Goal: Transaction & Acquisition: Book appointment/travel/reservation

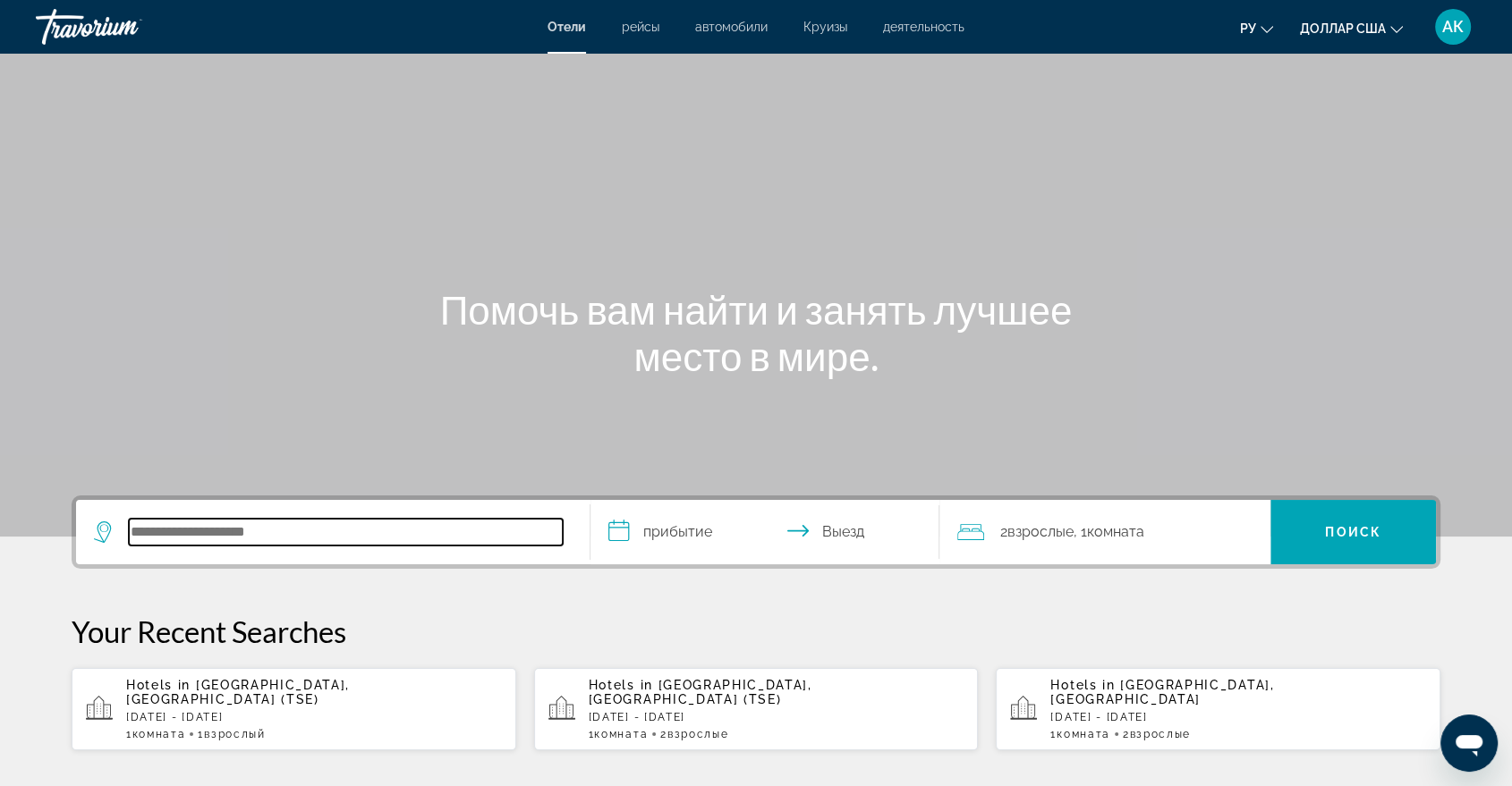
click at [192, 540] on input "Поиск отеля" at bounding box center [345, 532] width 434 height 27
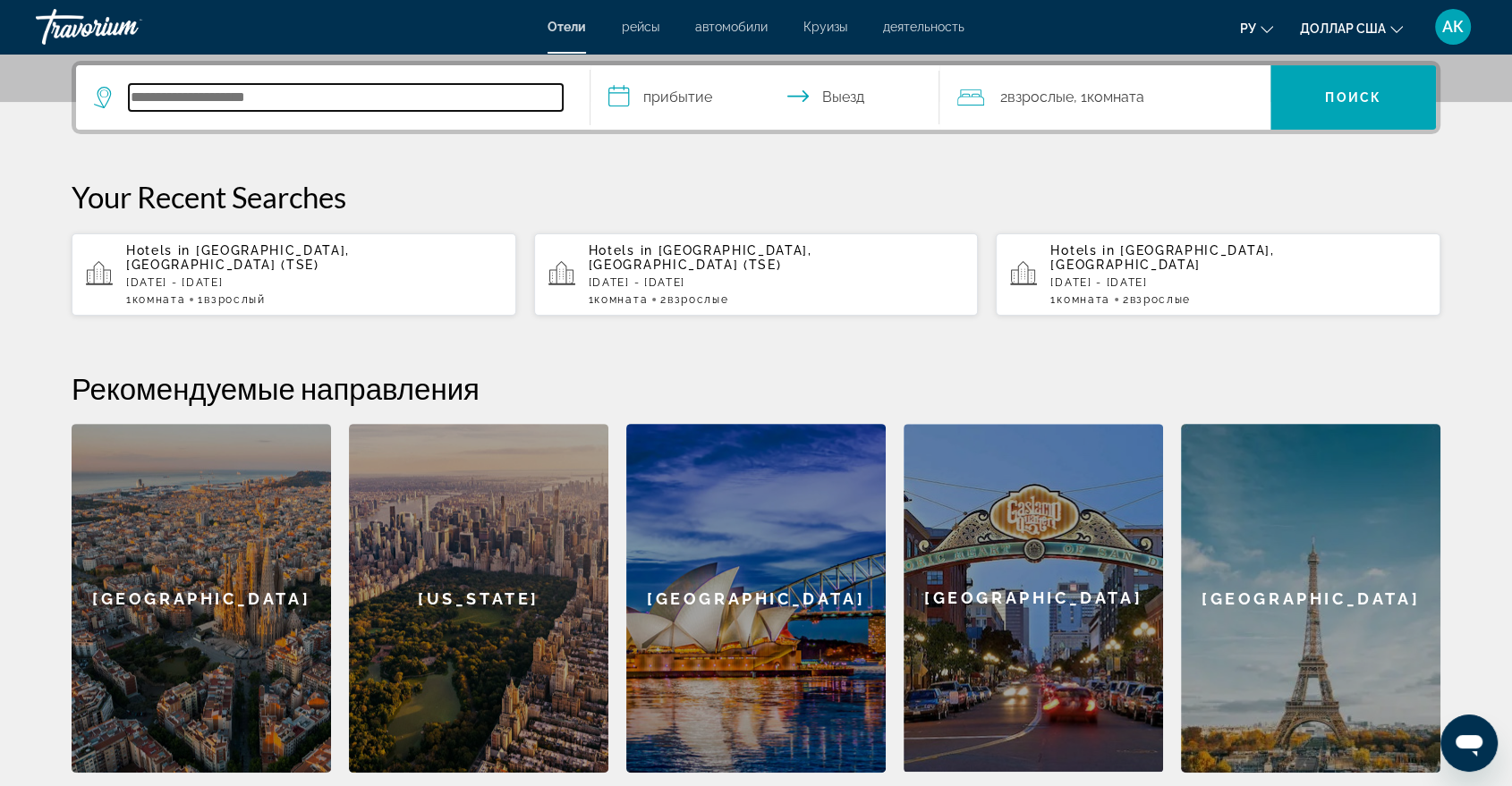
scroll to position [436, 0]
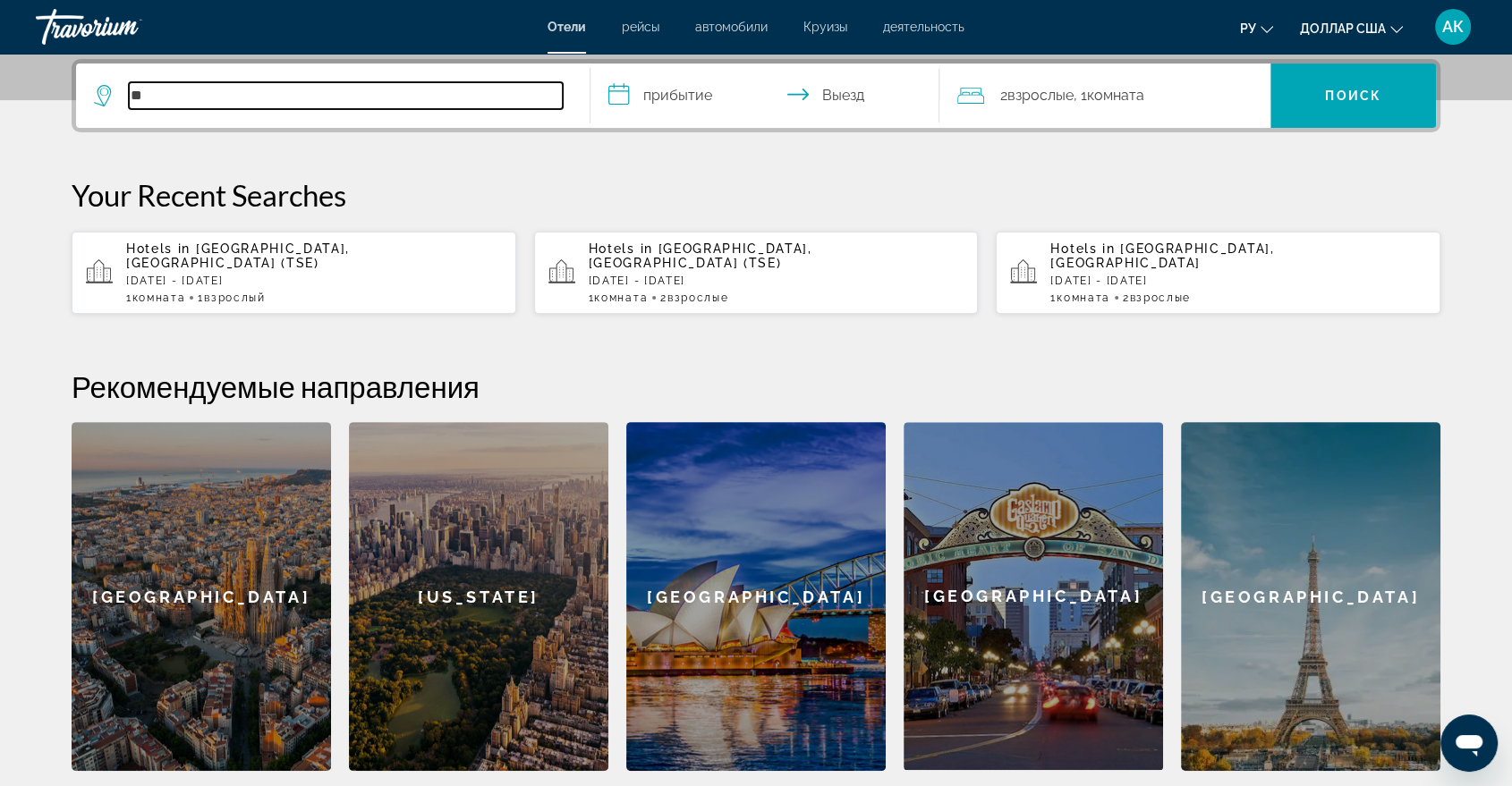
type input "*"
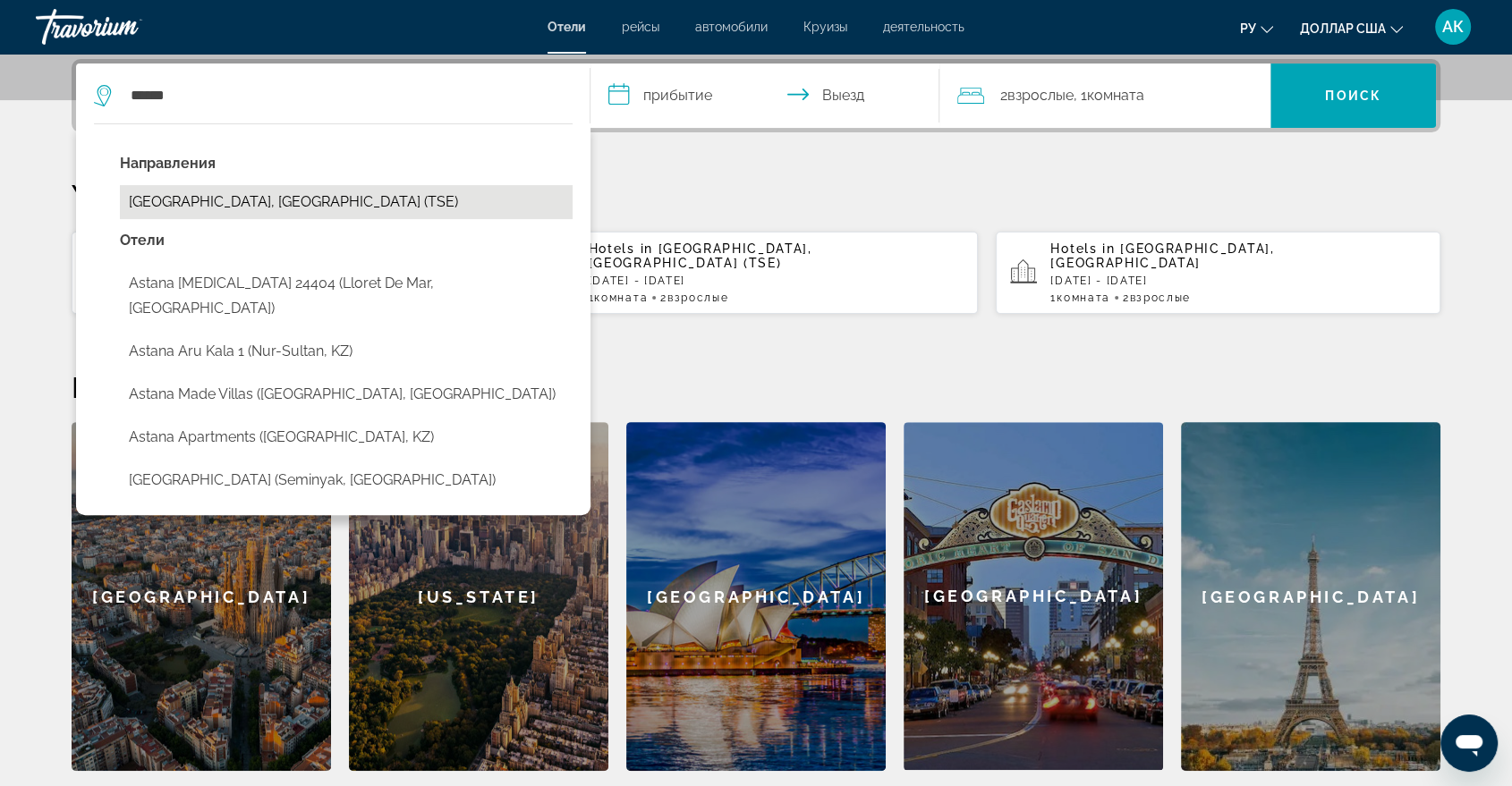
click at [259, 199] on button "Astana, Kazakhstan (TSE)" at bounding box center [346, 201] width 452 height 34
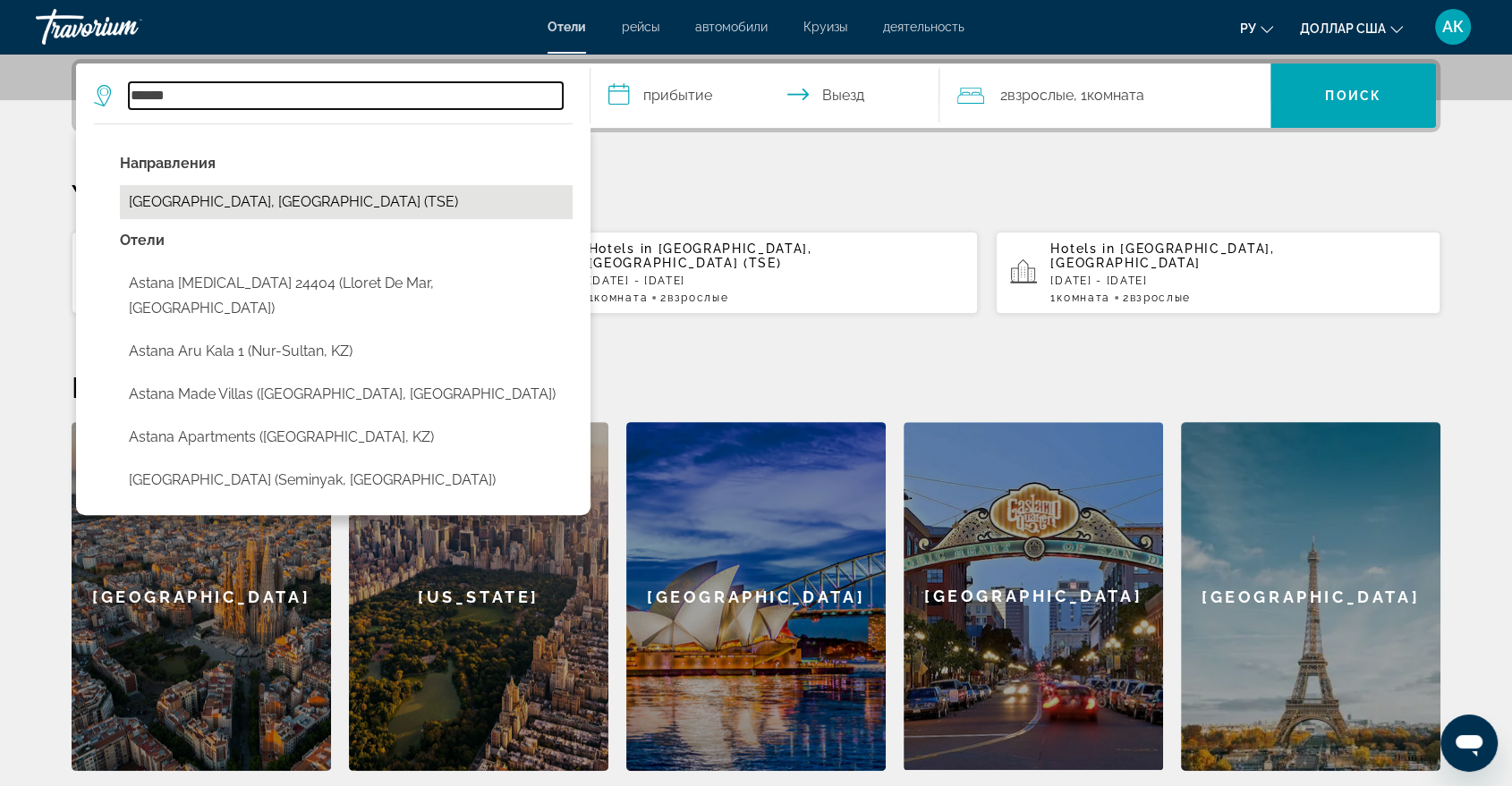
type input "**********"
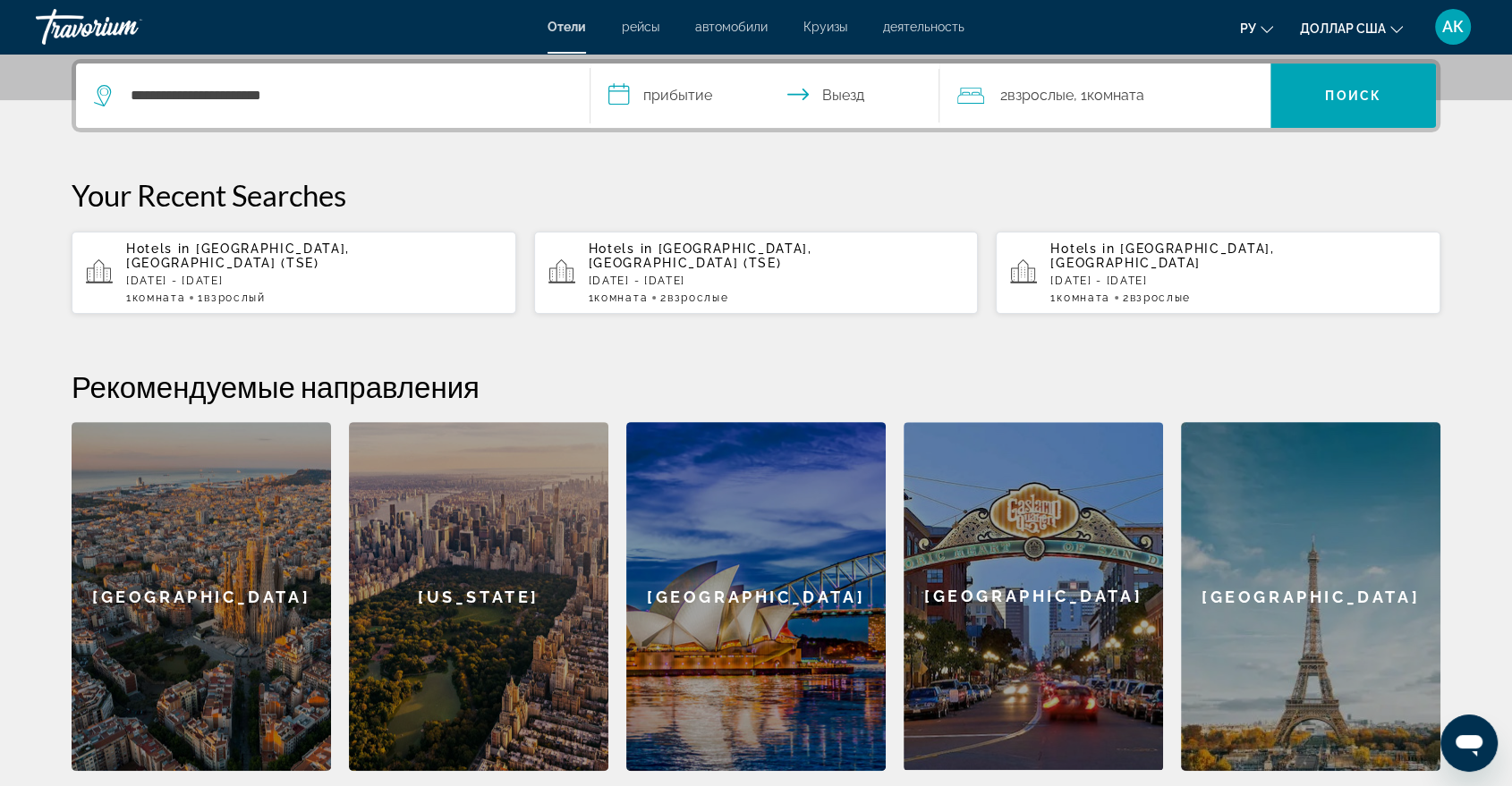
click at [617, 99] on input "**********" at bounding box center [769, 98] width 356 height 70
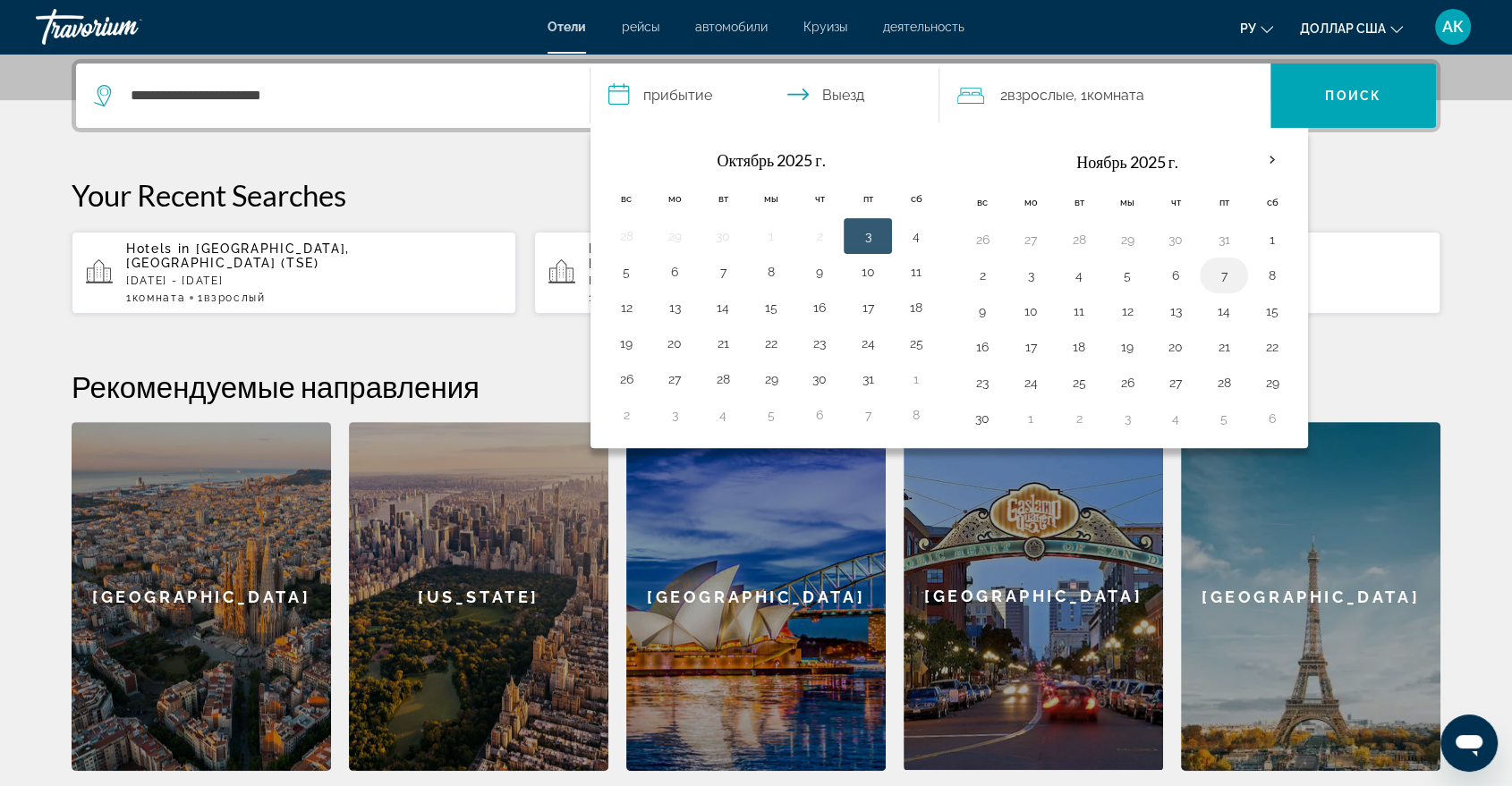
click at [1226, 273] on button "7" at bounding box center [1223, 275] width 29 height 25
click at [1129, 106] on div "2 Взрослые Взрослый , 1 Комната номера" at bounding box center [1114, 96] width 313 height 65
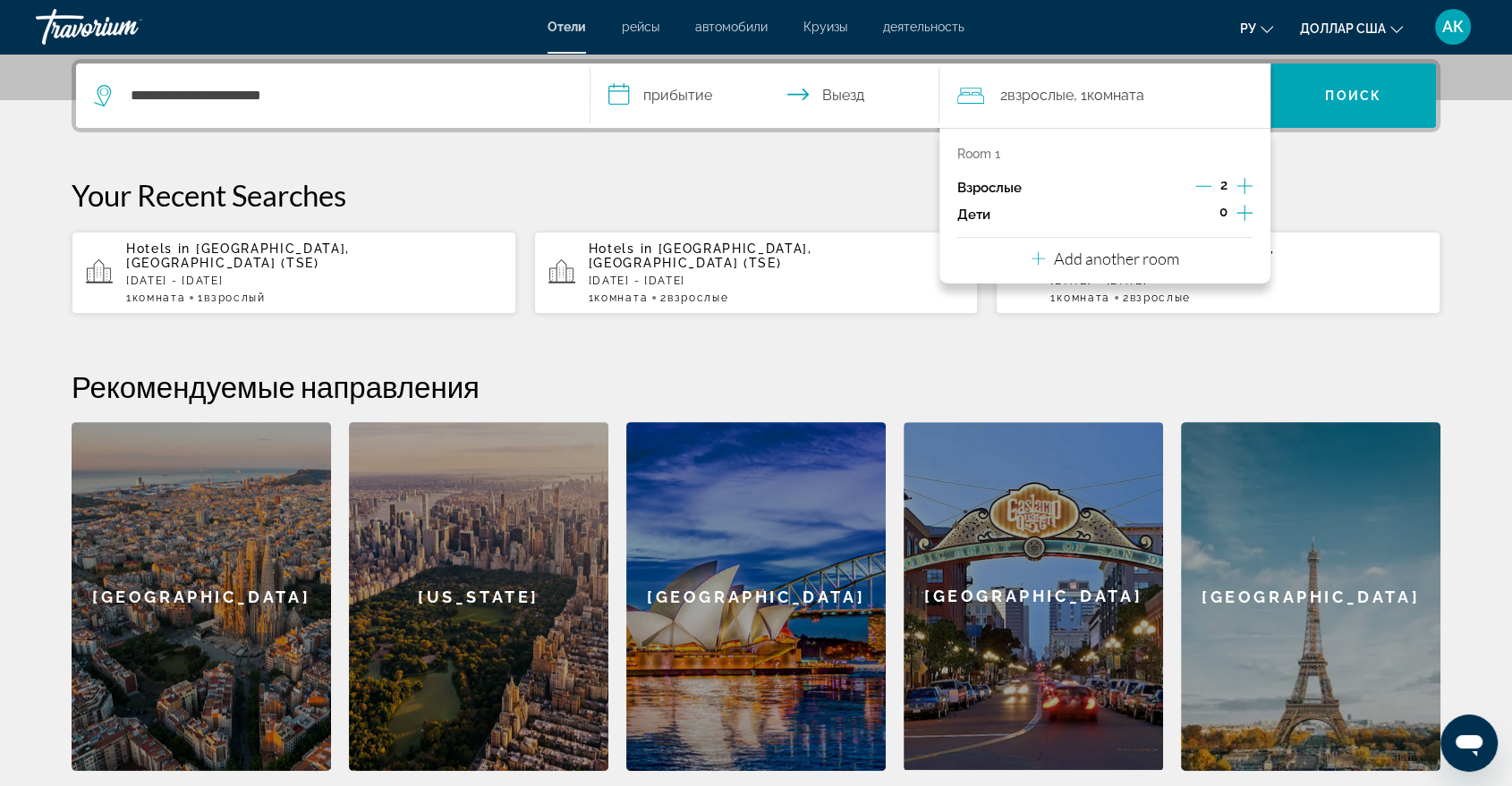
click at [1200, 189] on icon "Decrement adults" at bounding box center [1203, 186] width 16 height 16
click at [1336, 105] on span "Поиск" at bounding box center [1353, 96] width 165 height 43
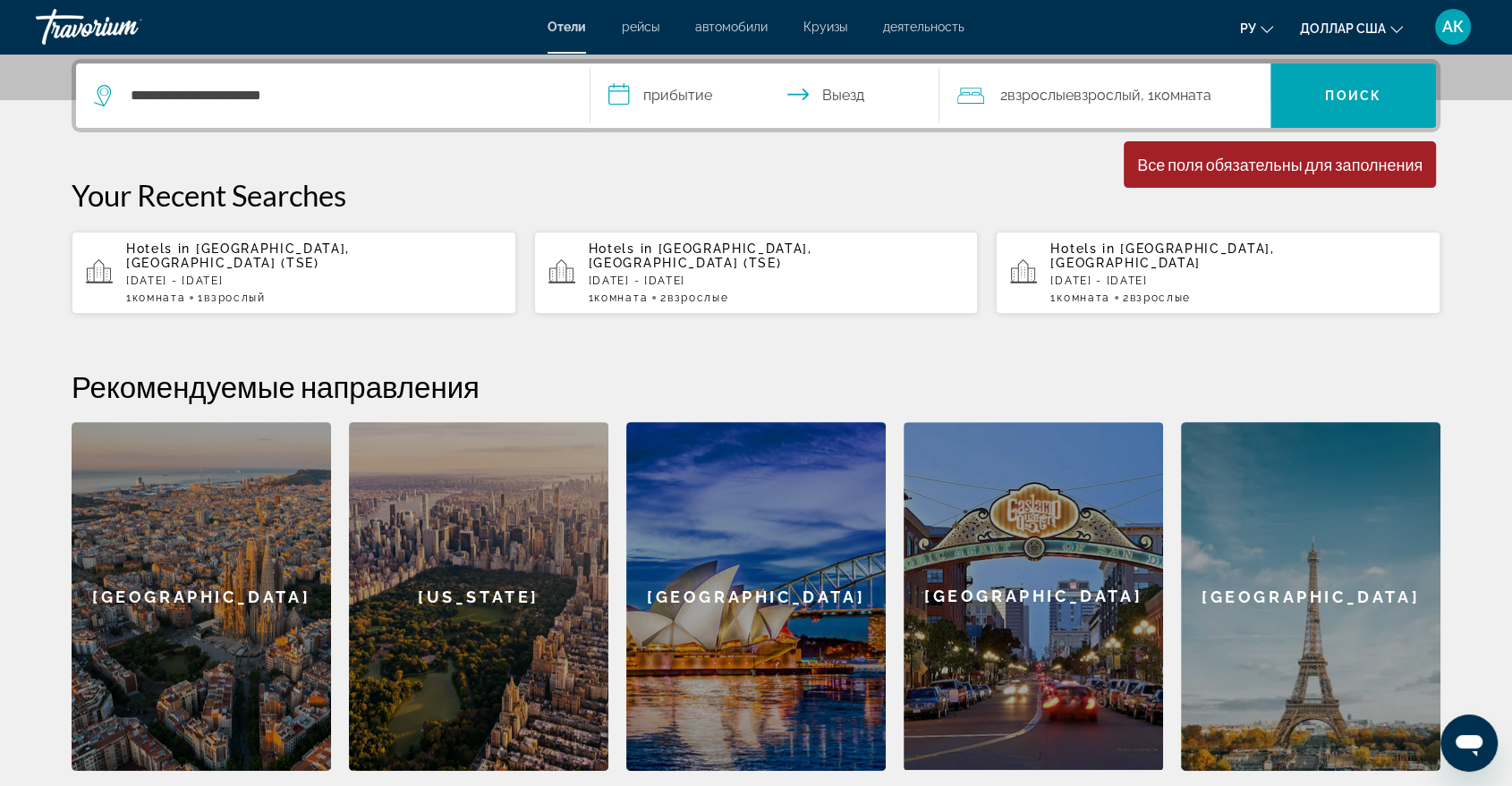
click at [1020, 94] on font "Взрослые" at bounding box center [1040, 94] width 66 height 17
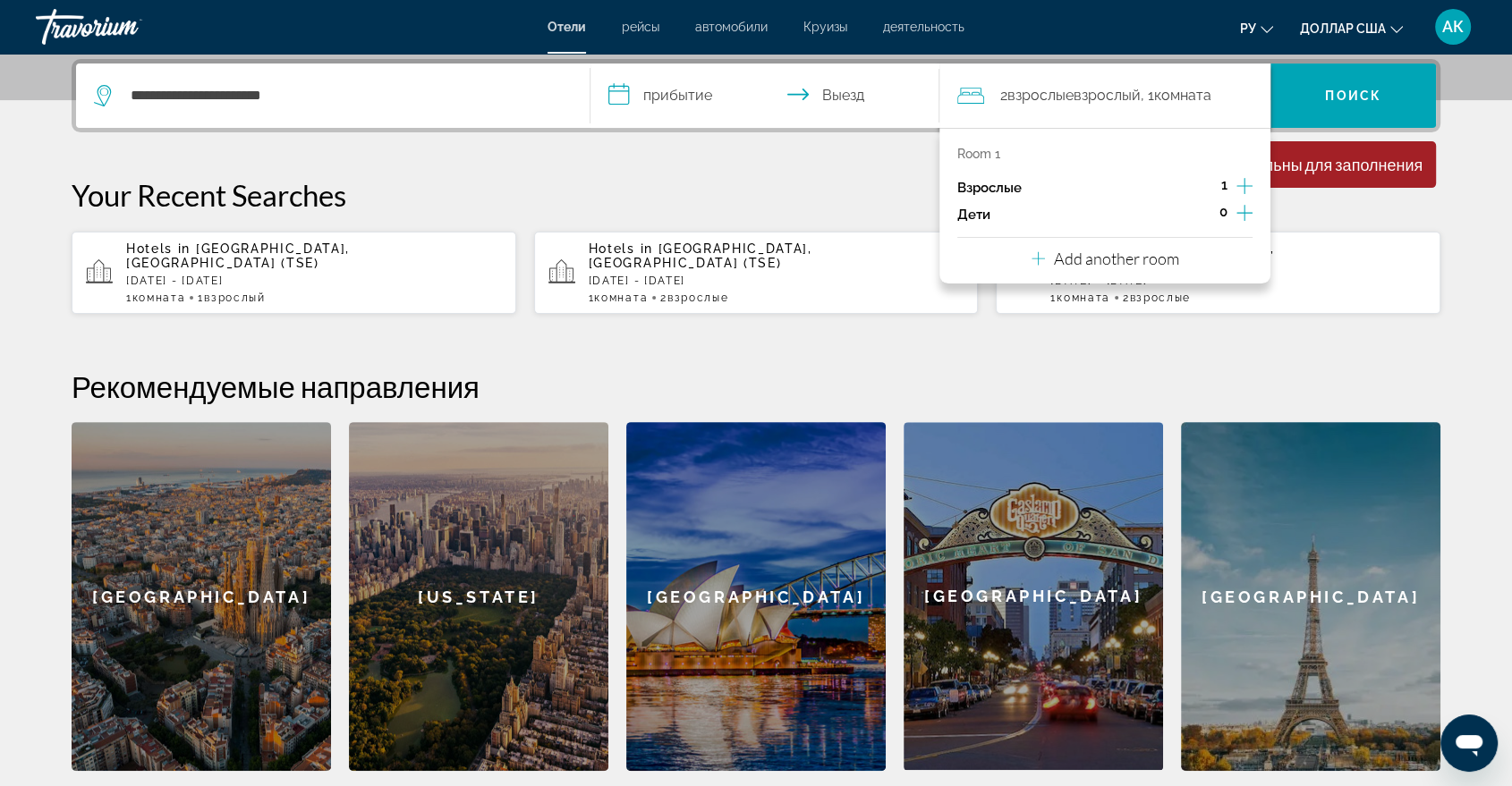
click at [721, 121] on input "**********" at bounding box center [769, 98] width 356 height 70
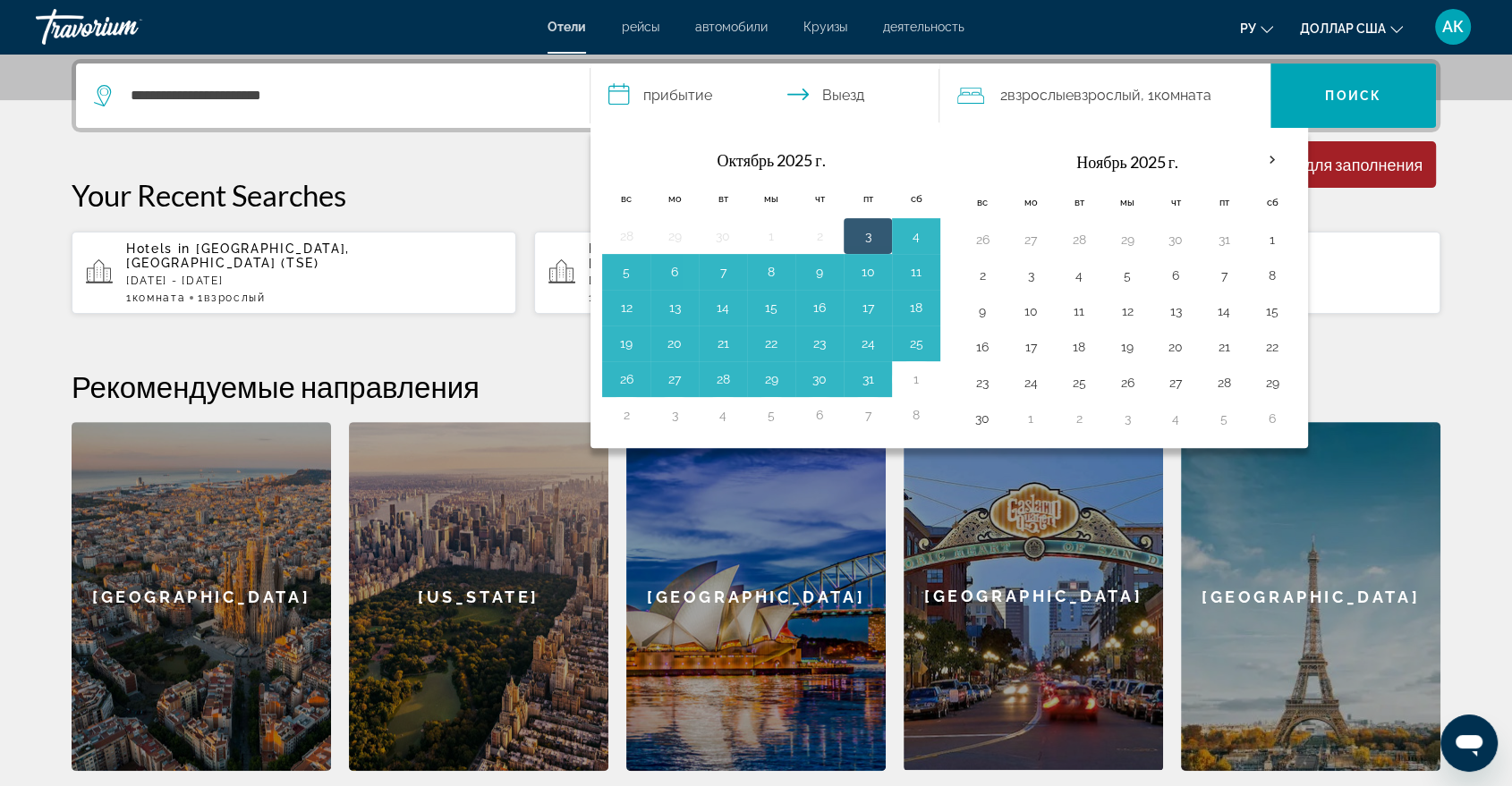
click at [488, 177] on p "Your Recent Searches" at bounding box center [756, 195] width 1368 height 35
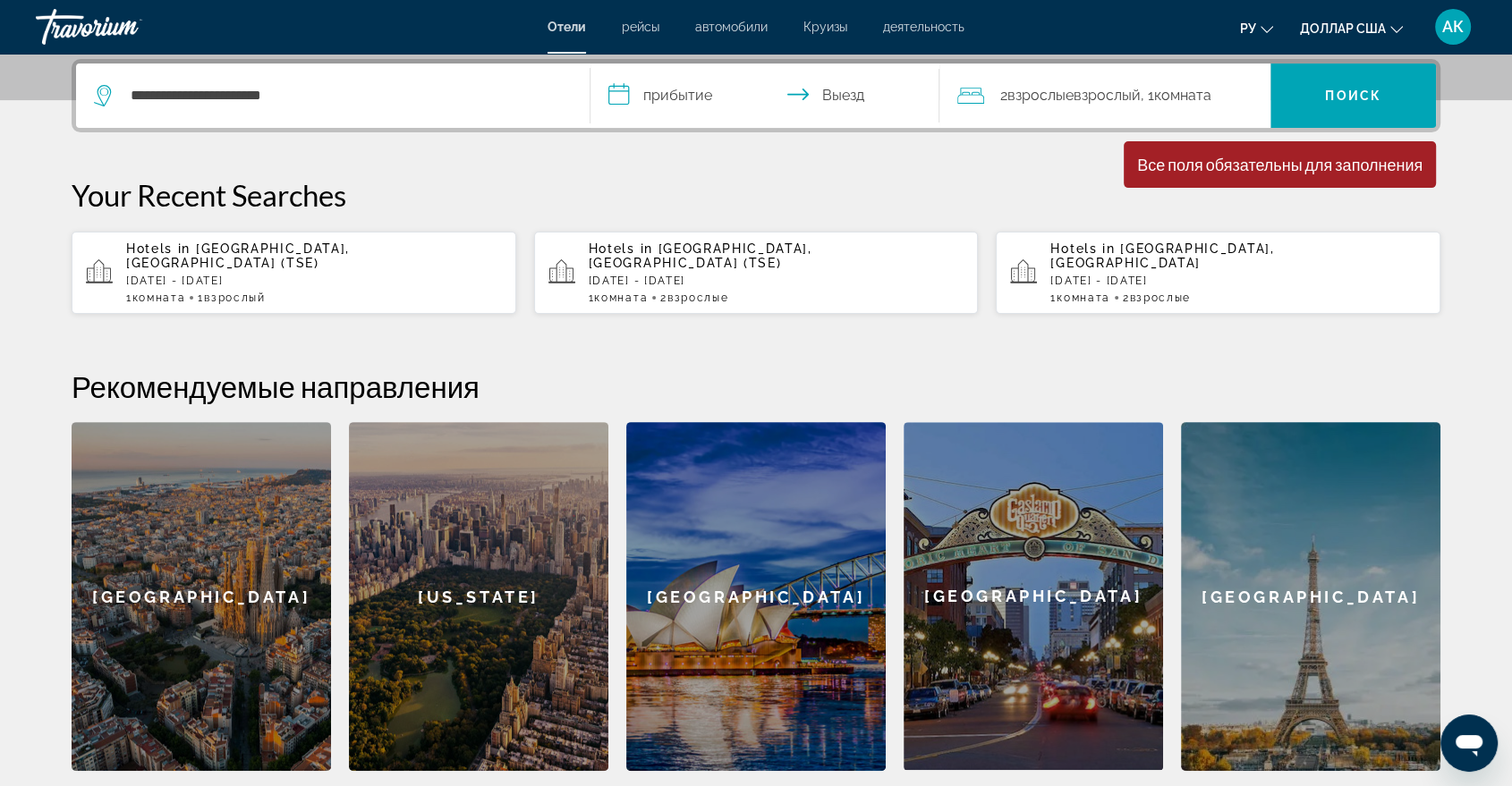
click at [622, 92] on input "**********" at bounding box center [769, 98] width 356 height 70
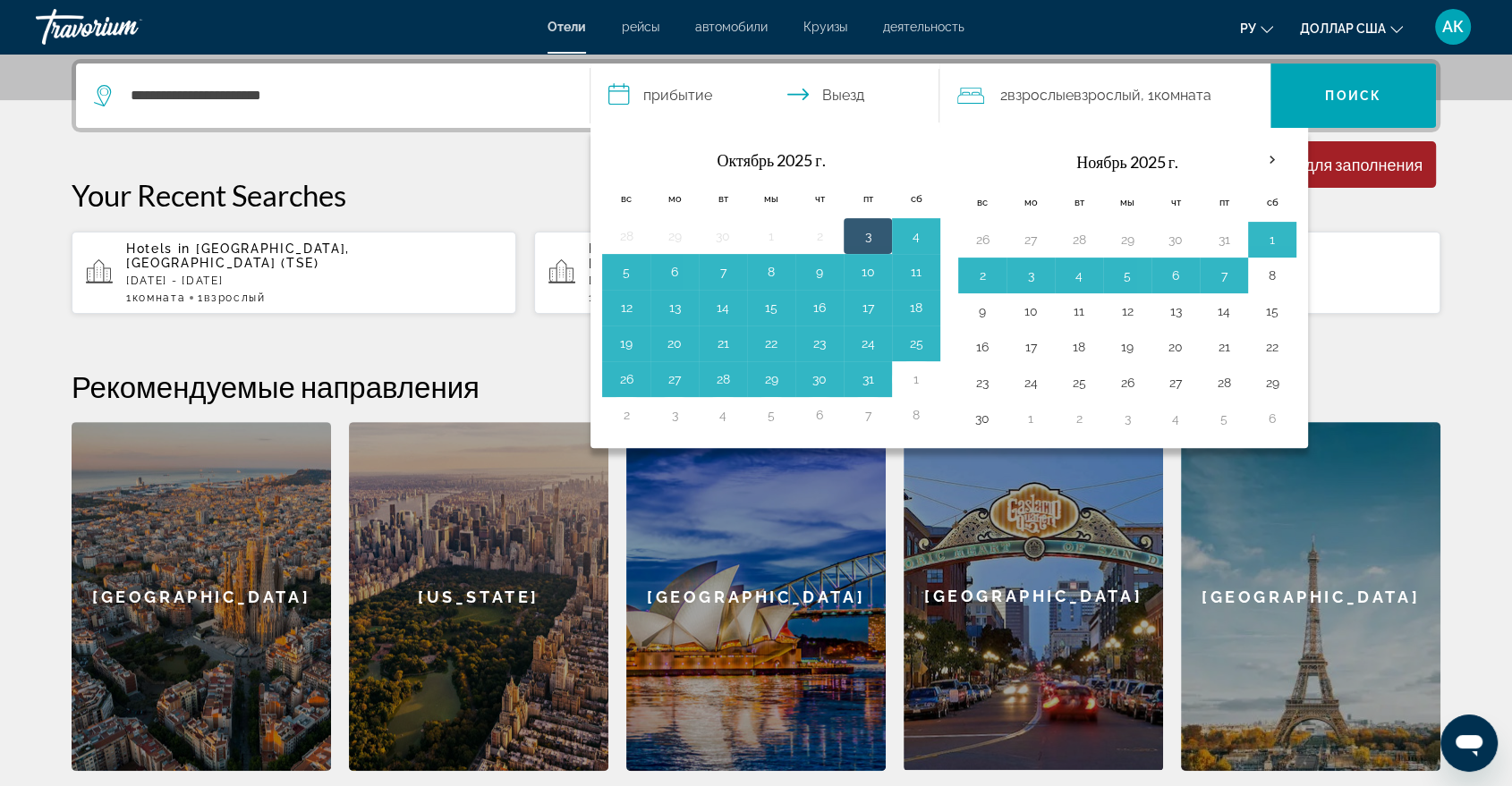
click at [1478, 223] on section "**********" at bounding box center [756, 167] width 1512 height 1207
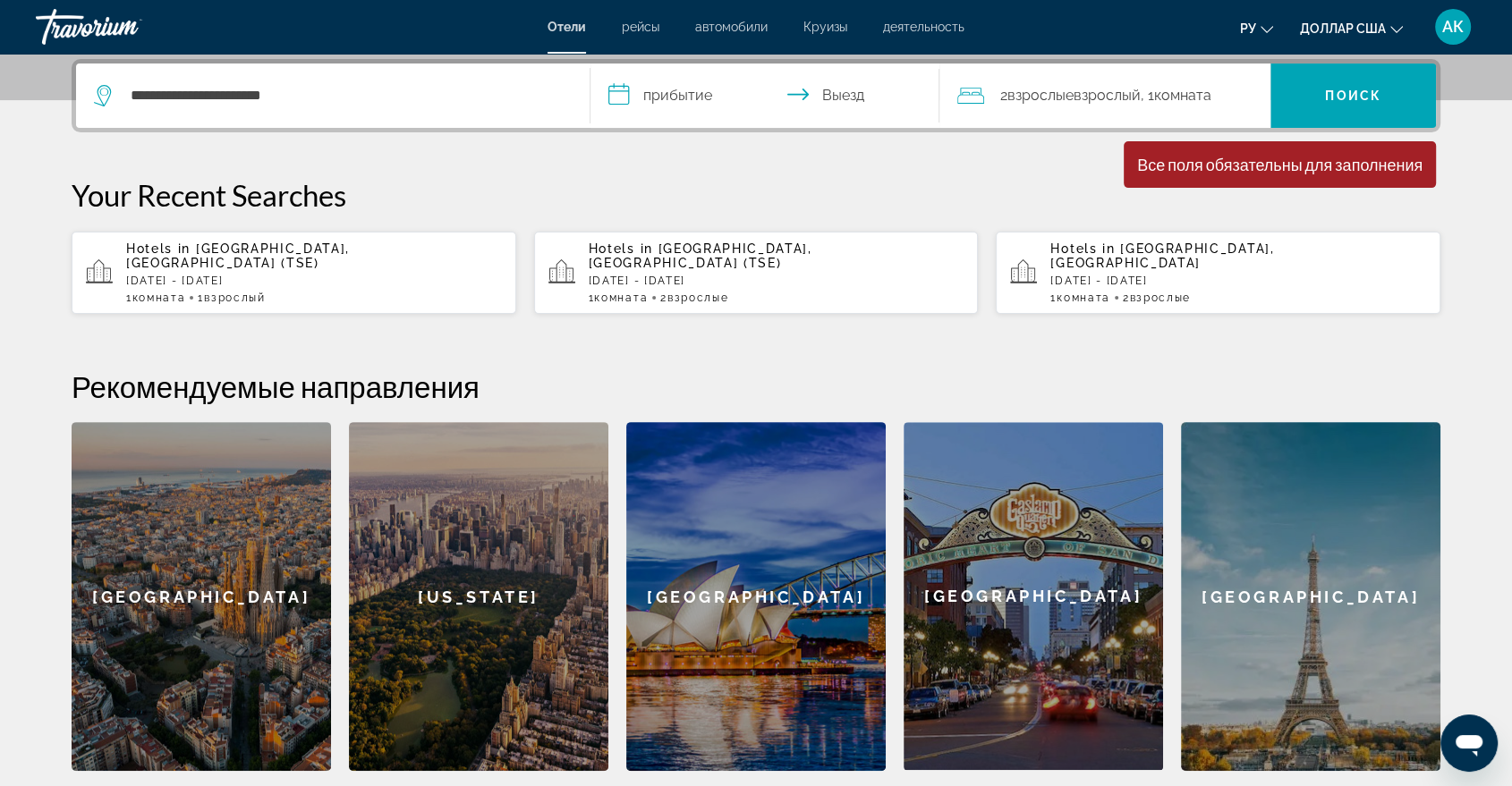
click at [610, 98] on input "**********" at bounding box center [769, 98] width 356 height 70
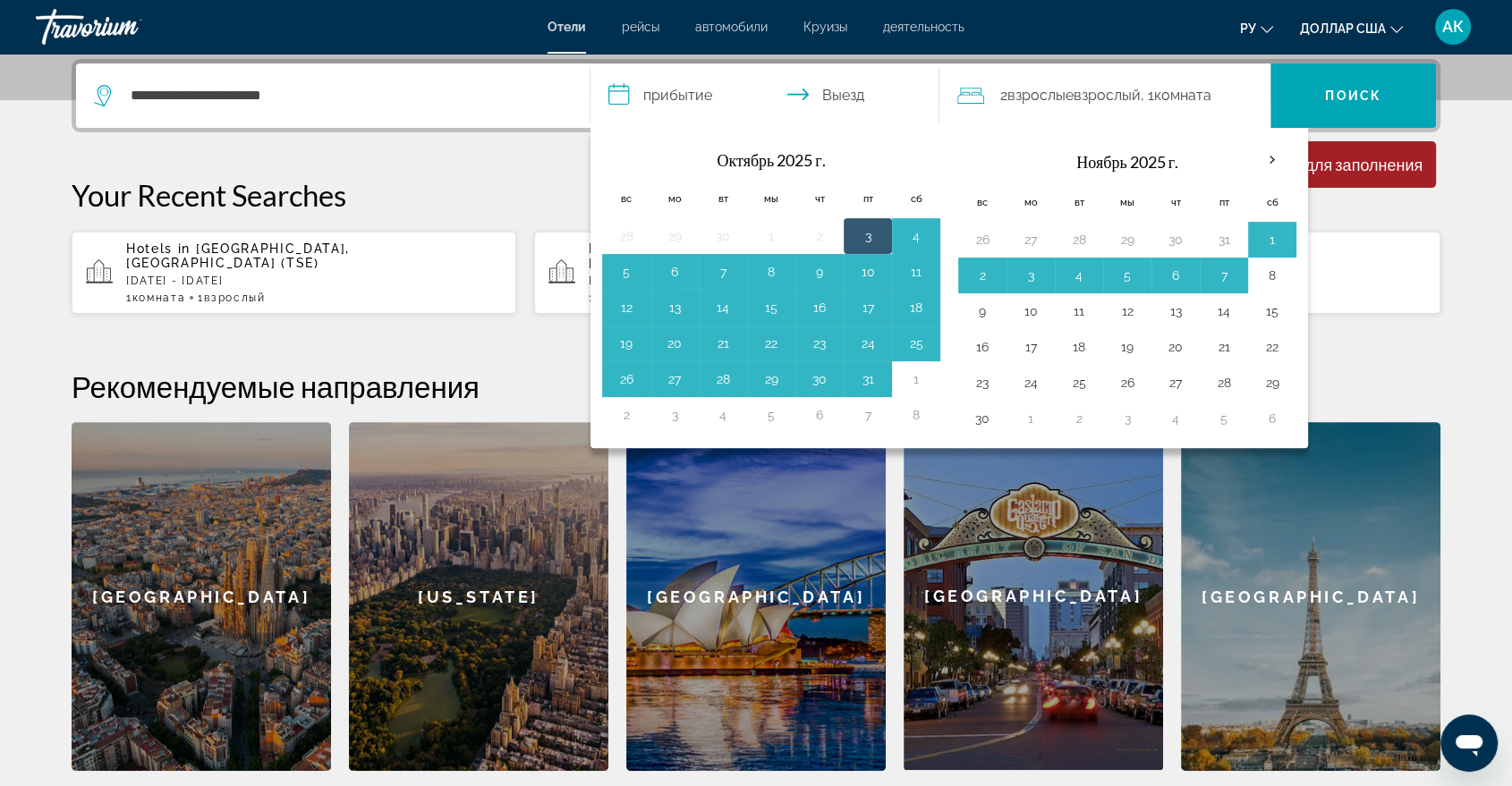
click at [639, 153] on th "Заполнитель навигации" at bounding box center [625, 159] width 48 height 39
click at [1277, 275] on button "8" at bounding box center [1271, 275] width 29 height 25
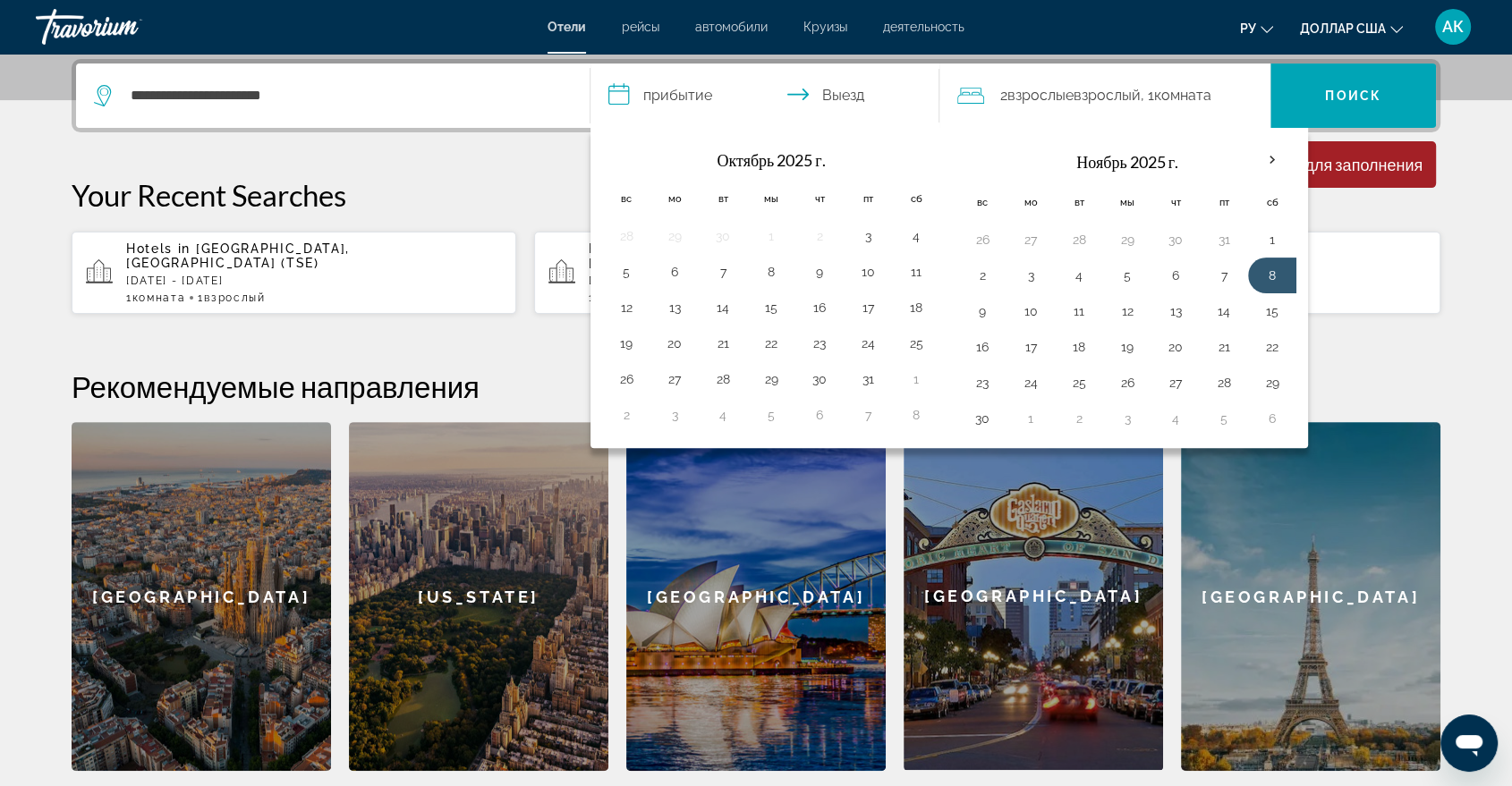
click at [840, 91] on input "**********" at bounding box center [769, 98] width 356 height 70
click at [975, 313] on button "9" at bounding box center [981, 310] width 29 height 25
type input "**********"
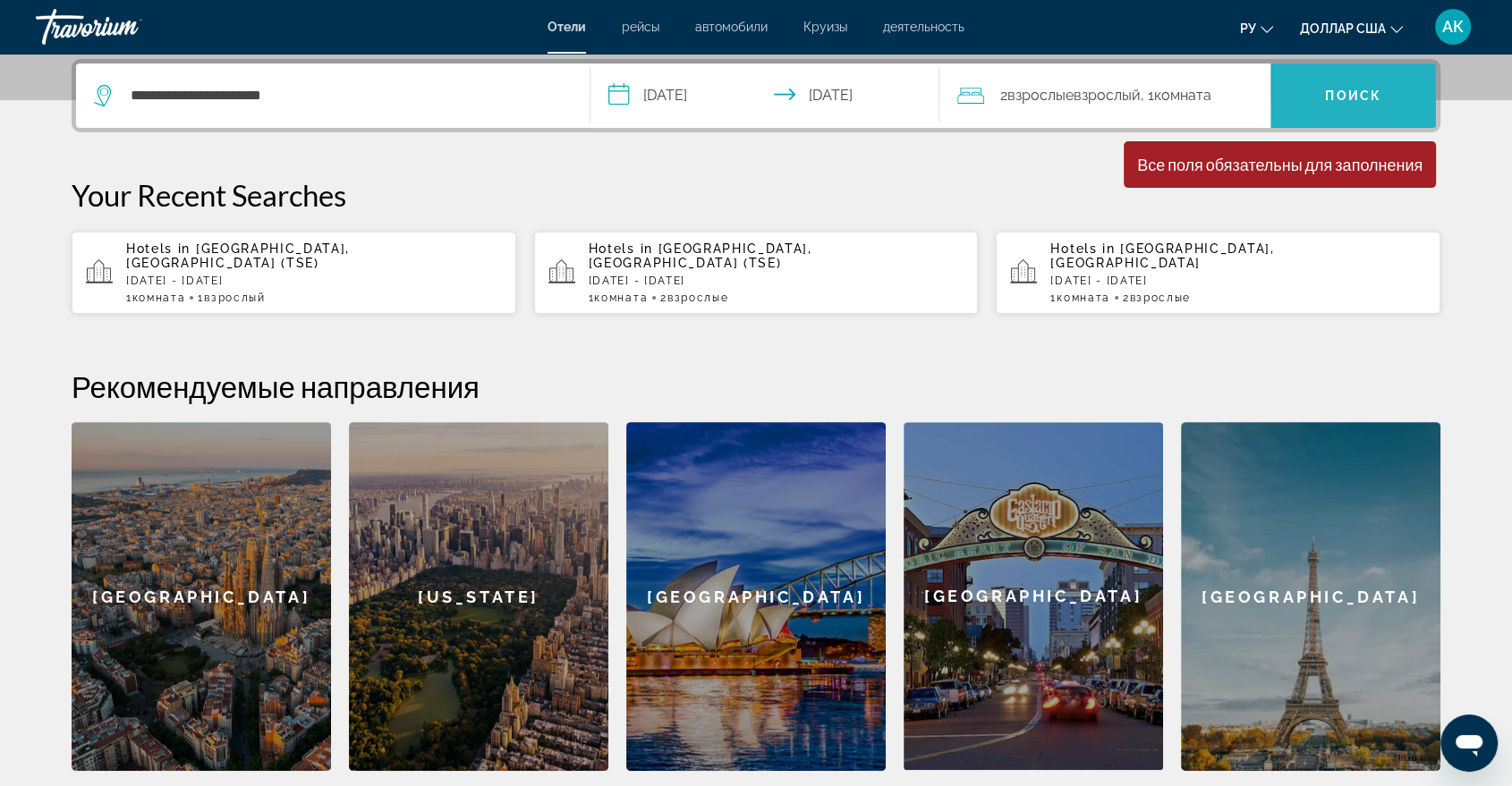
click at [1357, 81] on span "Поиск" at bounding box center [1353, 96] width 165 height 43
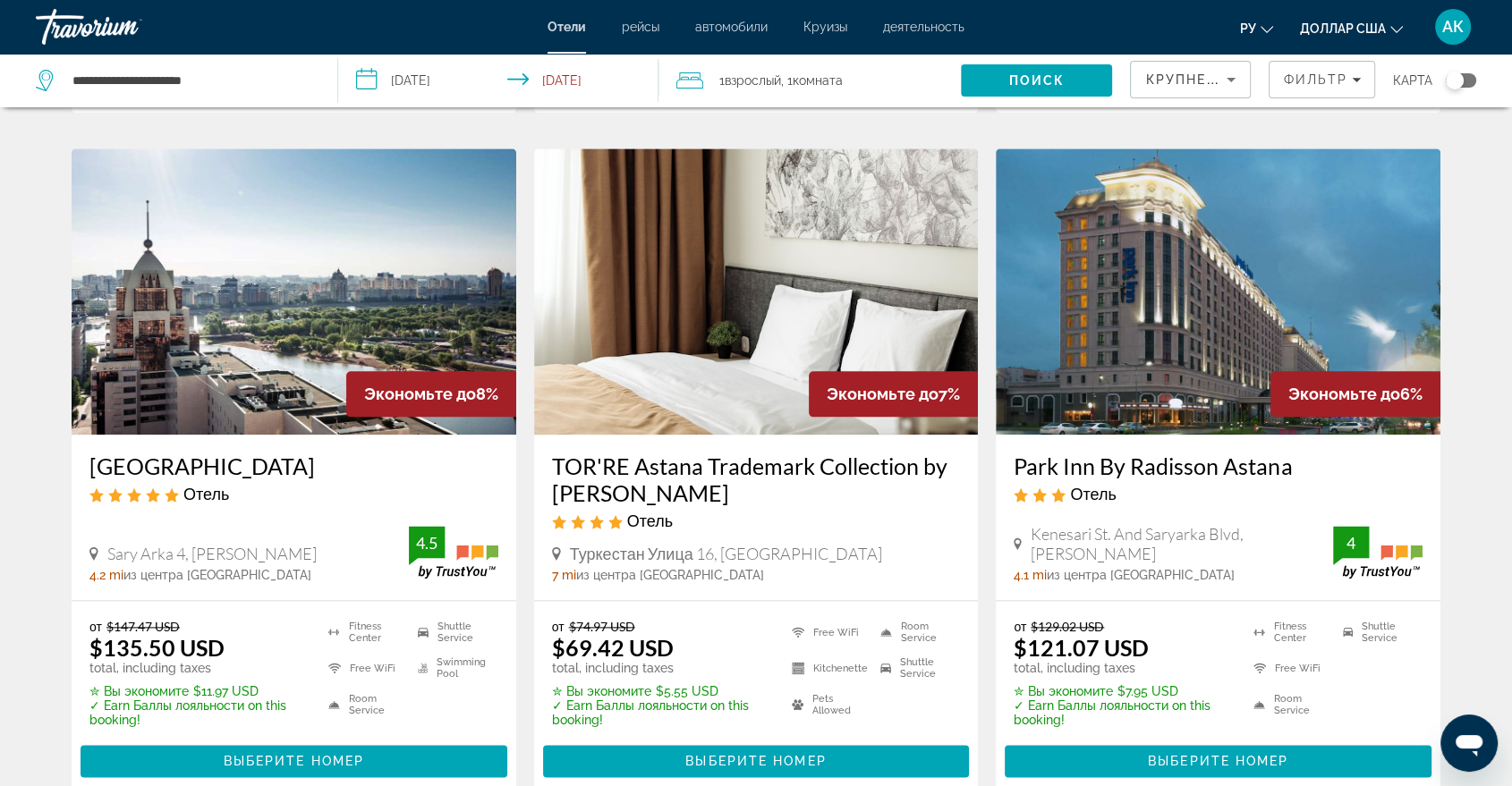
scroll to position [2066, 0]
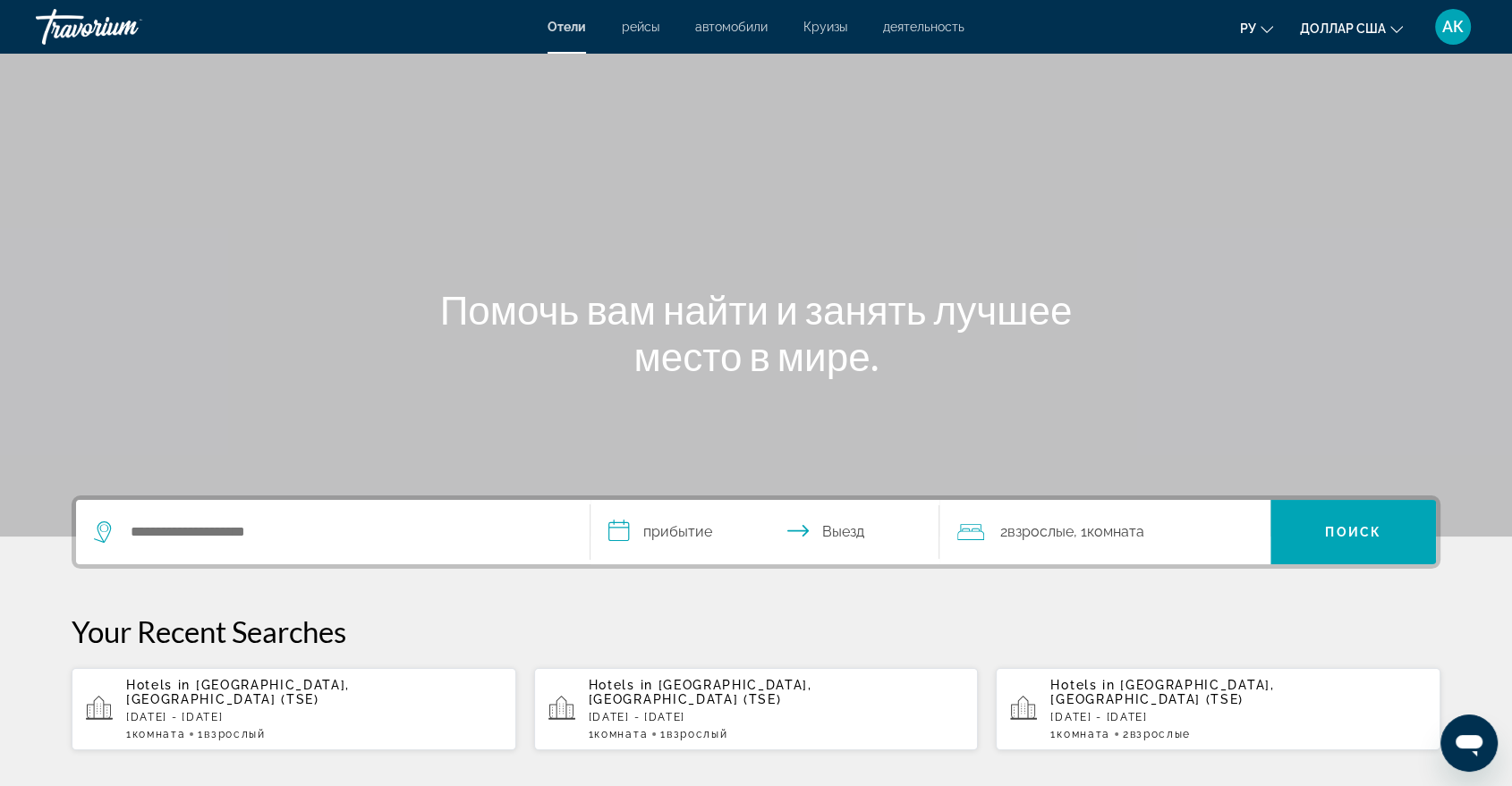
click at [209, 710] on p "Sat, 08 Nov - Sun, 09 Nov" at bounding box center [314, 716] width 376 height 13
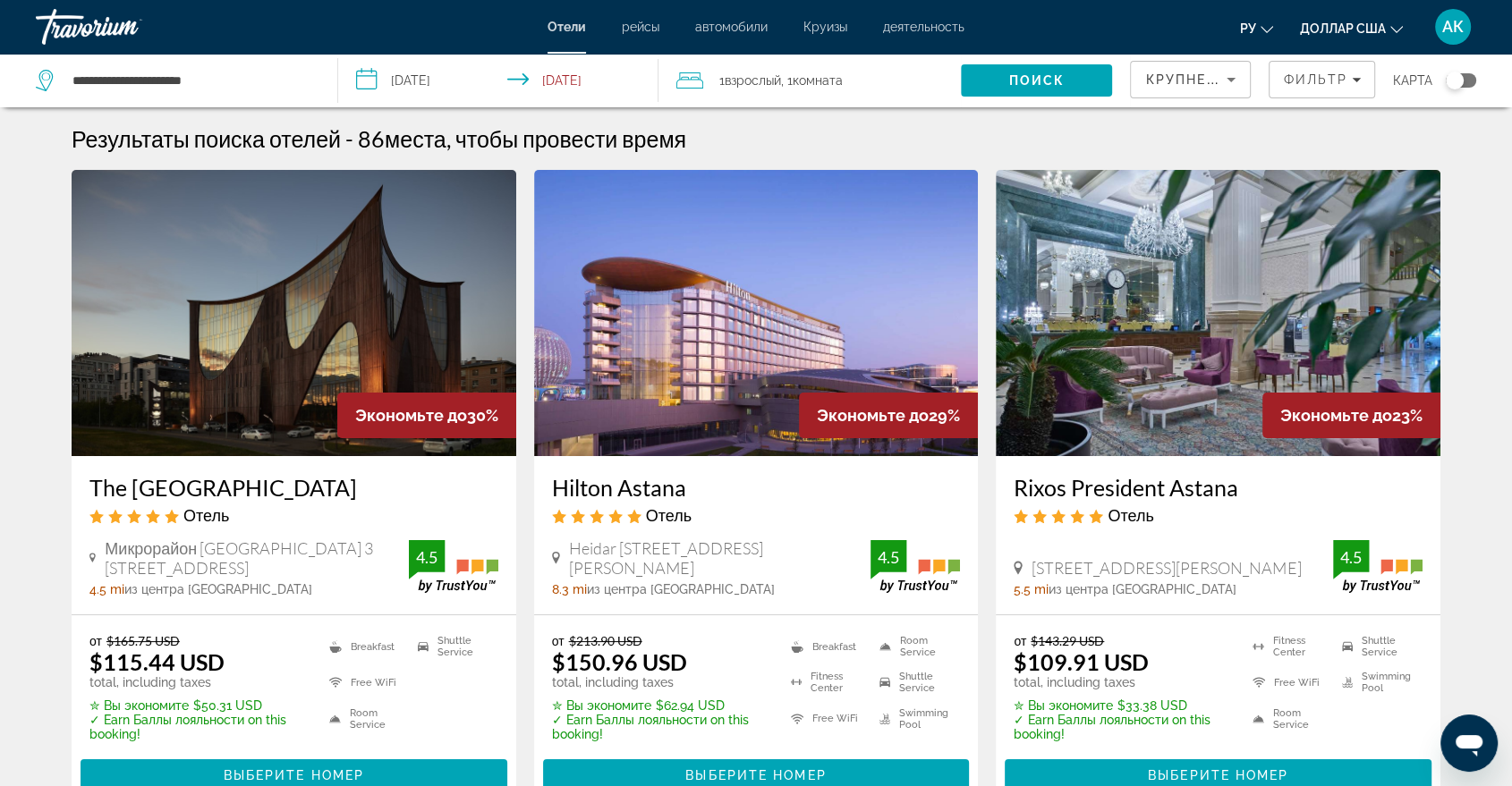
click at [641, 29] on font "рейсы" at bounding box center [640, 27] width 37 height 15
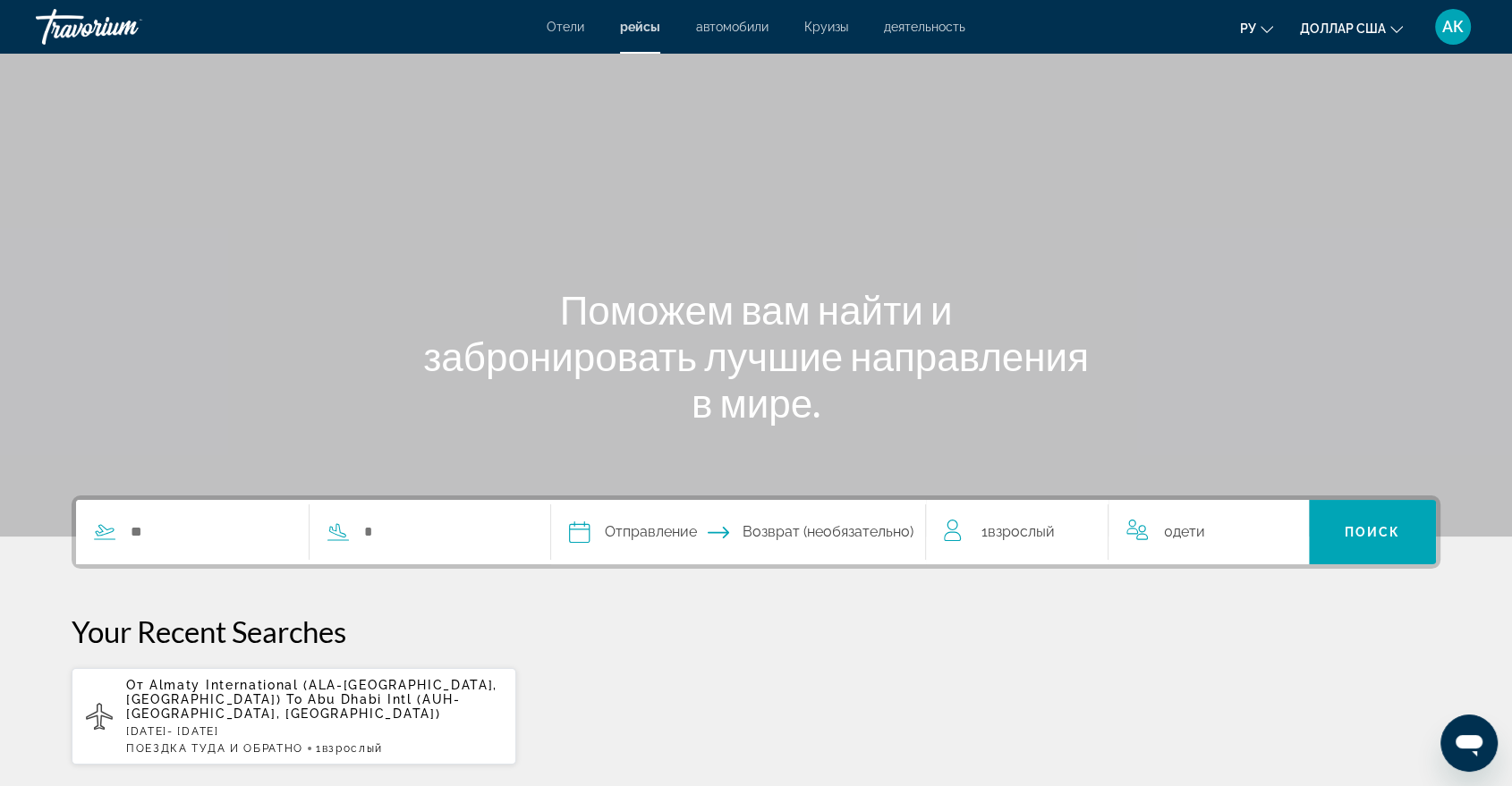
click at [749, 27] on font "автомобили" at bounding box center [732, 27] width 73 height 15
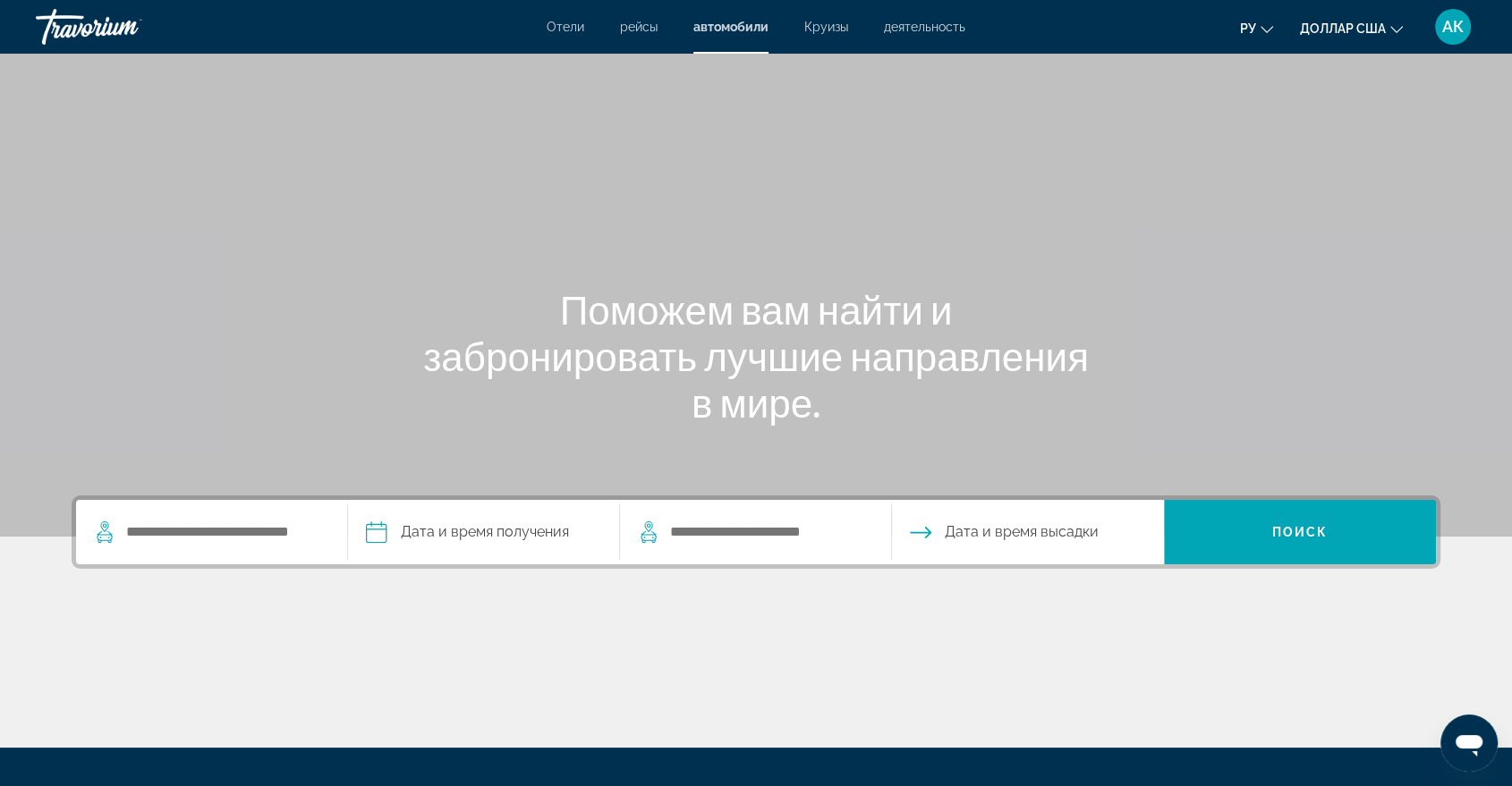
click at [829, 25] on font "Круизы" at bounding box center [826, 27] width 44 height 15
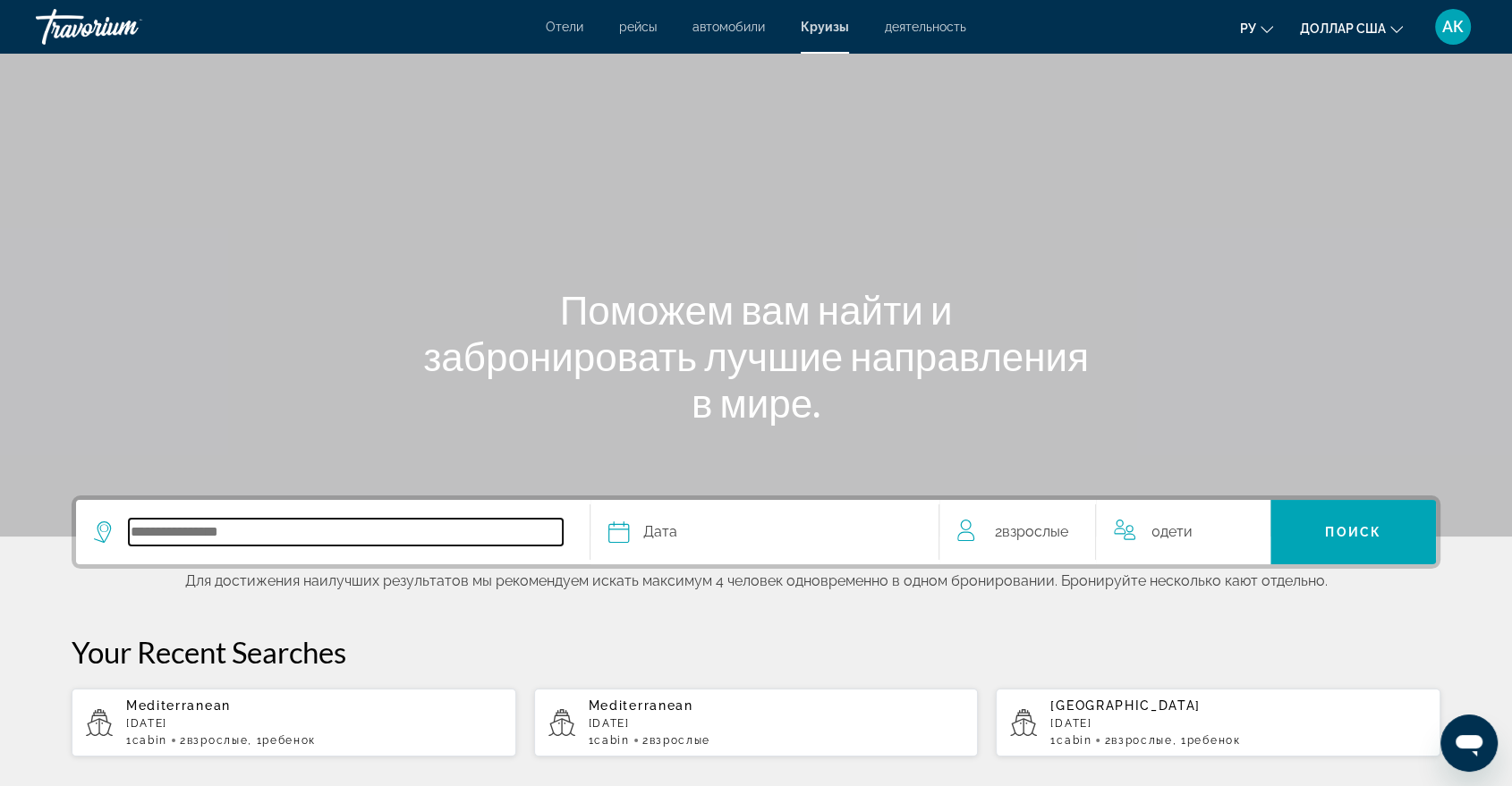
click at [247, 533] on input "Select cruise destination" at bounding box center [345, 532] width 434 height 27
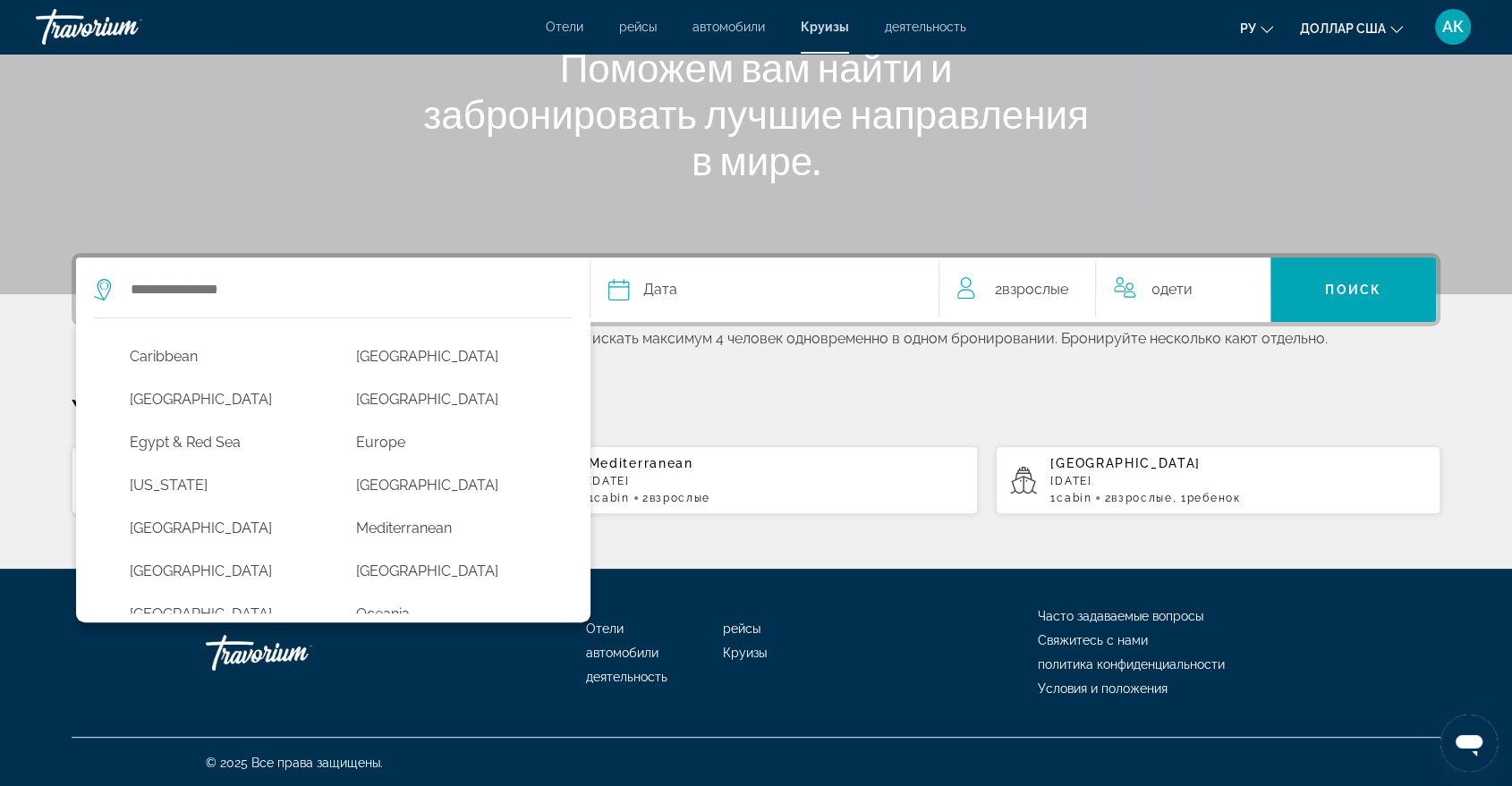
scroll to position [207, 0]
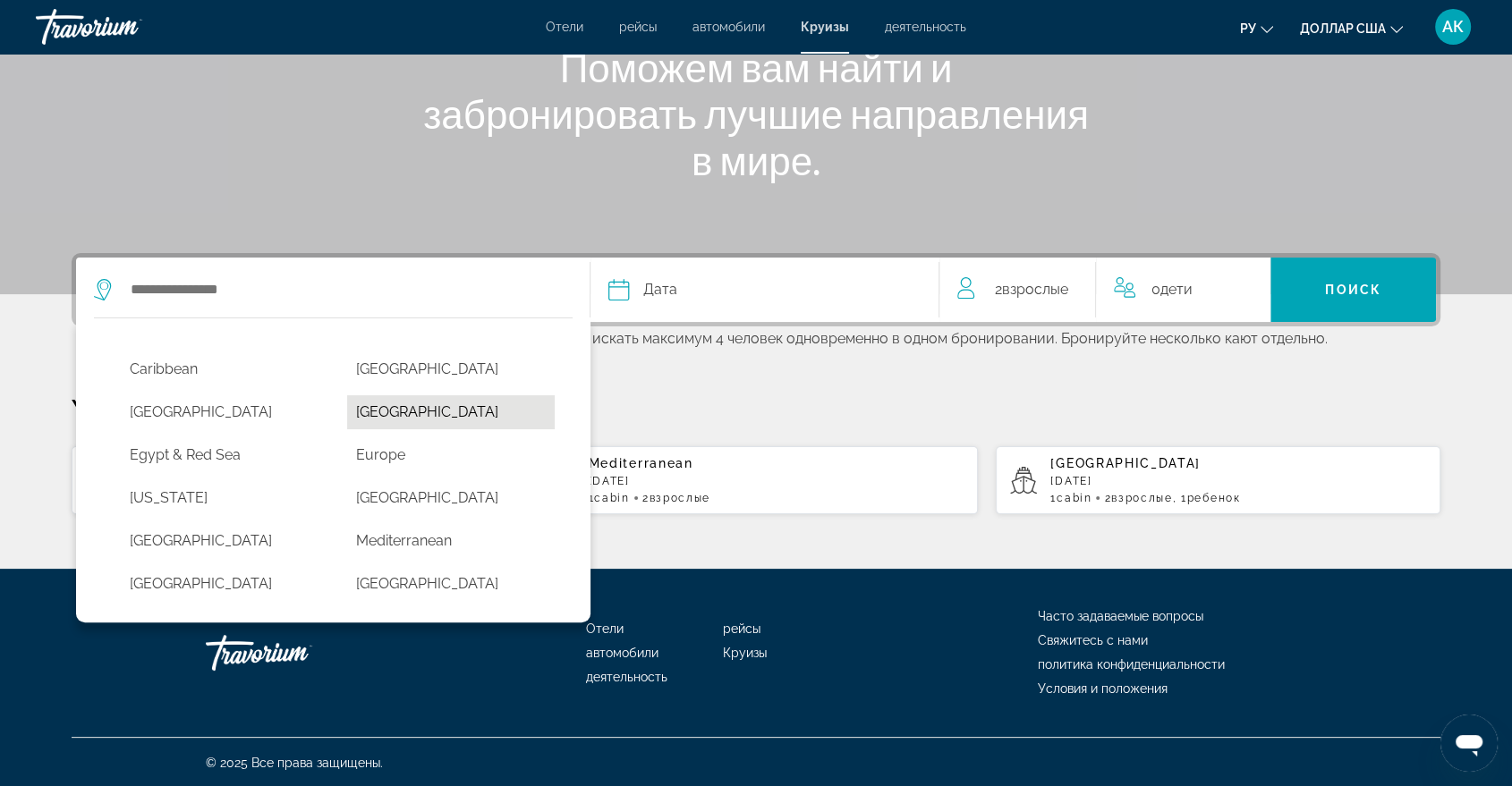
click at [422, 412] on button "Dubai & Emirates" at bounding box center [451, 412] width 208 height 34
type input "**********"
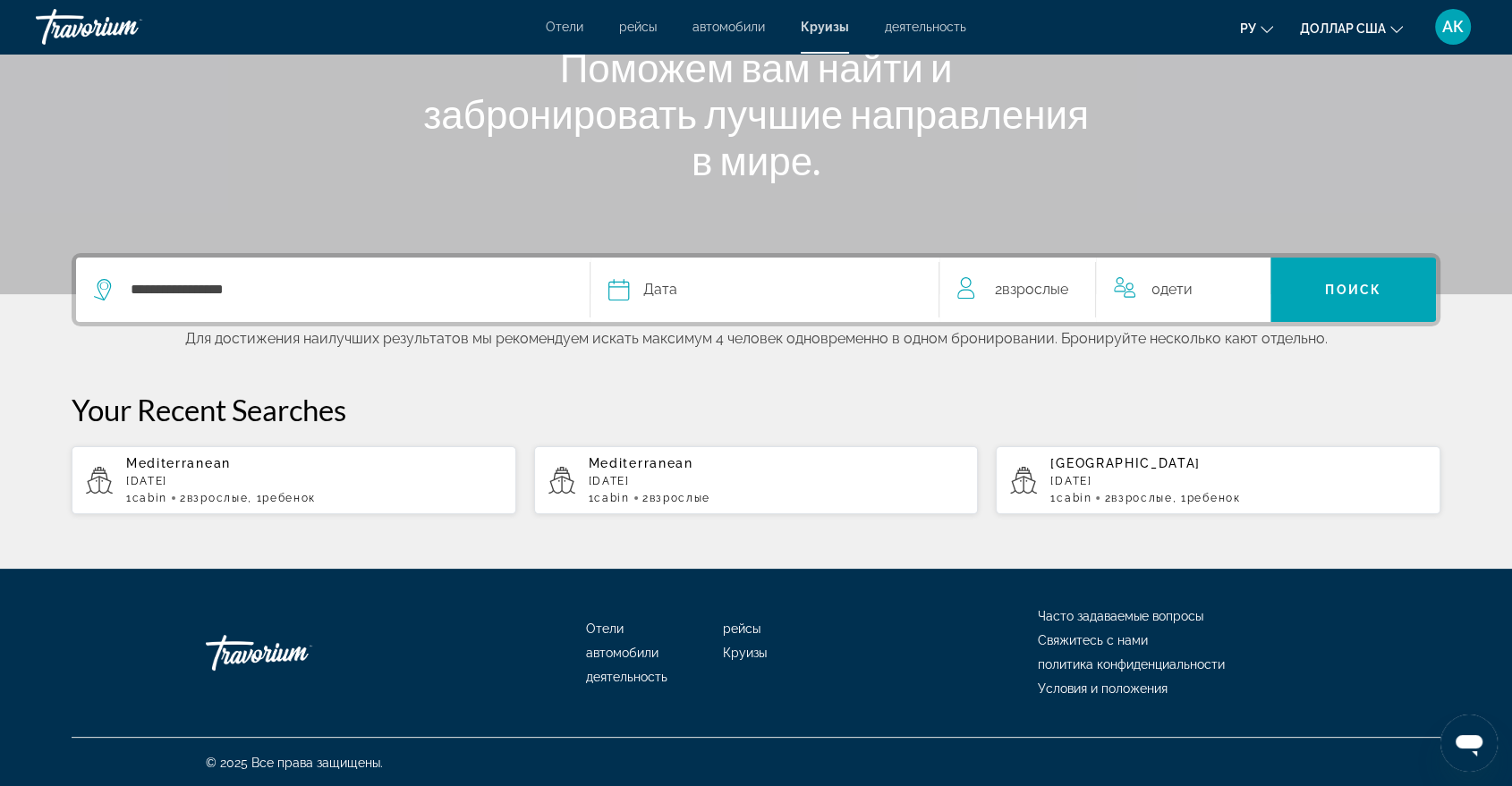
click at [675, 286] on span "Дата" at bounding box center [660, 289] width 34 height 25
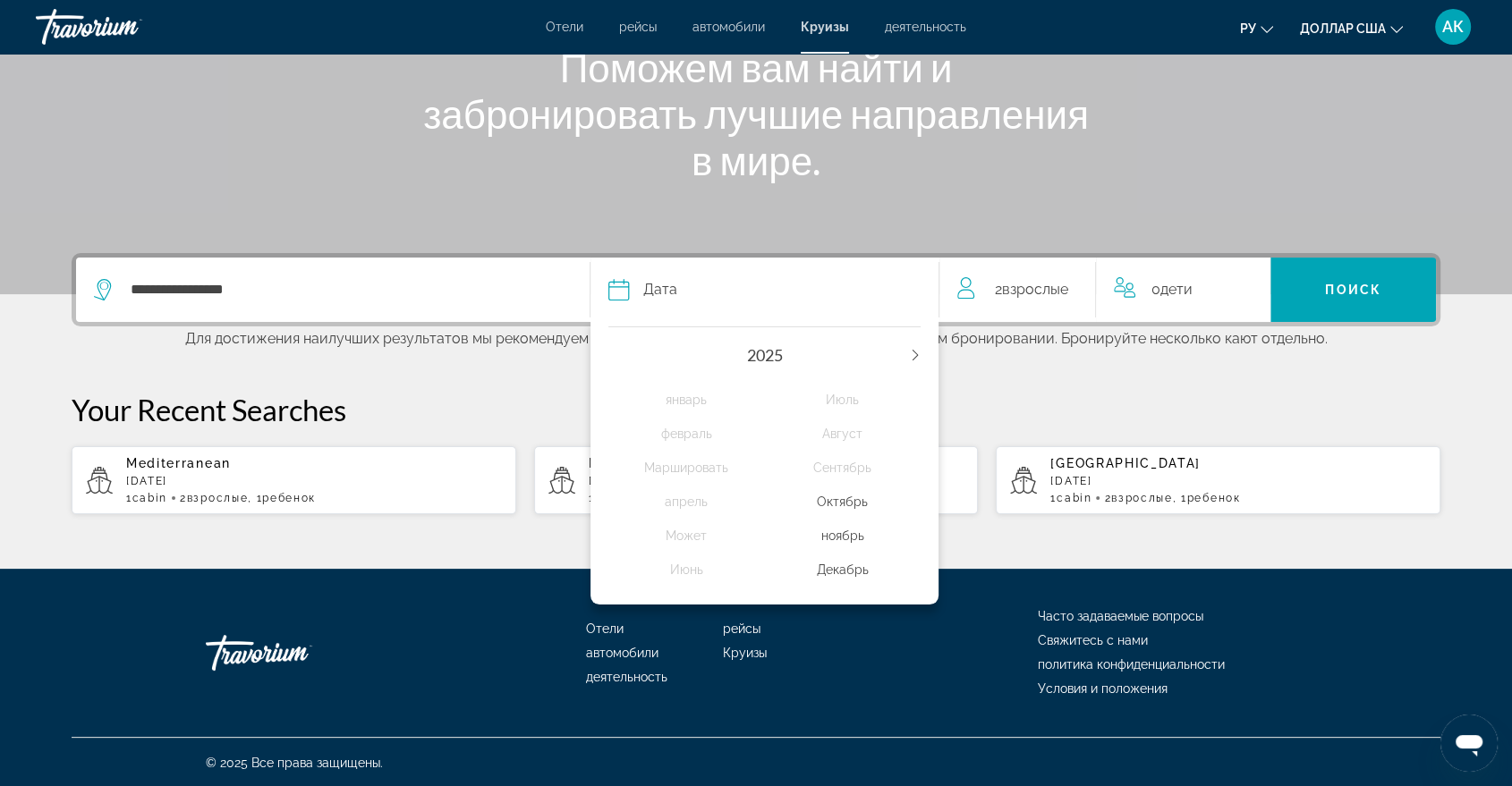
click at [848, 533] on div "ноябрь" at bounding box center [843, 535] width 156 height 32
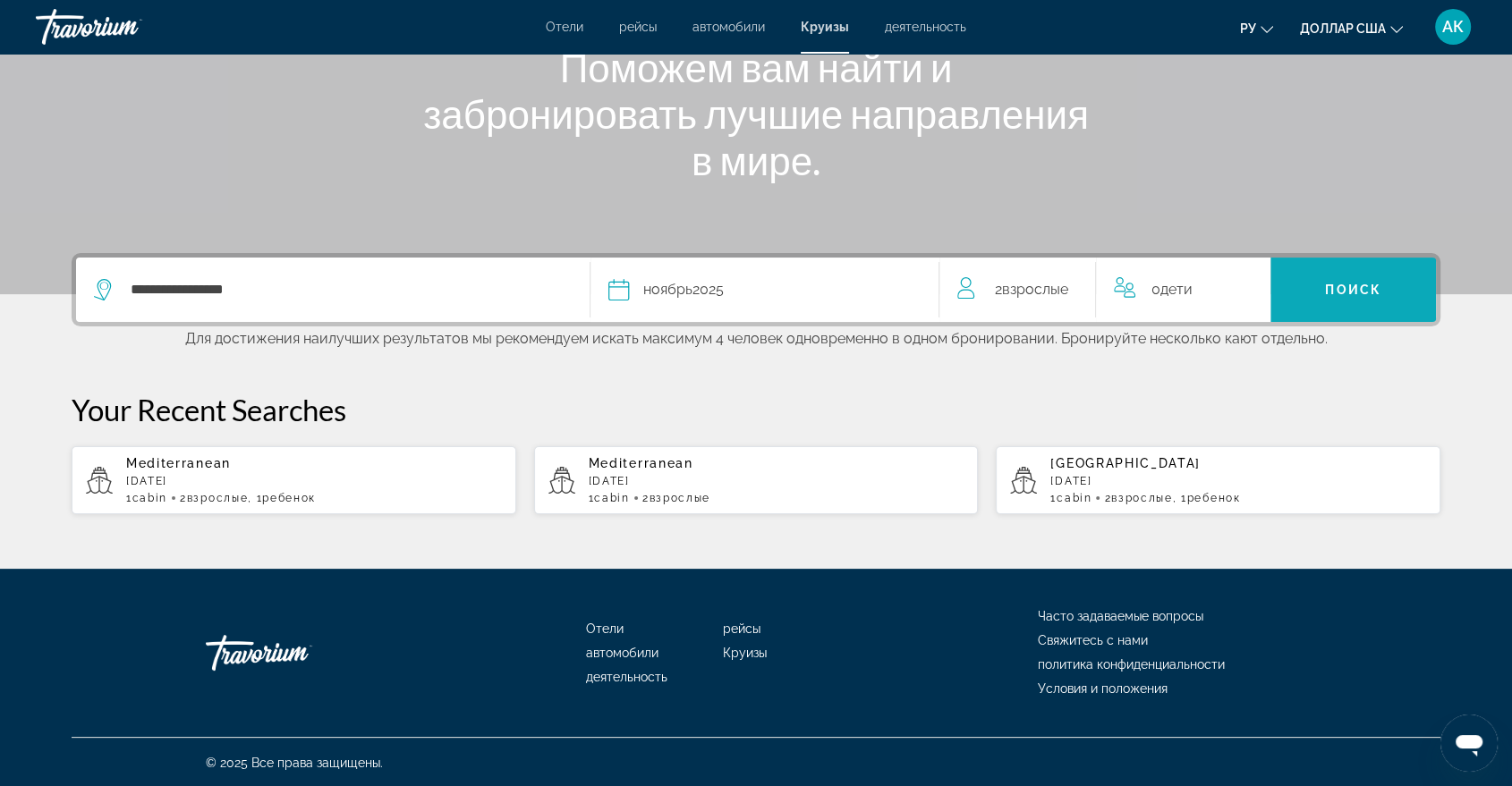
click at [1331, 283] on span "Поиск" at bounding box center [1353, 290] width 56 height 15
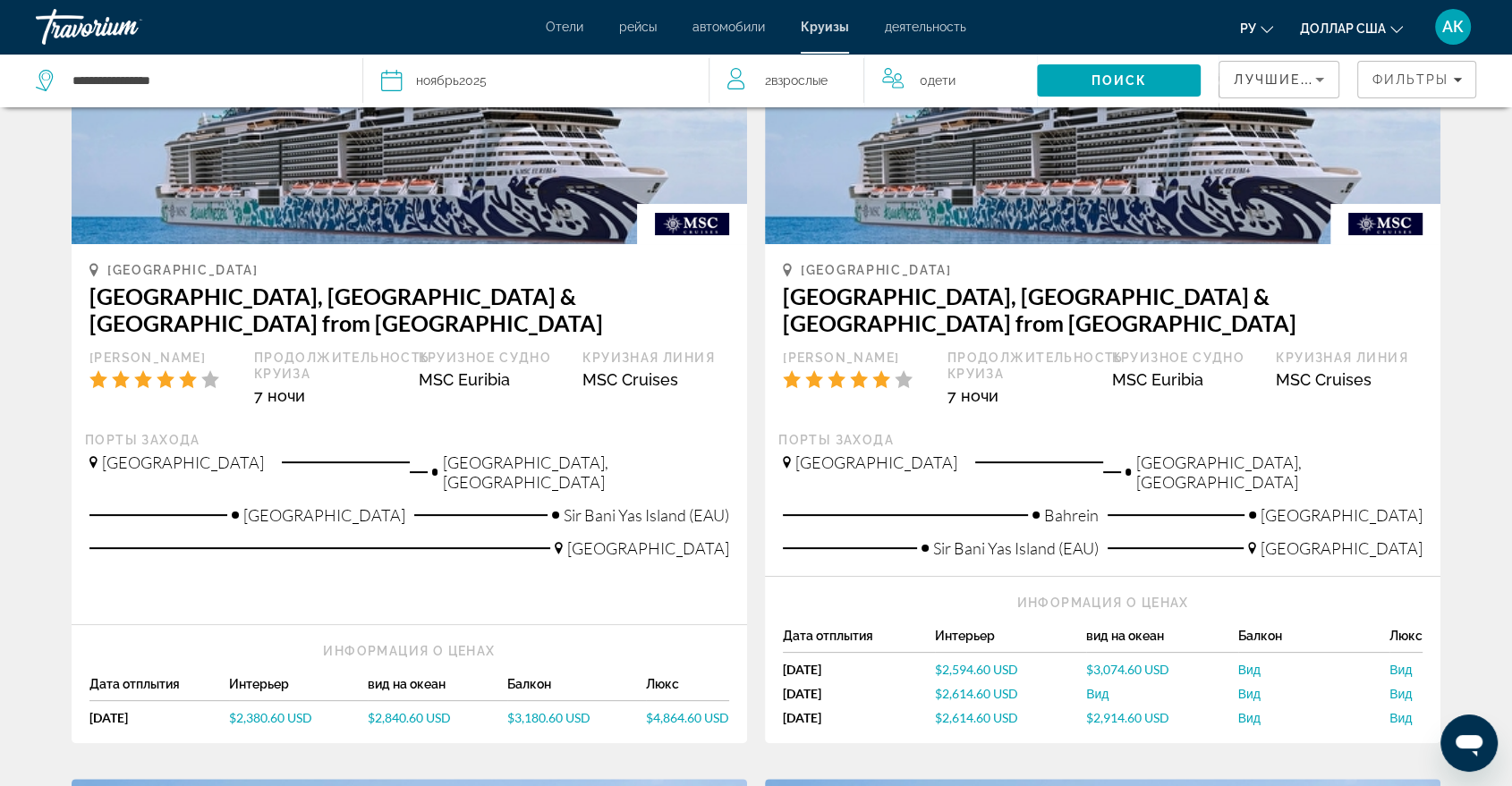
scroll to position [238, 0]
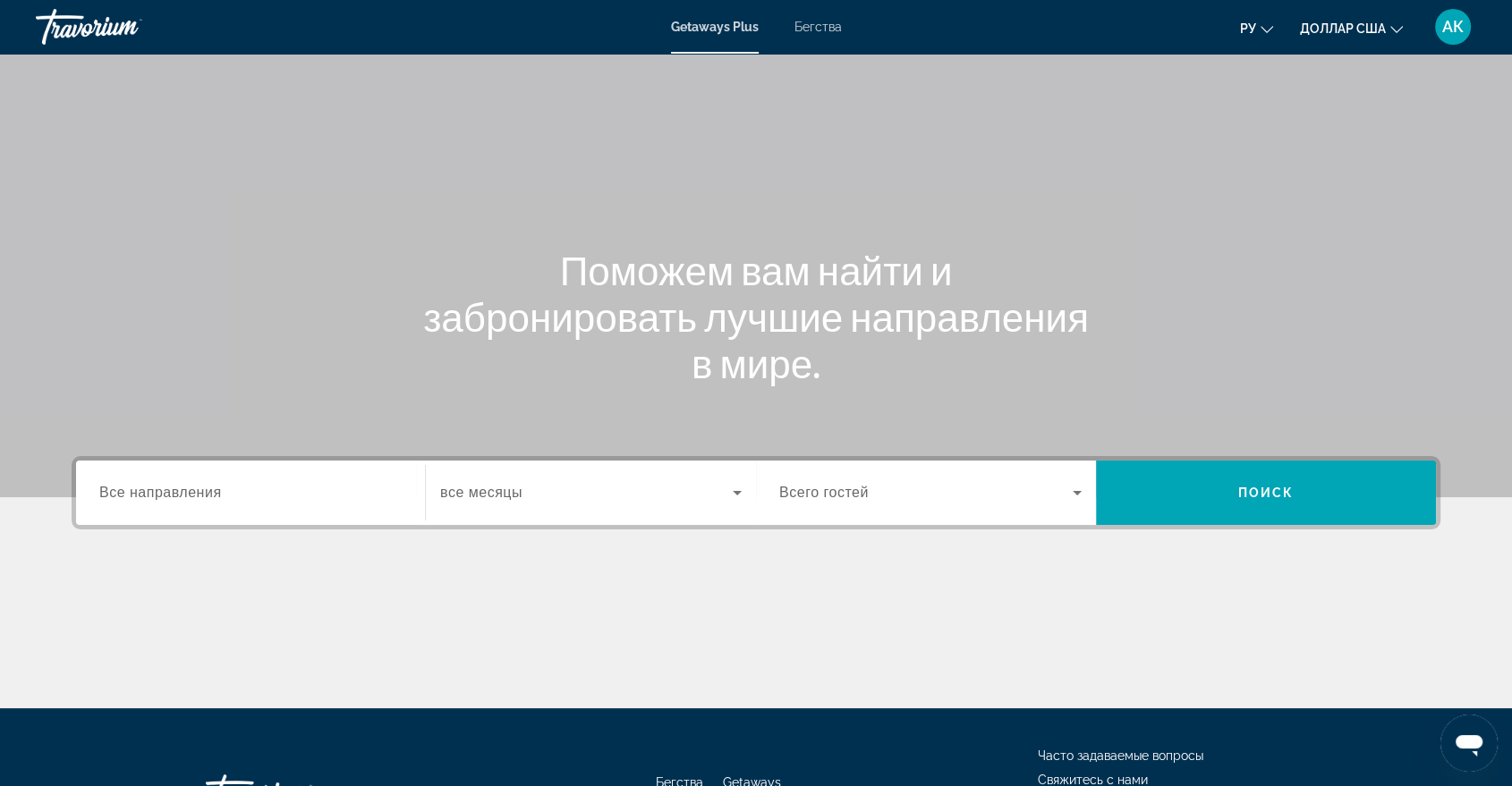
scroll to position [79, 0]
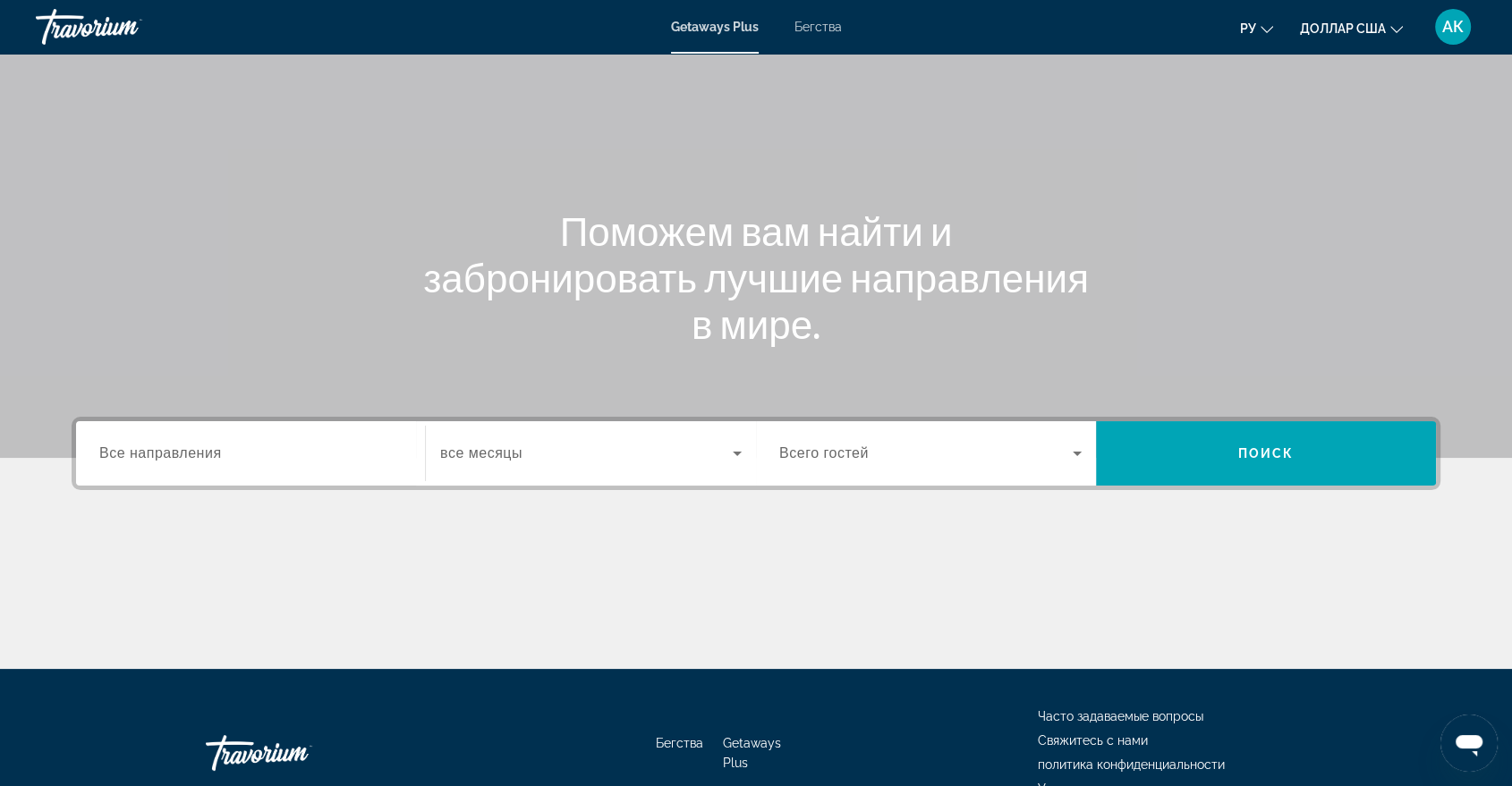
click at [824, 20] on font "Бегства" at bounding box center [818, 27] width 47 height 15
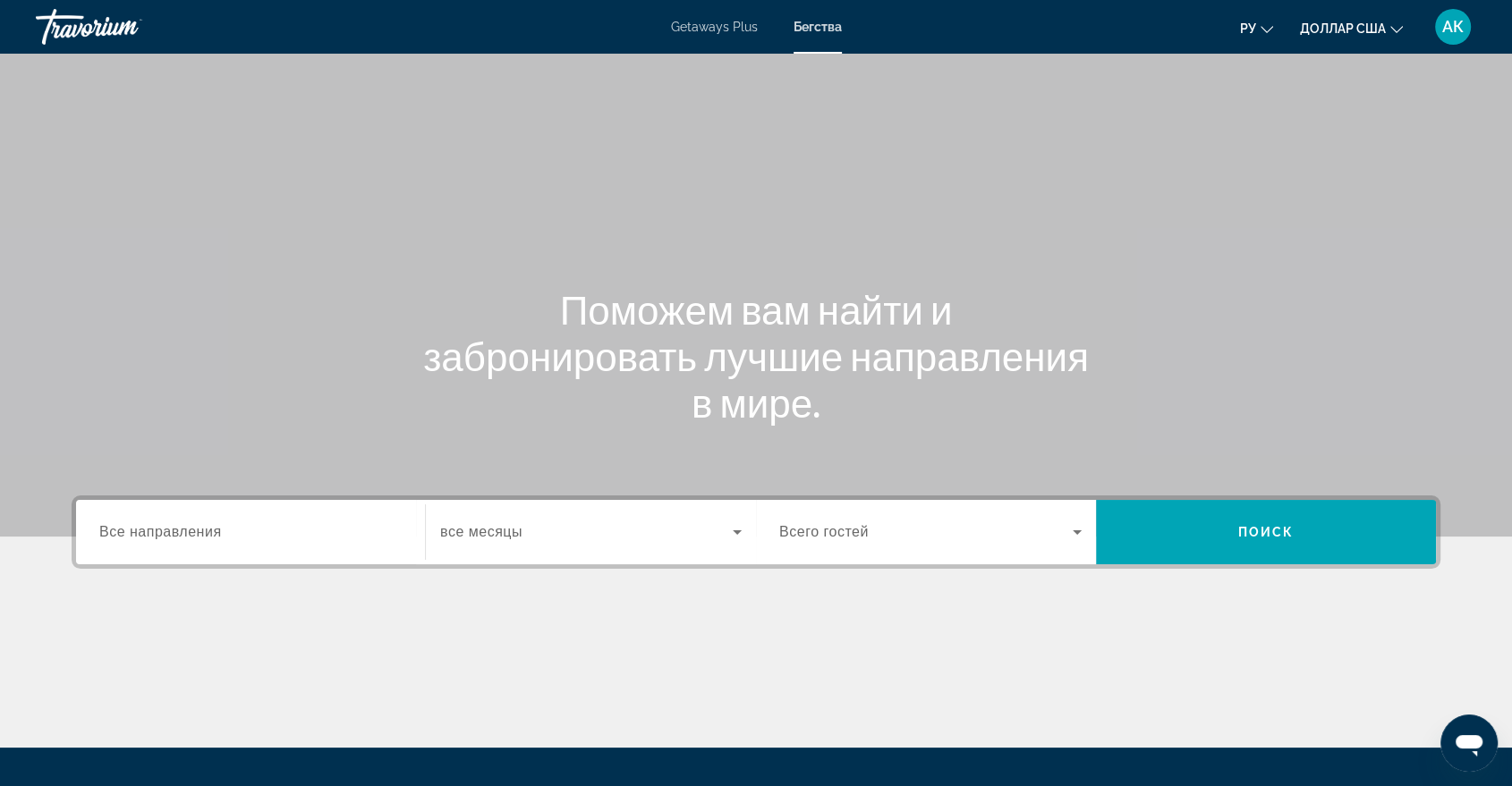
click at [153, 542] on div "Search widget" at bounding box center [251, 533] width 303 height 51
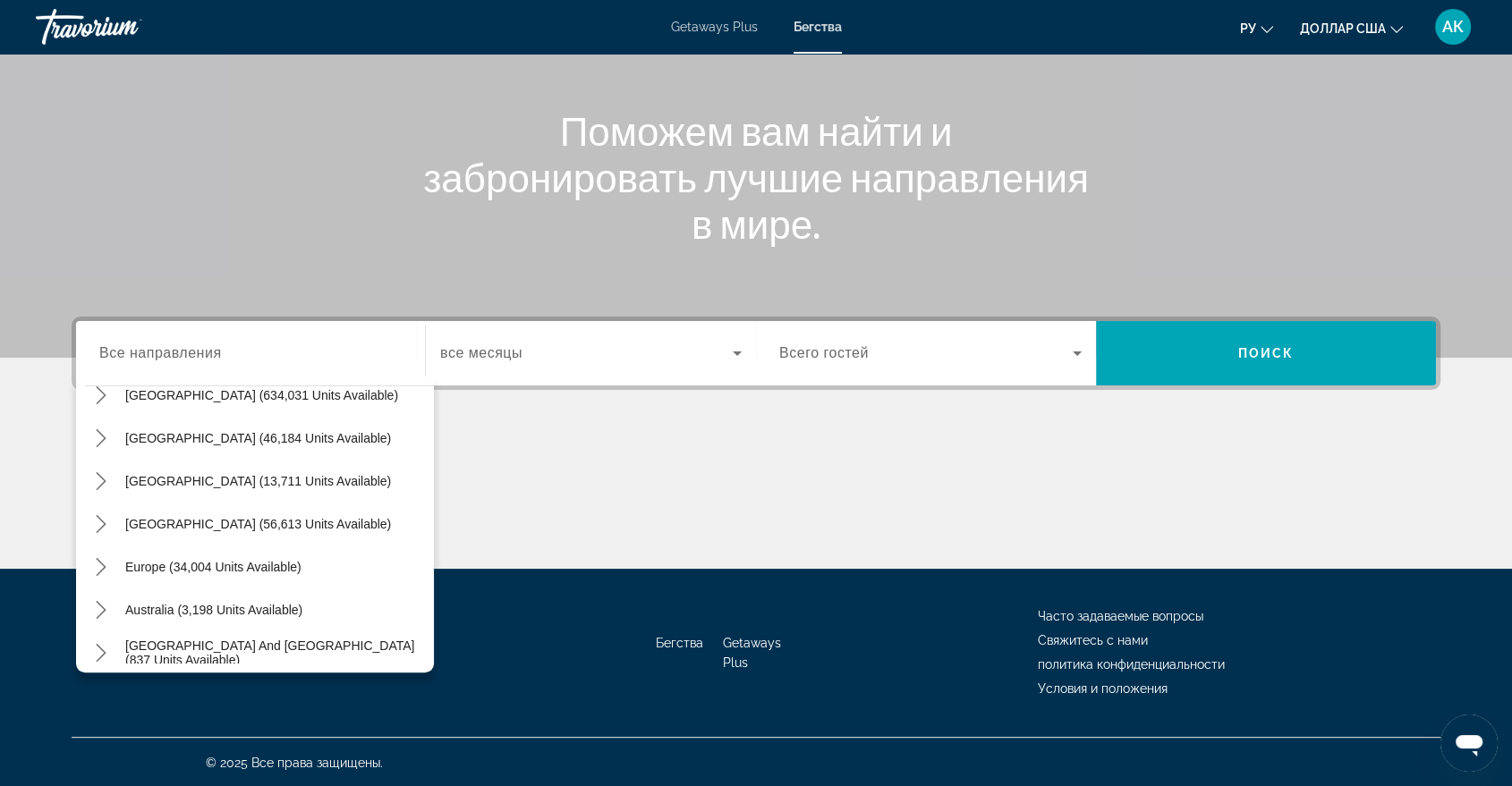
scroll to position [107, 0]
click at [99, 523] on icon "Toggle Europe (34,004 units available) submenu" at bounding box center [101, 524] width 18 height 18
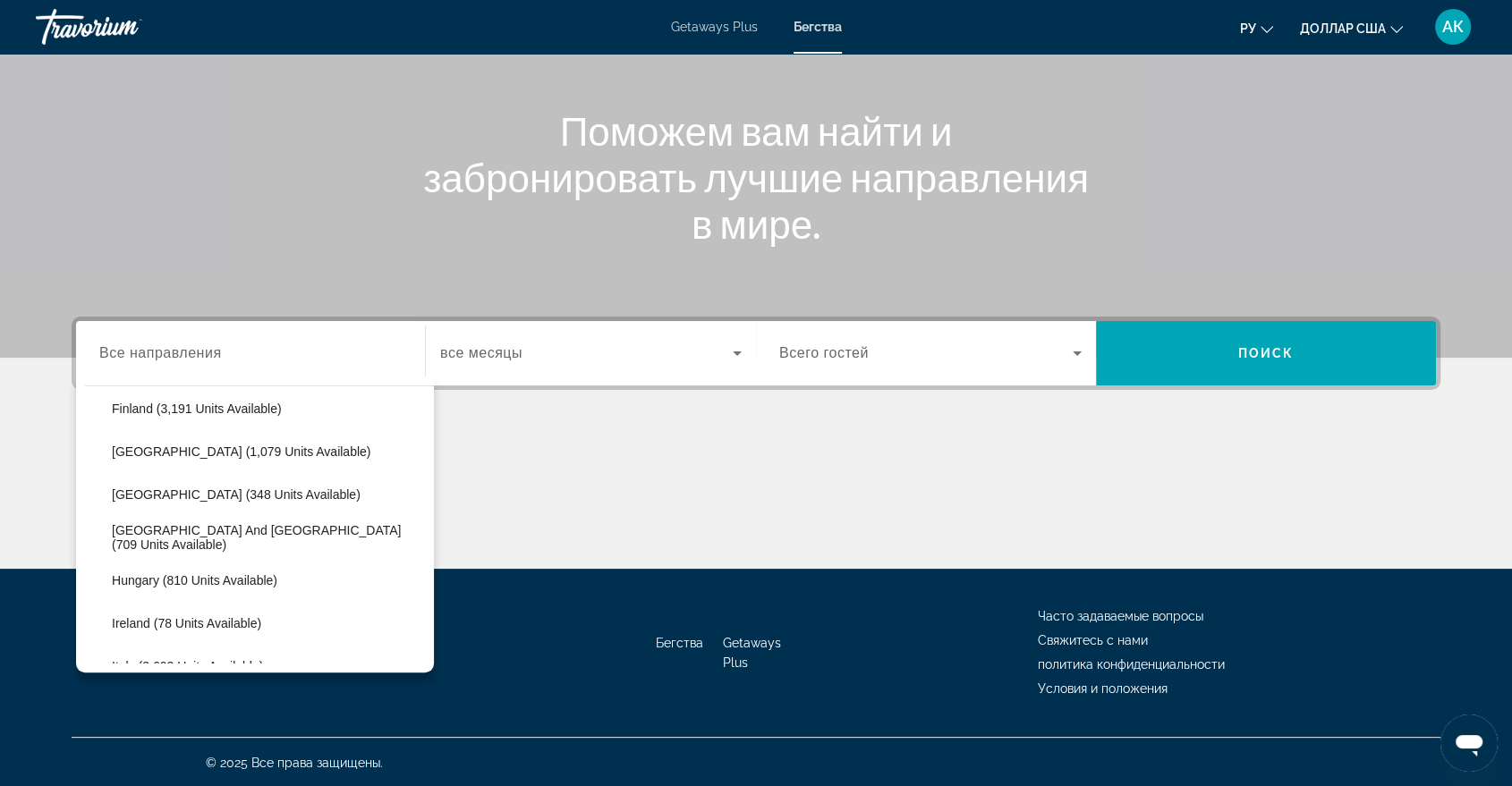
scroll to position [517, 0]
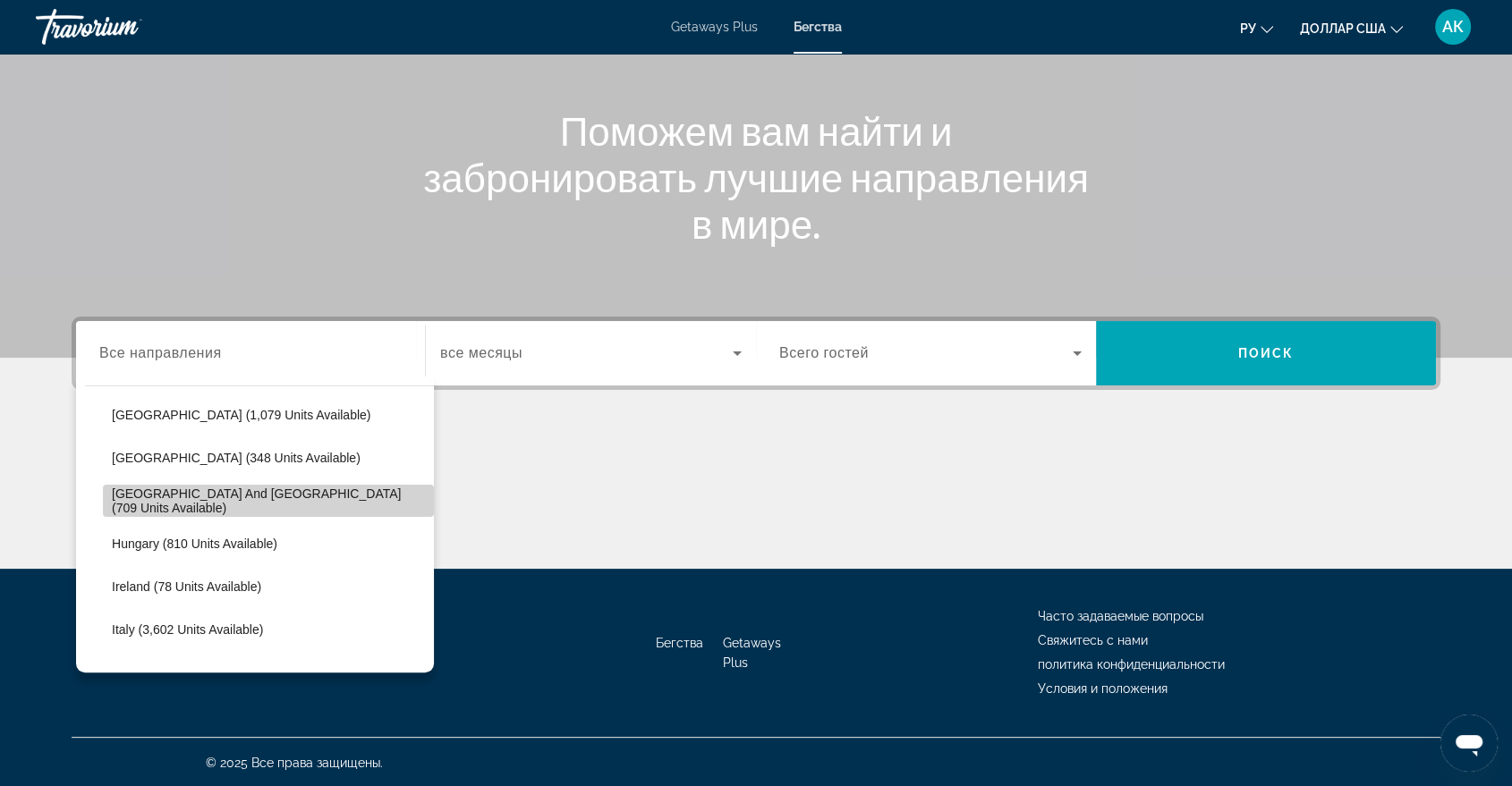
click at [338, 494] on span "Select destination: Greece and Cyprus (709 units available)" at bounding box center [268, 501] width 331 height 43
type input "**********"
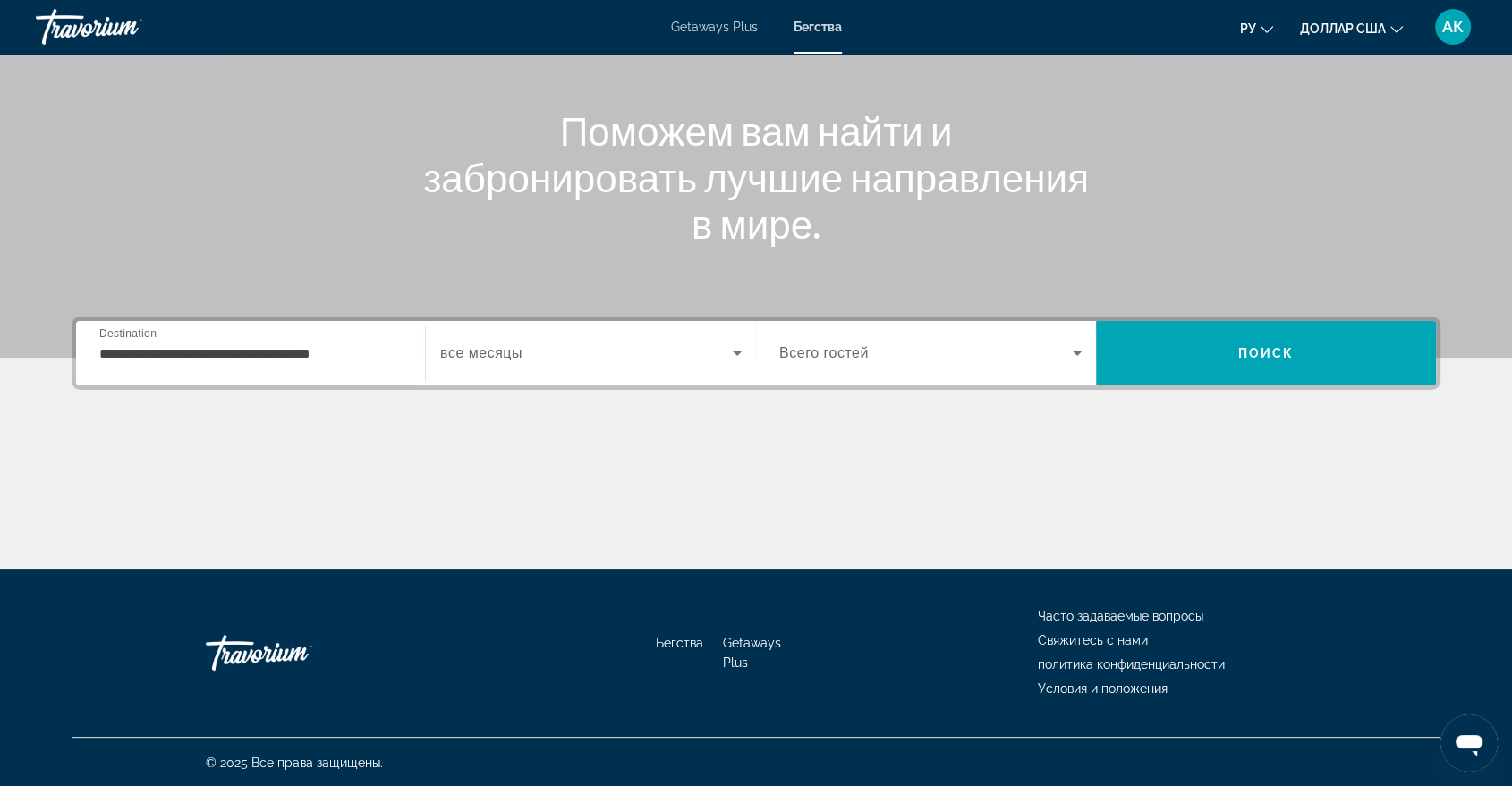
click at [499, 356] on span "все месяцы" at bounding box center [482, 352] width 83 height 15
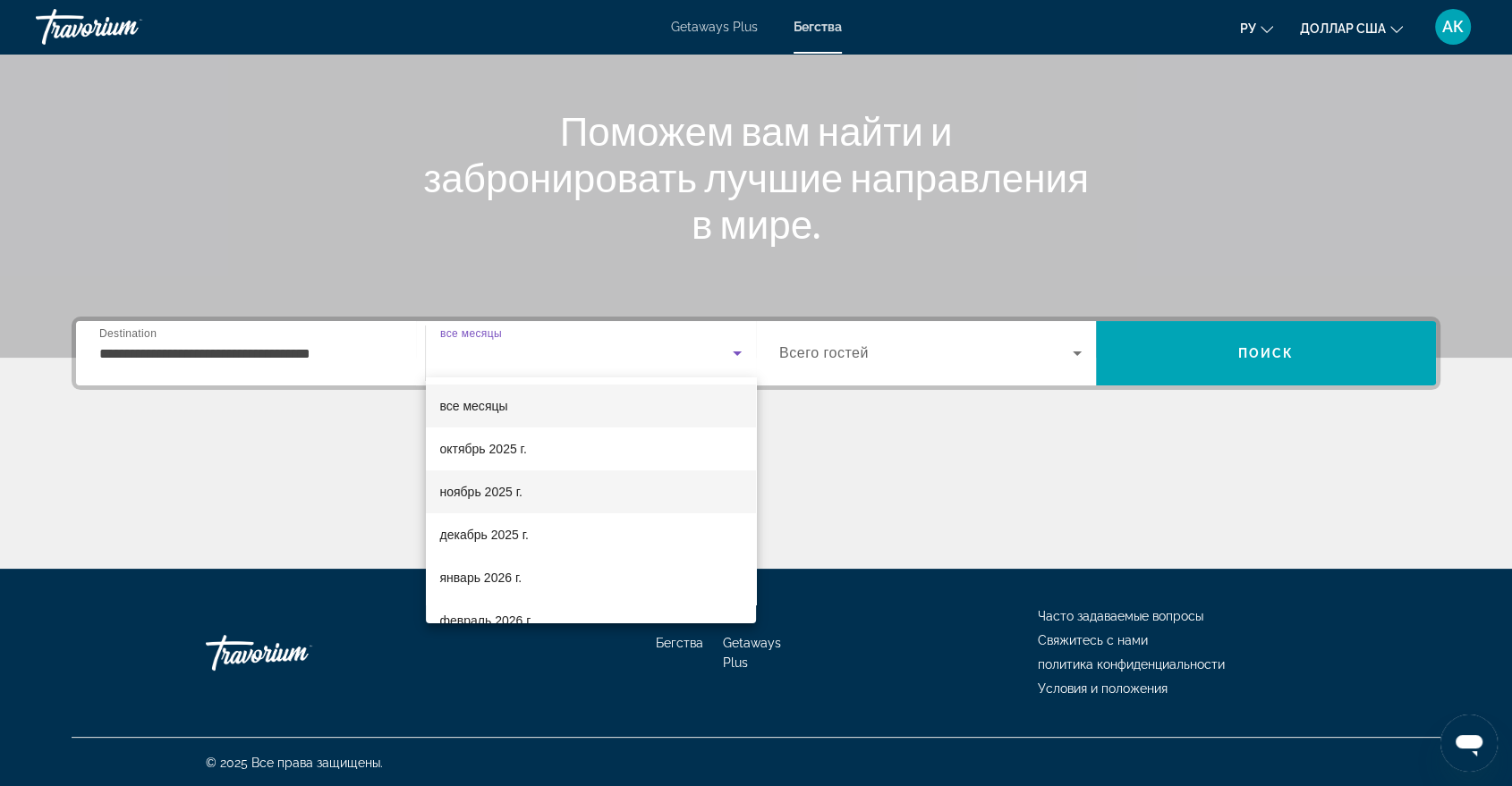
click at [485, 491] on font "ноябрь 2025 г." at bounding box center [482, 491] width 83 height 15
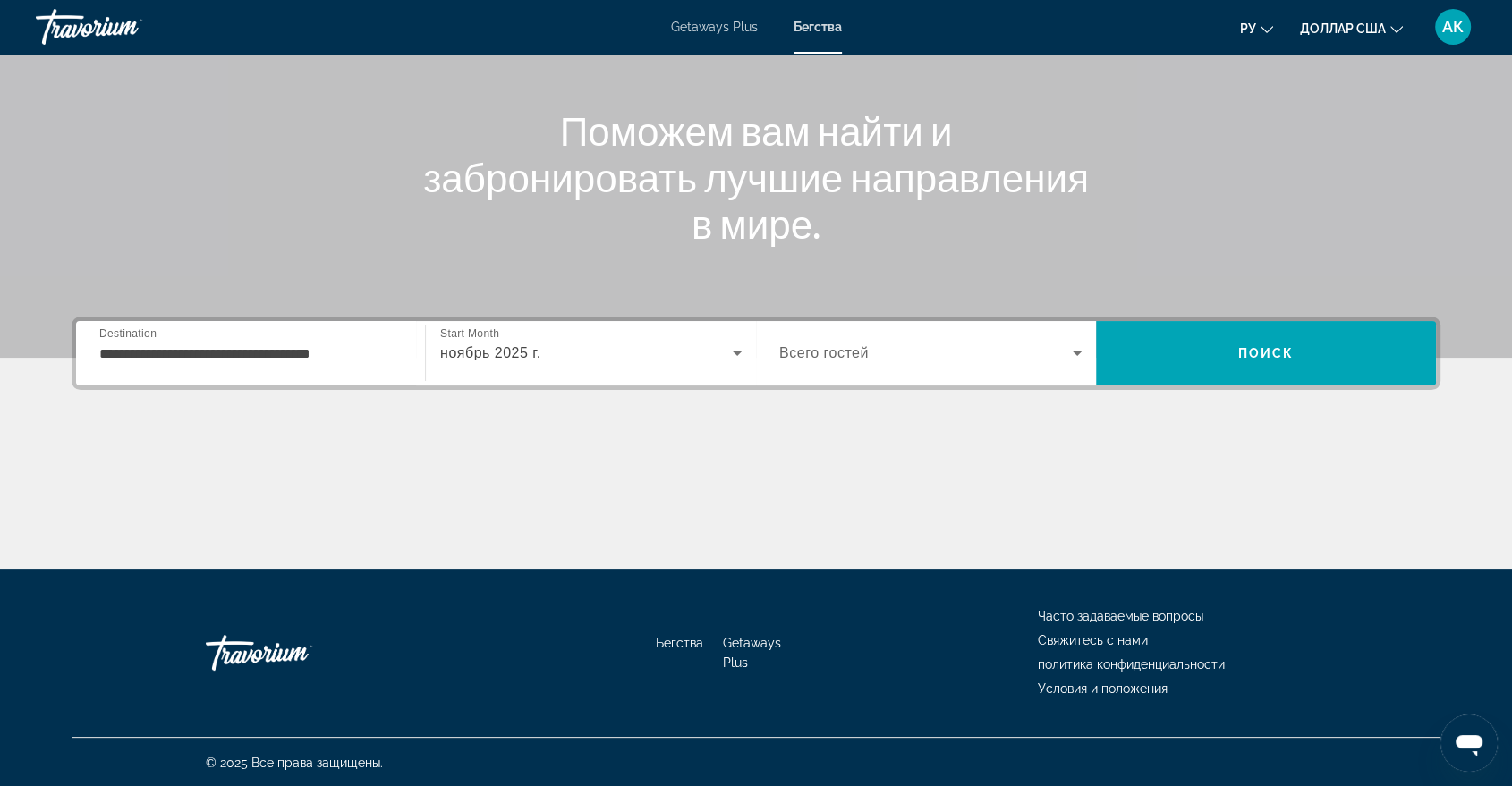
click at [819, 359] on span "Всего гостей" at bounding box center [823, 352] width 89 height 15
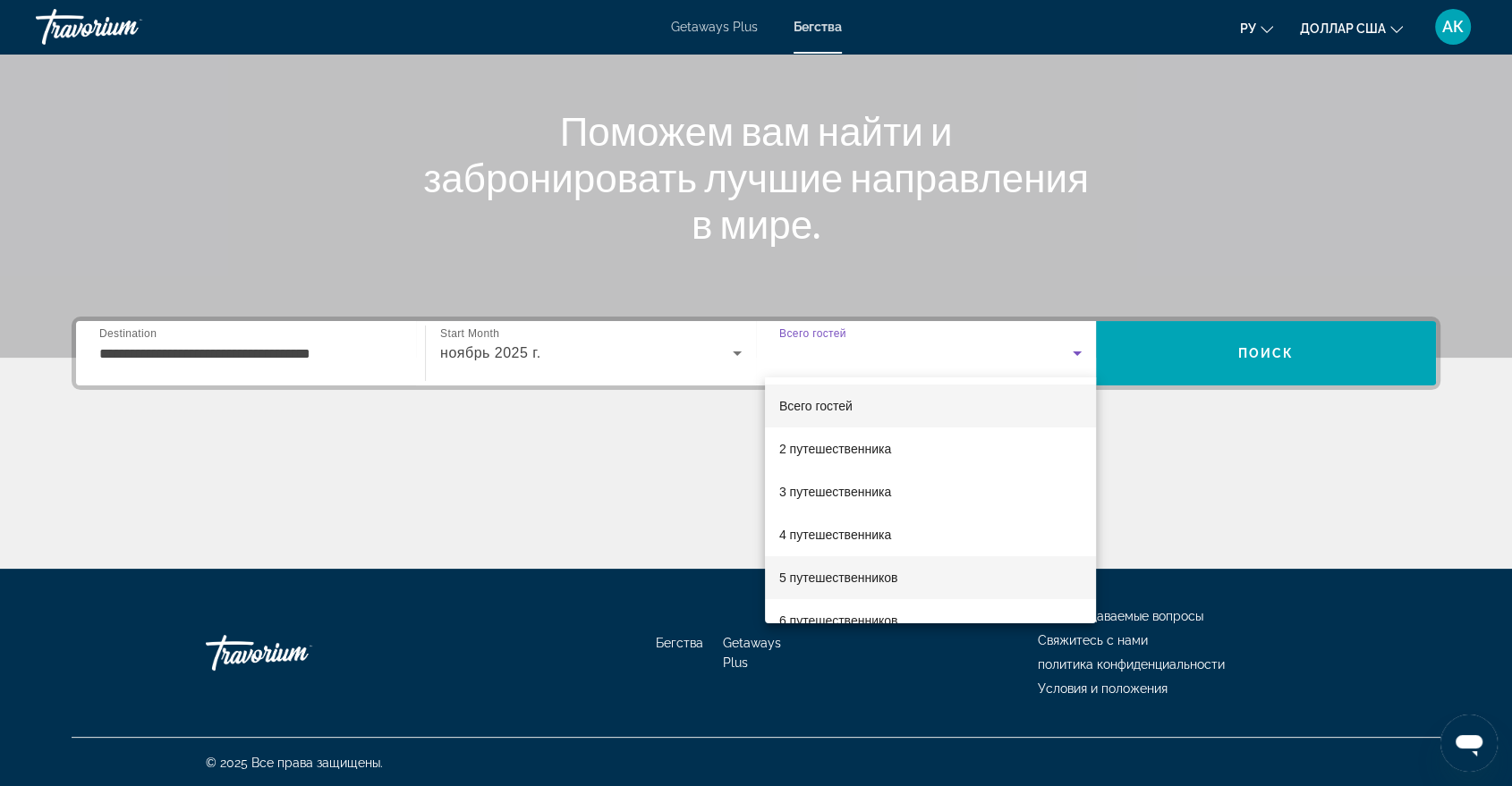
click at [855, 575] on font "5 путешественников" at bounding box center [838, 577] width 119 height 15
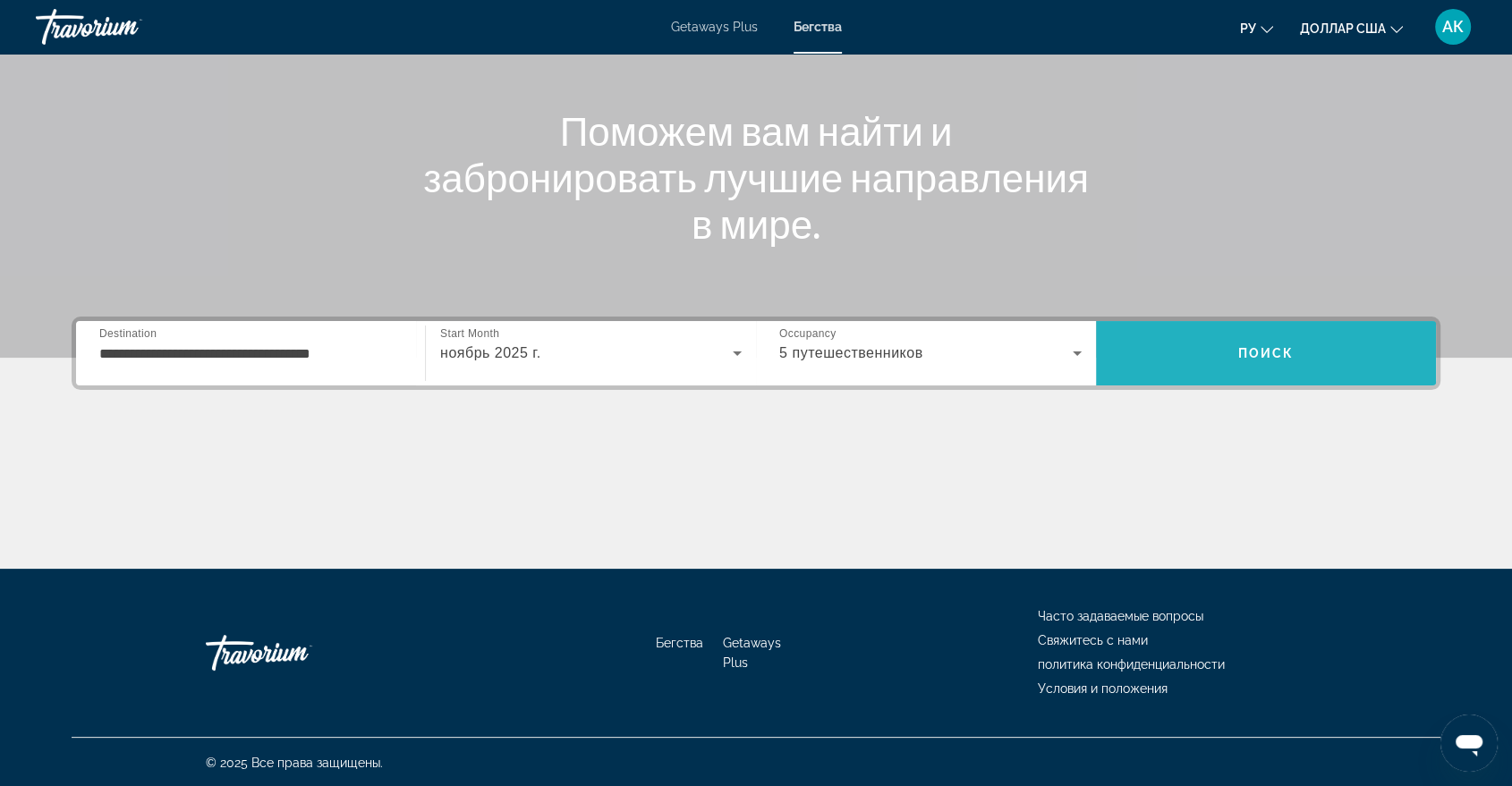
click at [1313, 354] on span "Search" at bounding box center [1266, 354] width 340 height 43
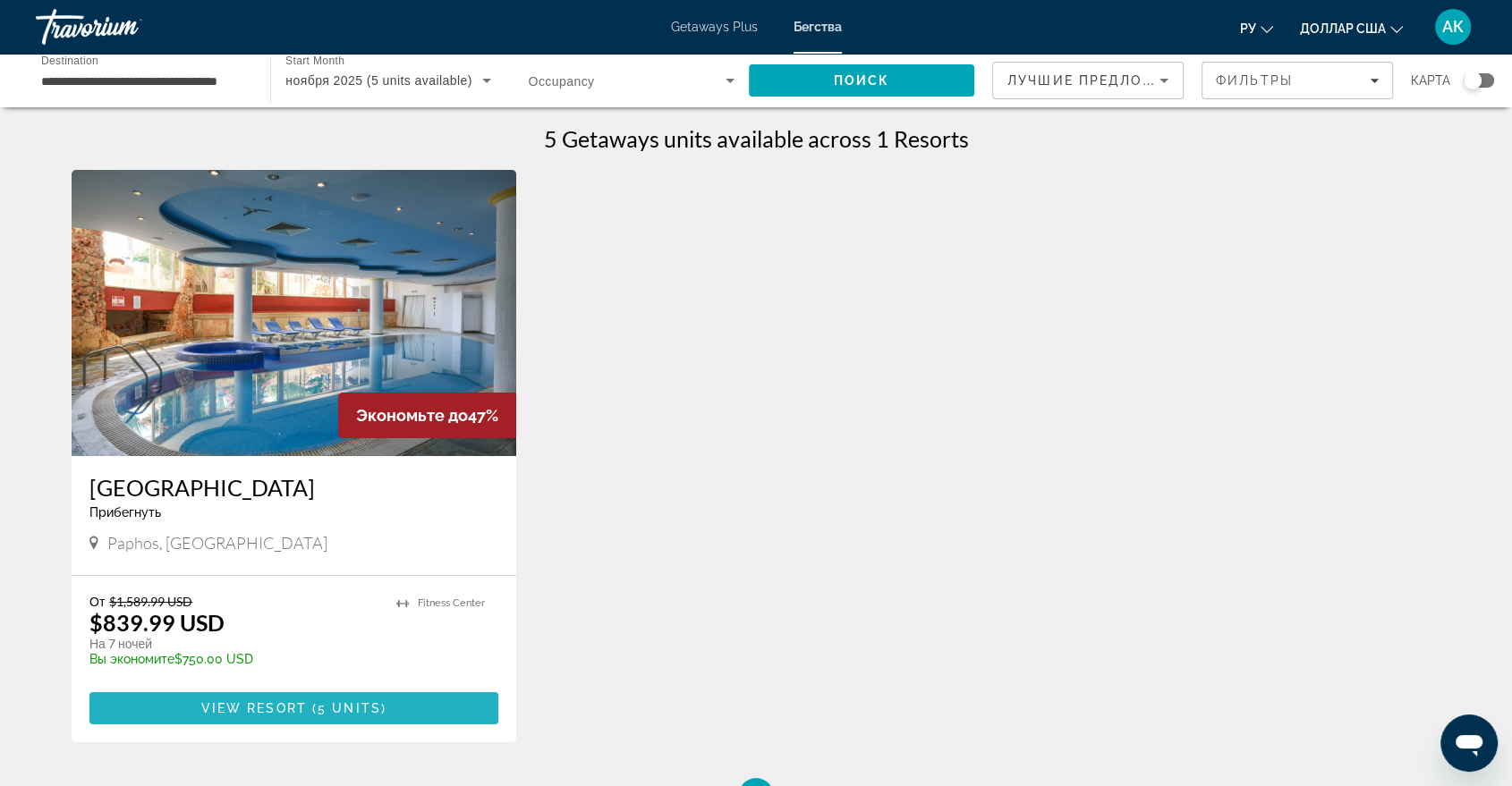
click at [344, 708] on span "5 units" at bounding box center [349, 707] width 64 height 15
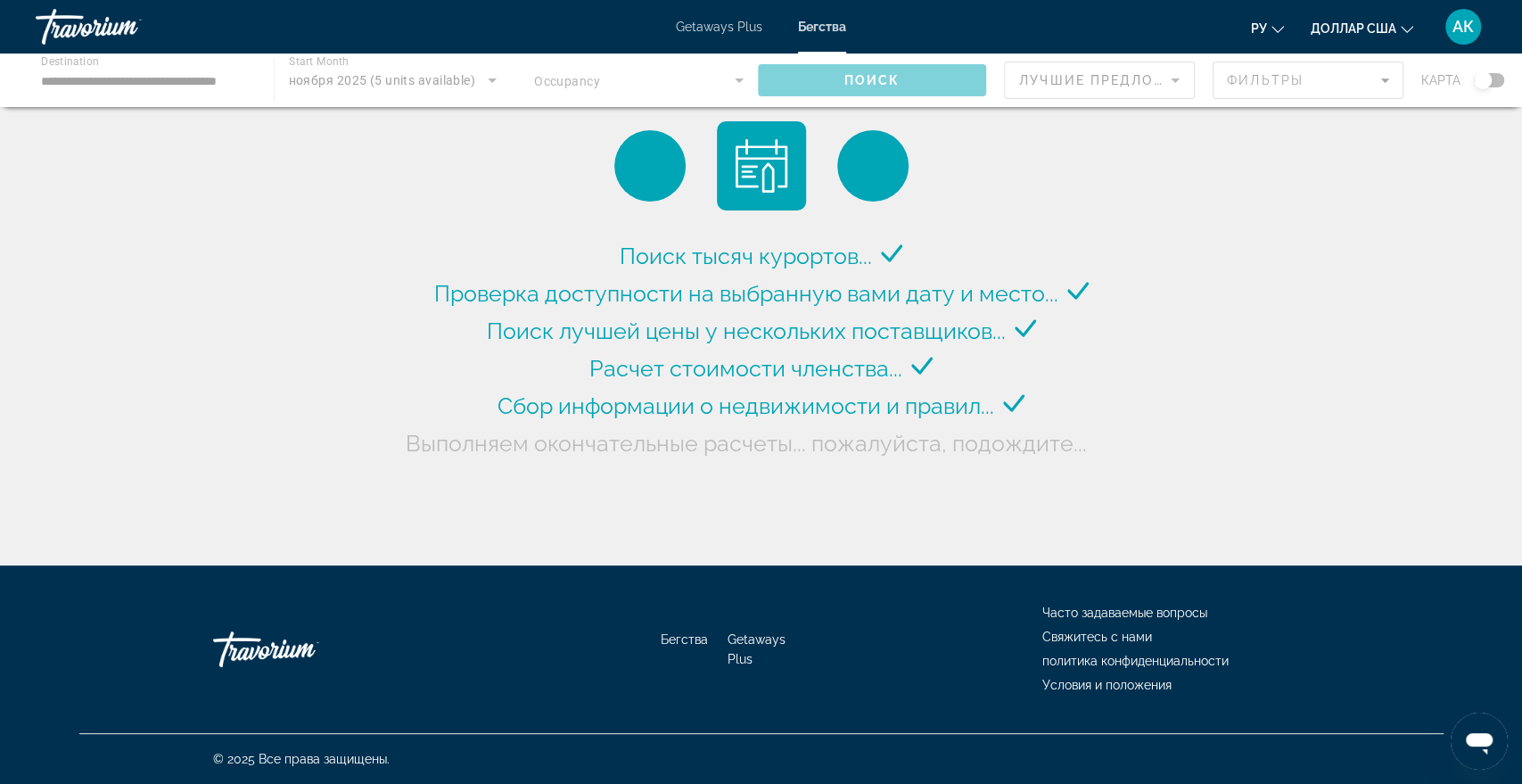
click at [352, 82] on div "Основное содержание" at bounding box center [761, 80] width 1522 height 54
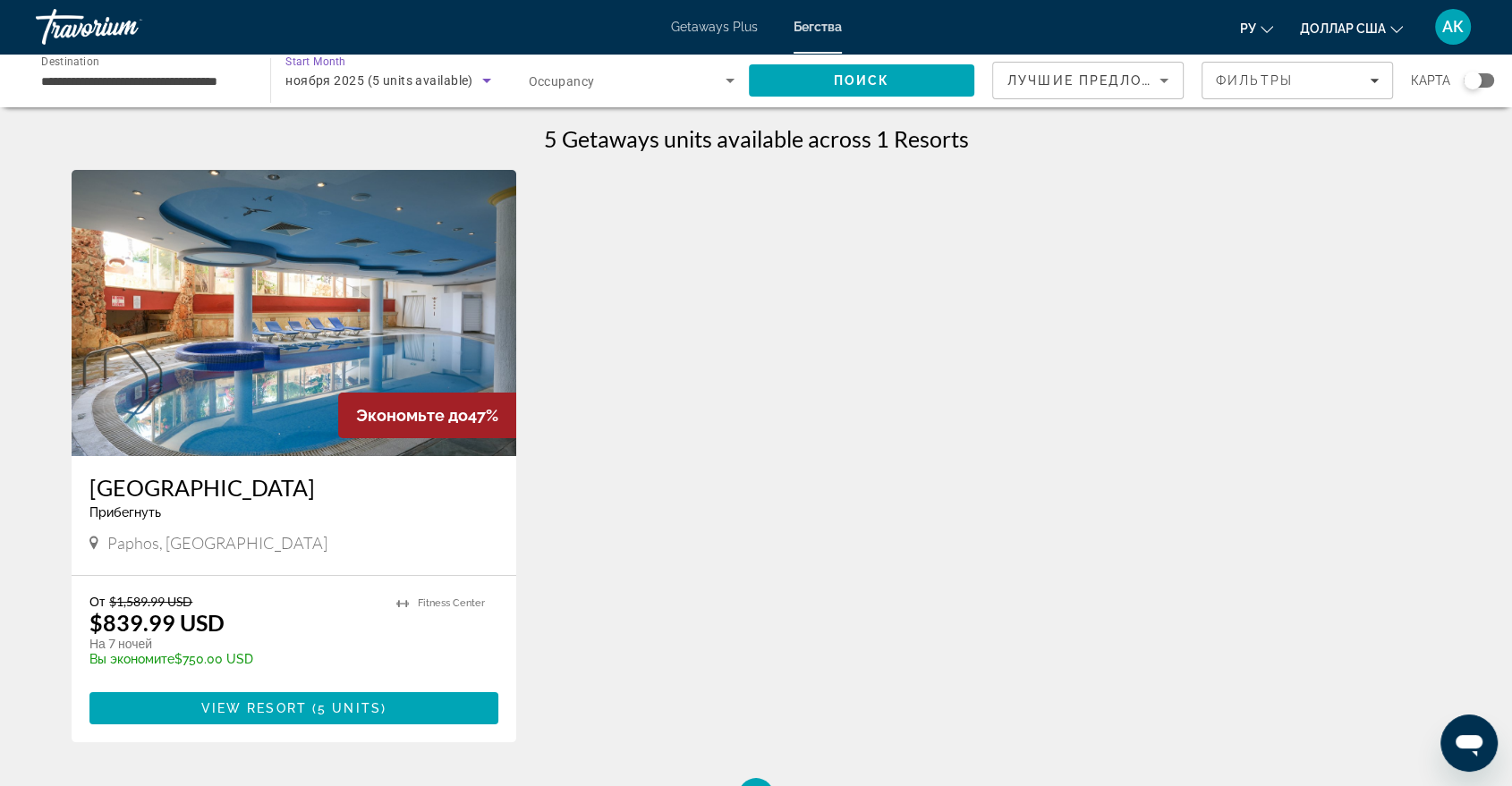
click at [489, 82] on icon "Search widget" at bounding box center [487, 81] width 22 height 22
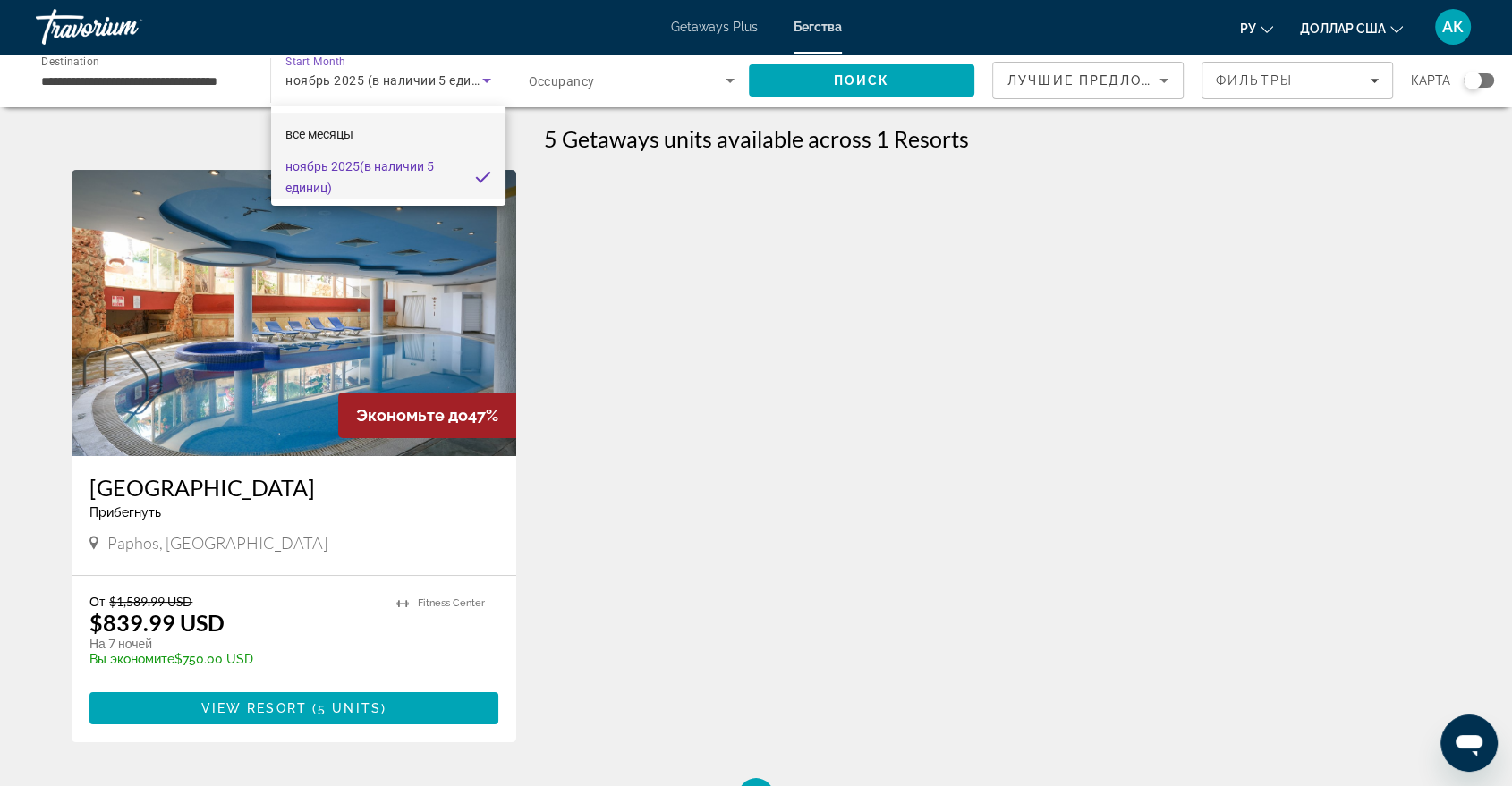
click at [370, 141] on mat-option "все месяцы" at bounding box center [387, 135] width 233 height 43
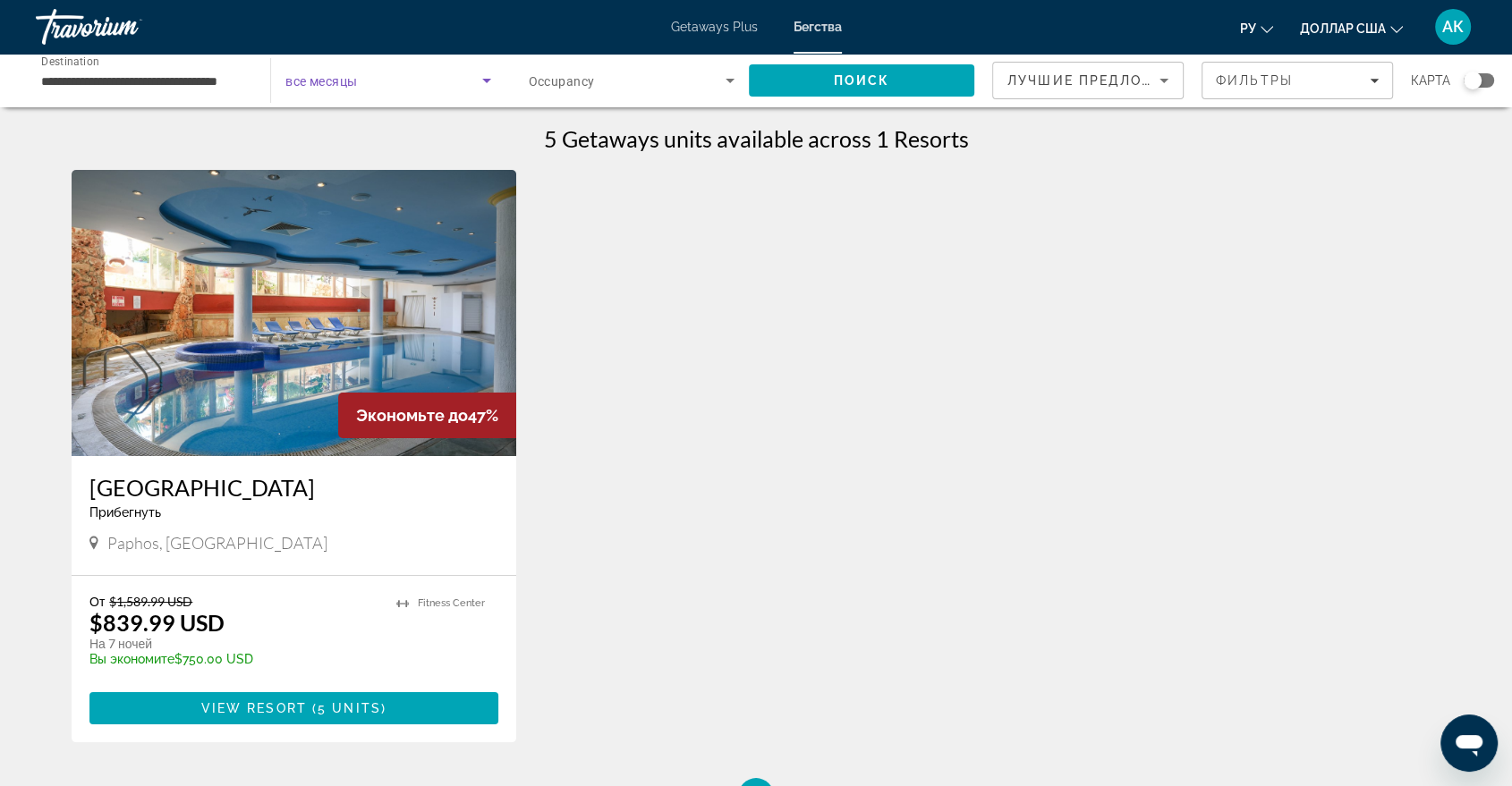
click at [490, 83] on icon "Search widget" at bounding box center [487, 81] width 22 height 22
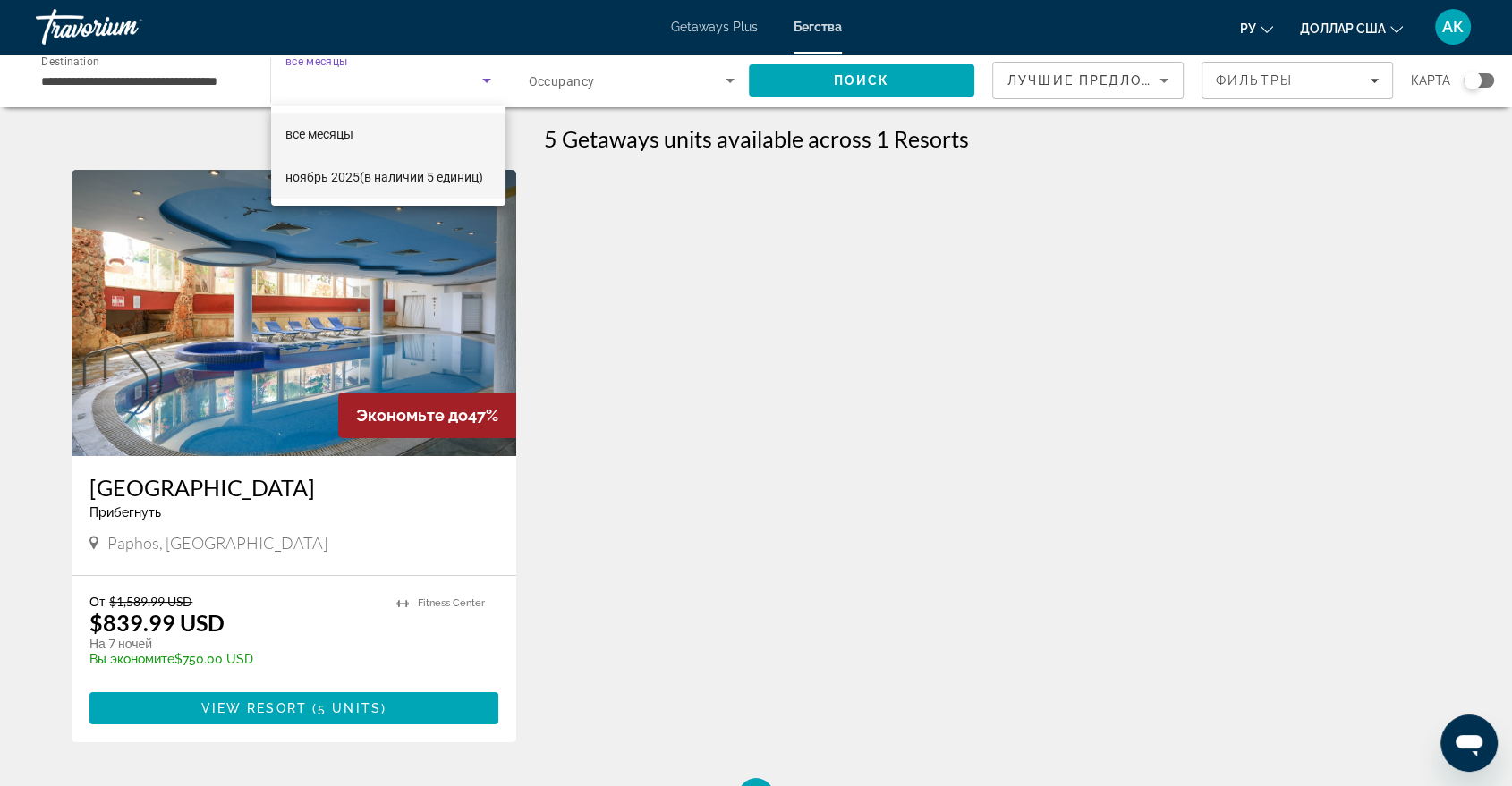
click at [324, 183] on font "ноябрь 2025" at bounding box center [322, 177] width 75 height 15
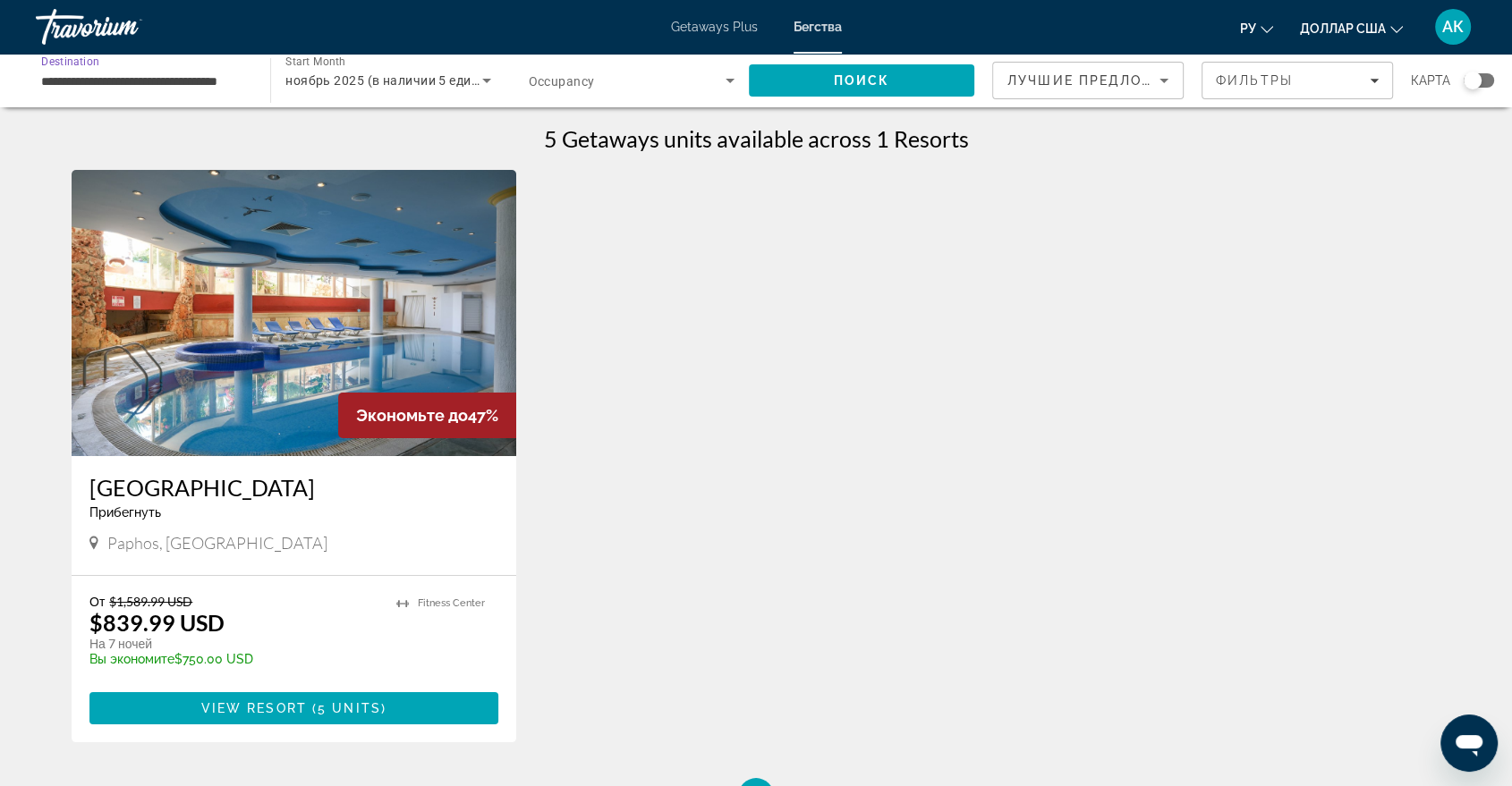
click at [126, 82] on input "**********" at bounding box center [144, 82] width 205 height 22
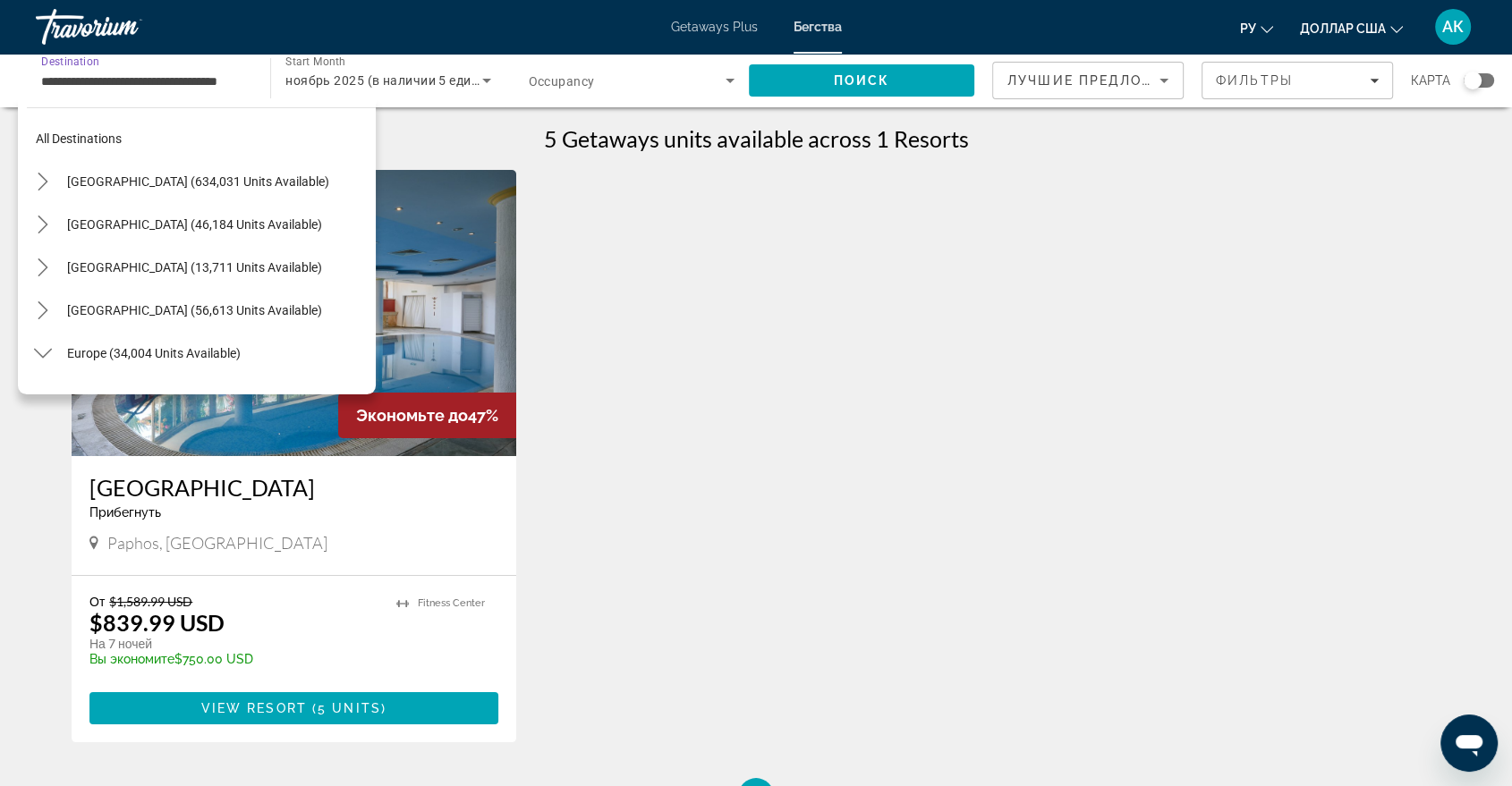
scroll to position [492, 0]
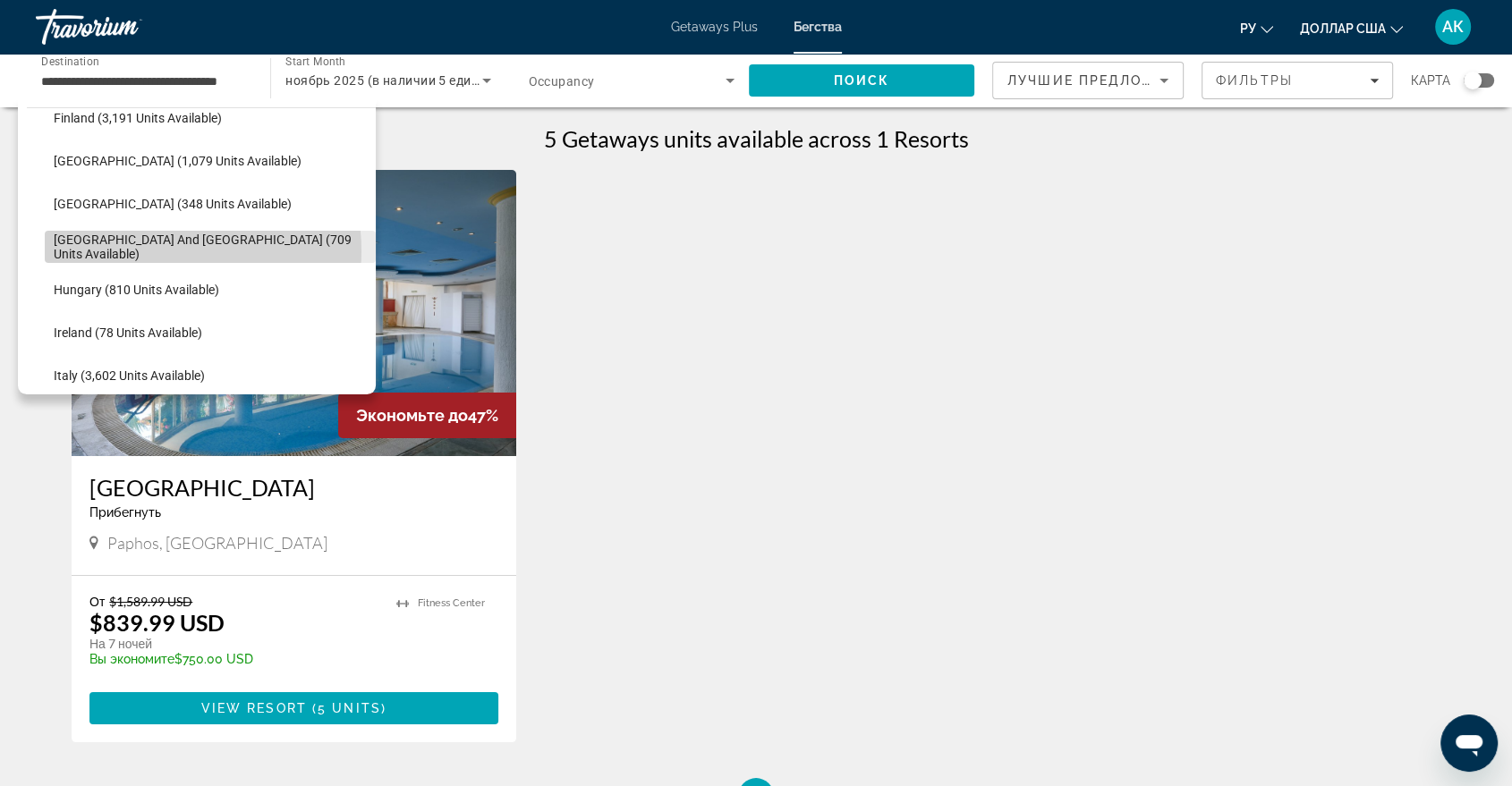
click at [156, 251] on span "Greece and Cyprus (709 units available)" at bounding box center [210, 247] width 313 height 28
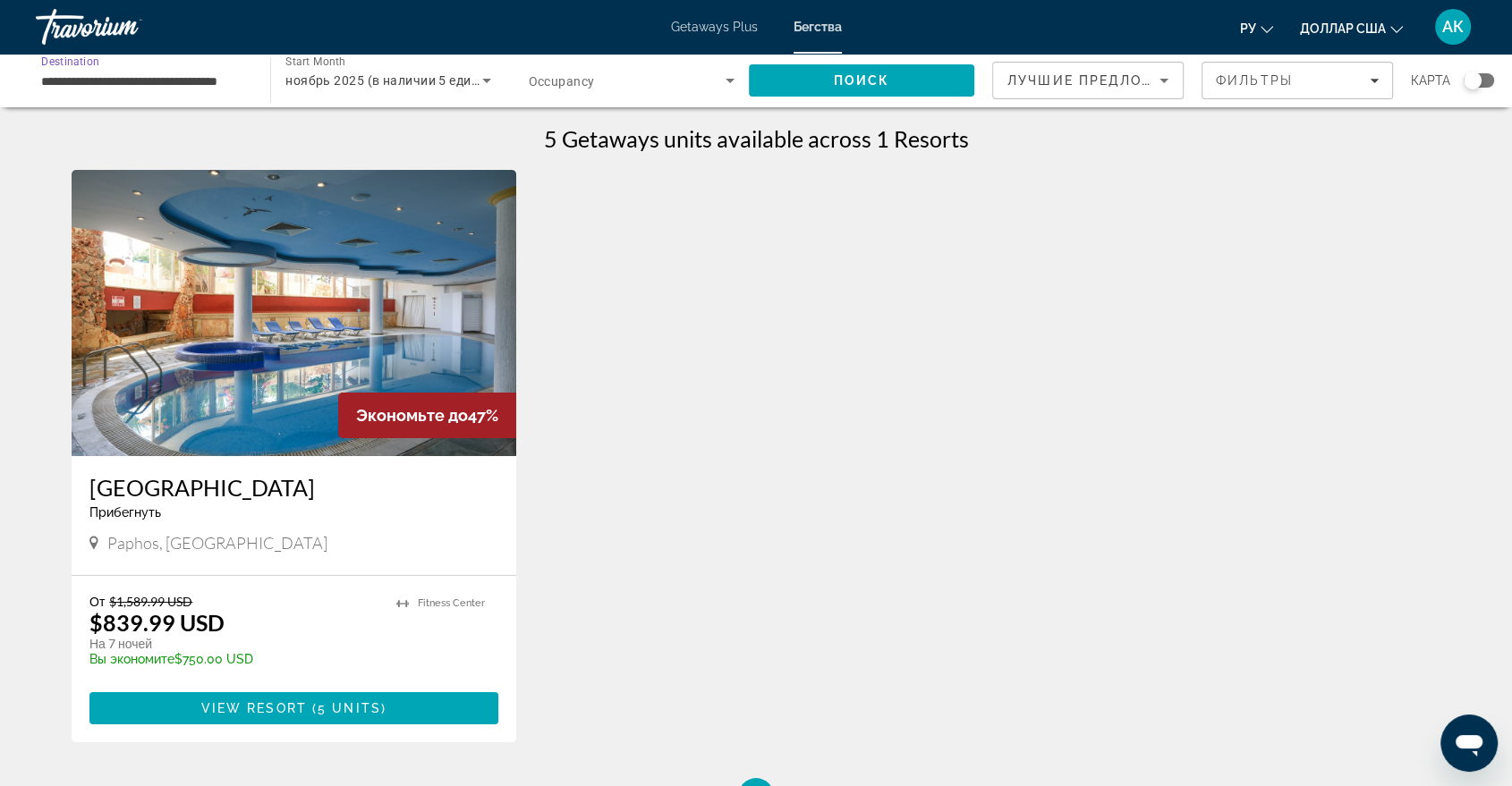
click at [732, 84] on icon "Search widget" at bounding box center [730, 81] width 22 height 22
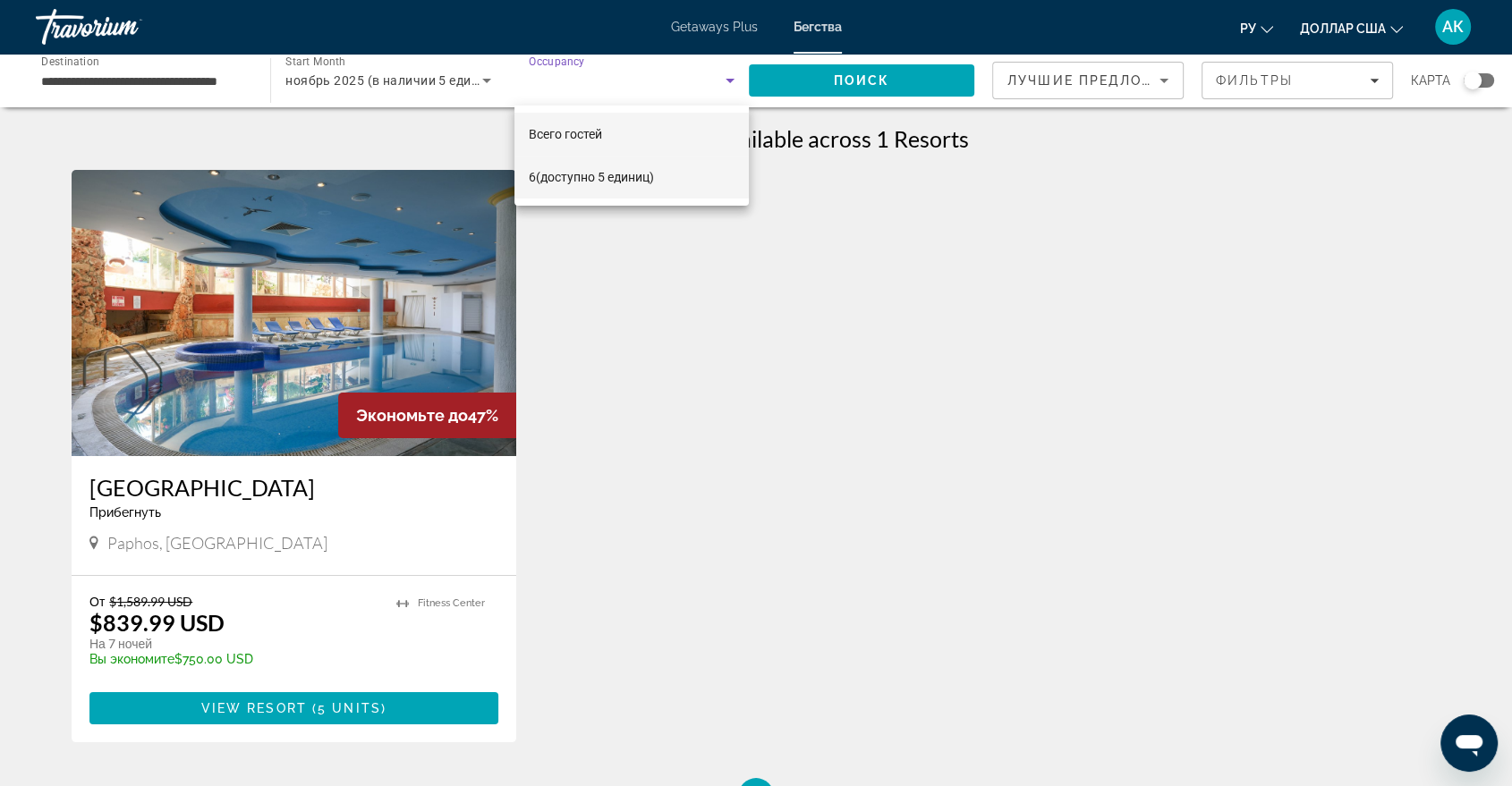
click at [654, 183] on font "(доступно 5 единиц)" at bounding box center [595, 177] width 118 height 15
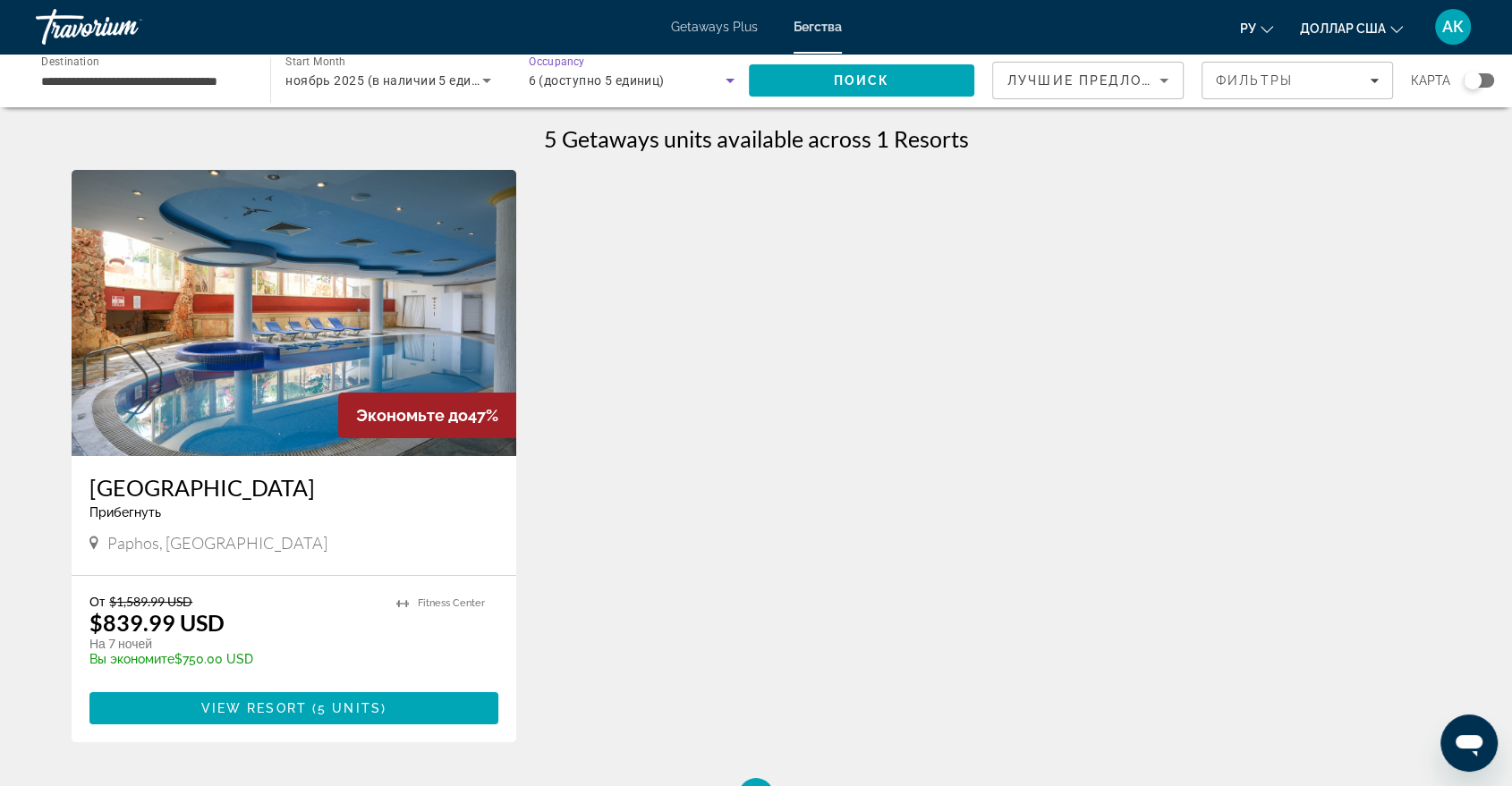
click at [483, 85] on icon "Search widget" at bounding box center [487, 81] width 22 height 22
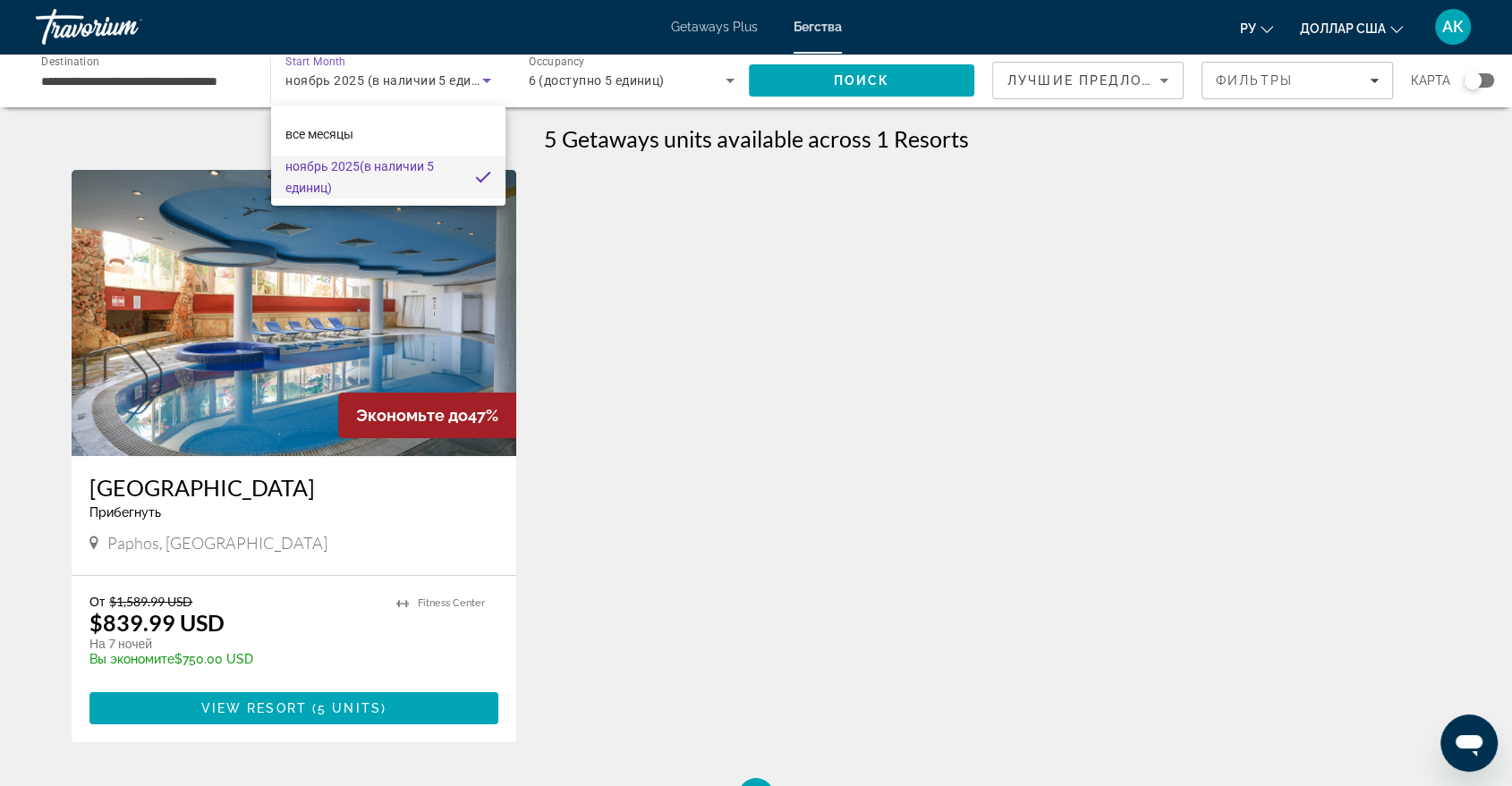
click at [322, 84] on div at bounding box center [756, 393] width 1512 height 786
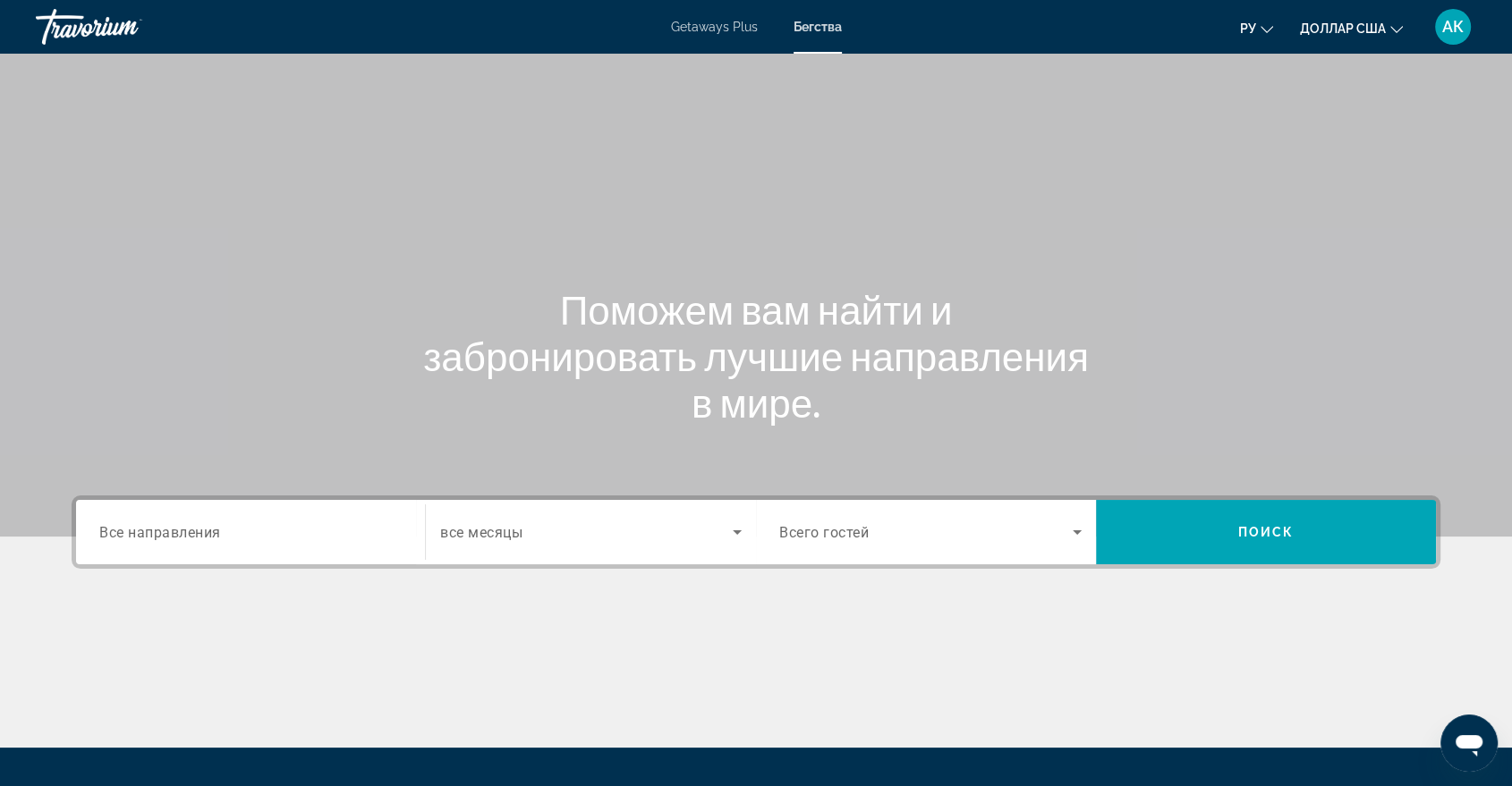
click at [192, 523] on span "Все направления" at bounding box center [160, 531] width 122 height 17
click at [192, 522] on input "Destination Все направления" at bounding box center [251, 533] width 303 height 22
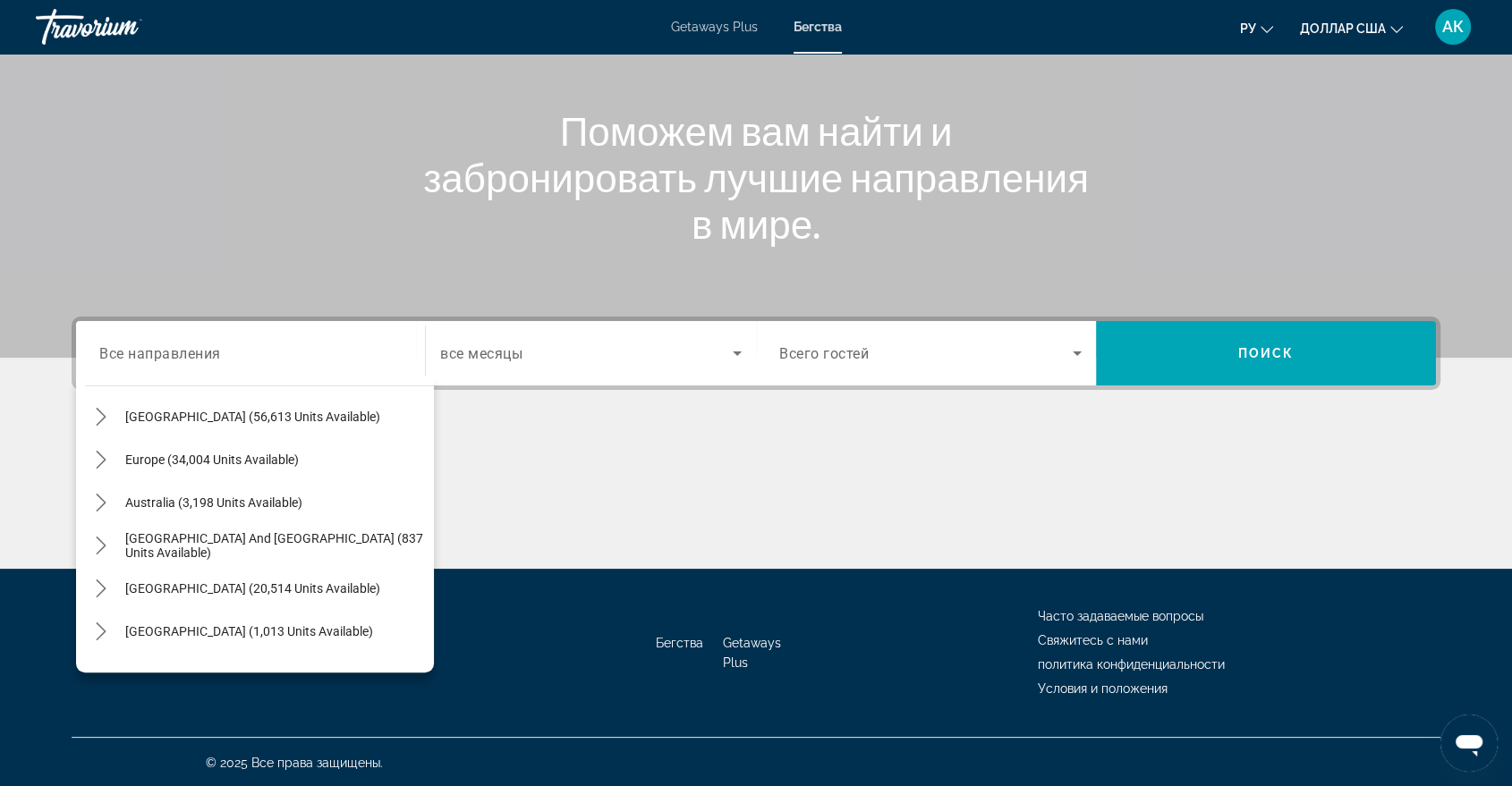
scroll to position [174, 0]
click at [147, 452] on span "Europe (34,004 units available)" at bounding box center [211, 457] width 174 height 15
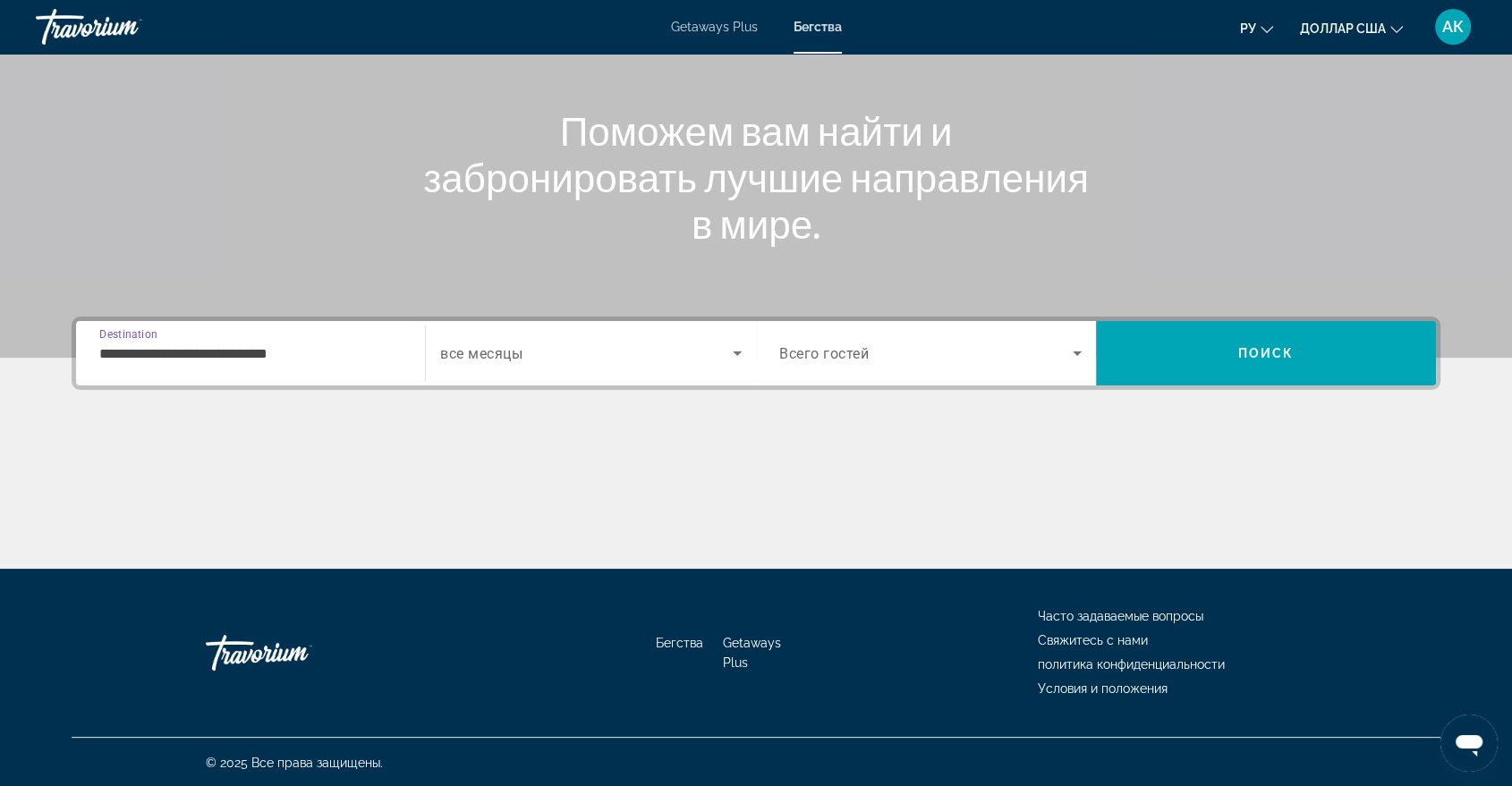
click at [287, 351] on input "**********" at bounding box center [251, 354] width 303 height 22
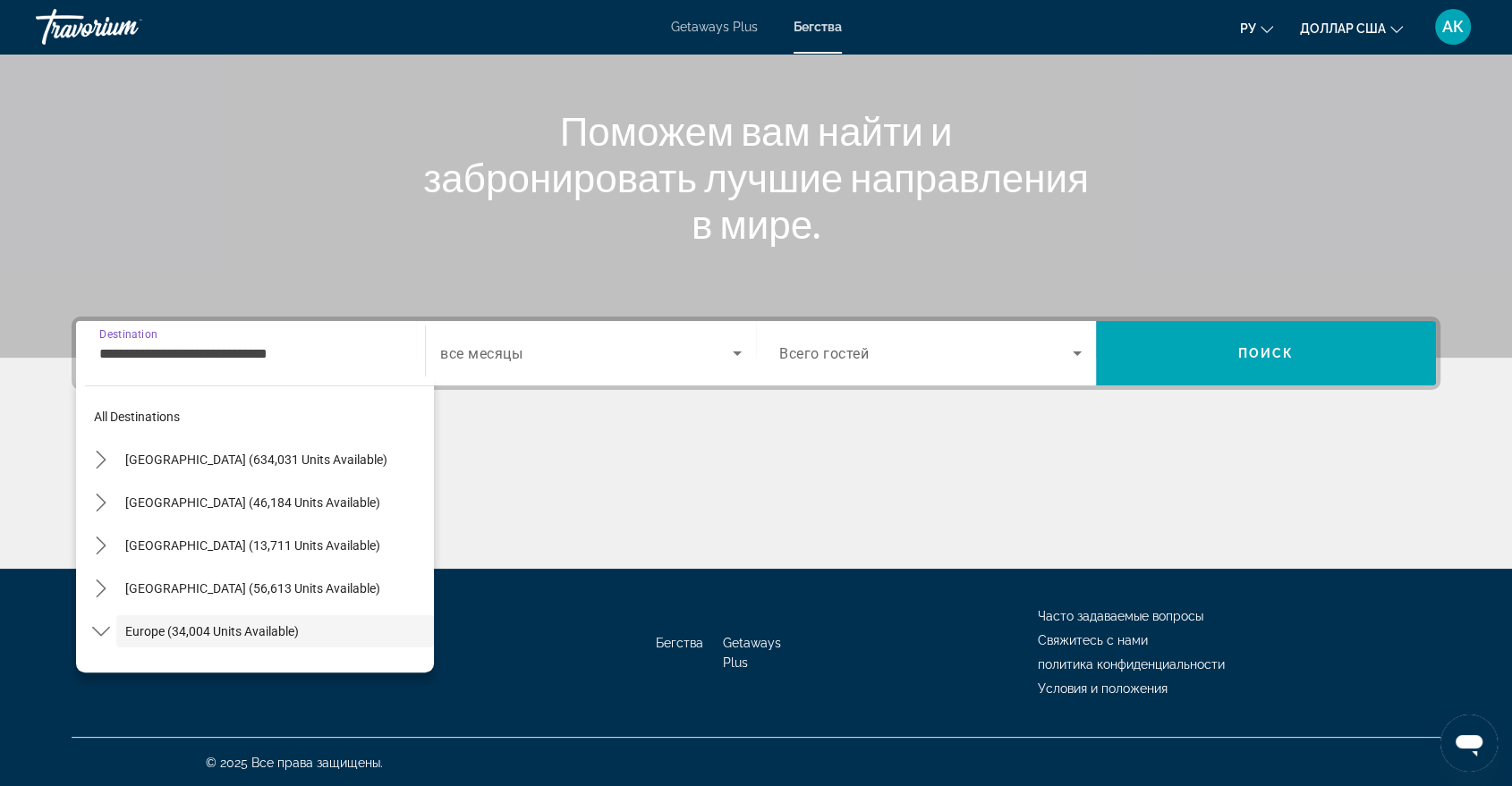
scroll to position [106, 0]
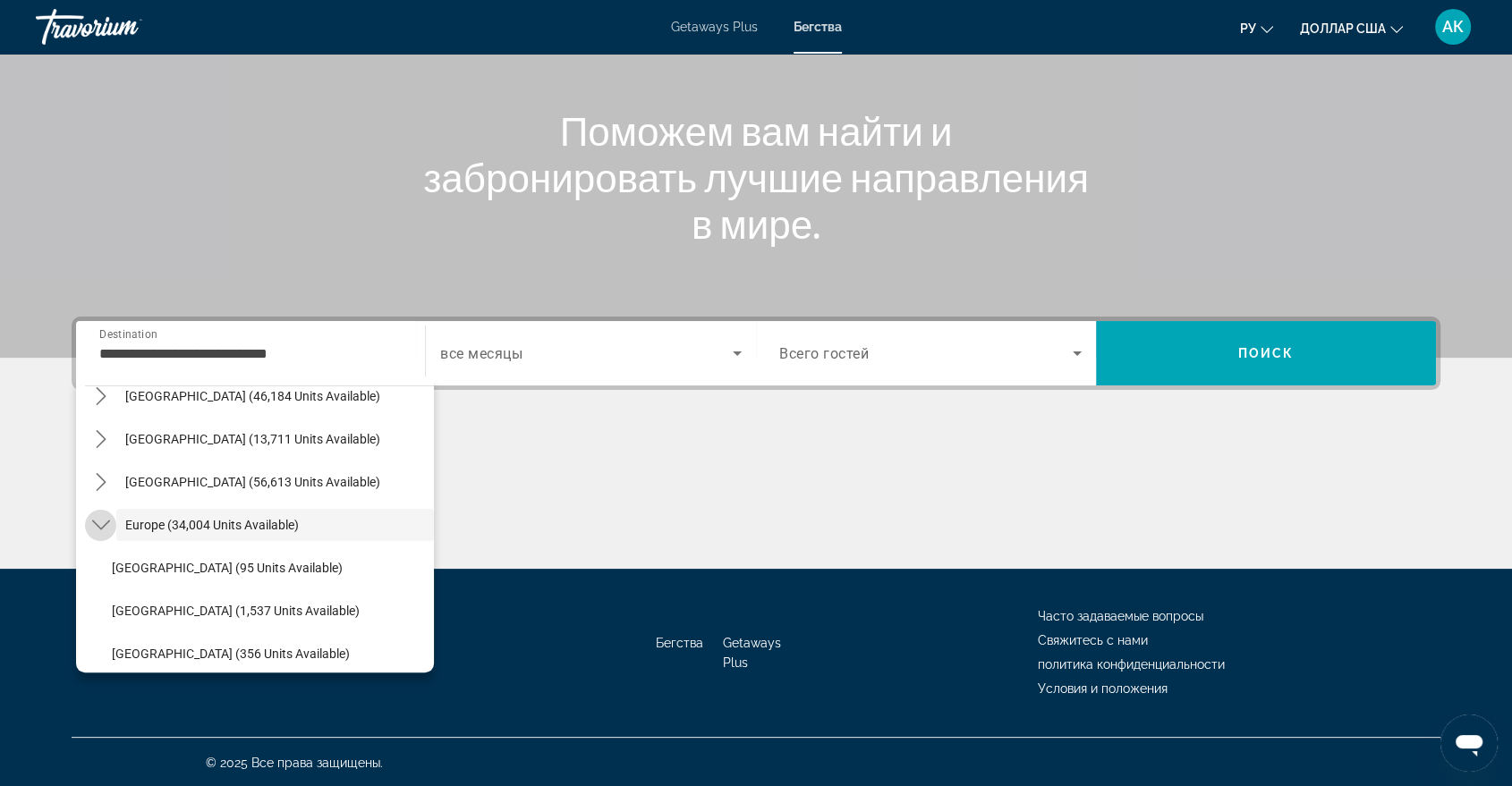
click at [104, 523] on icon "Toggle Europe (34,004 units available) submenu" at bounding box center [100, 526] width 18 height 10
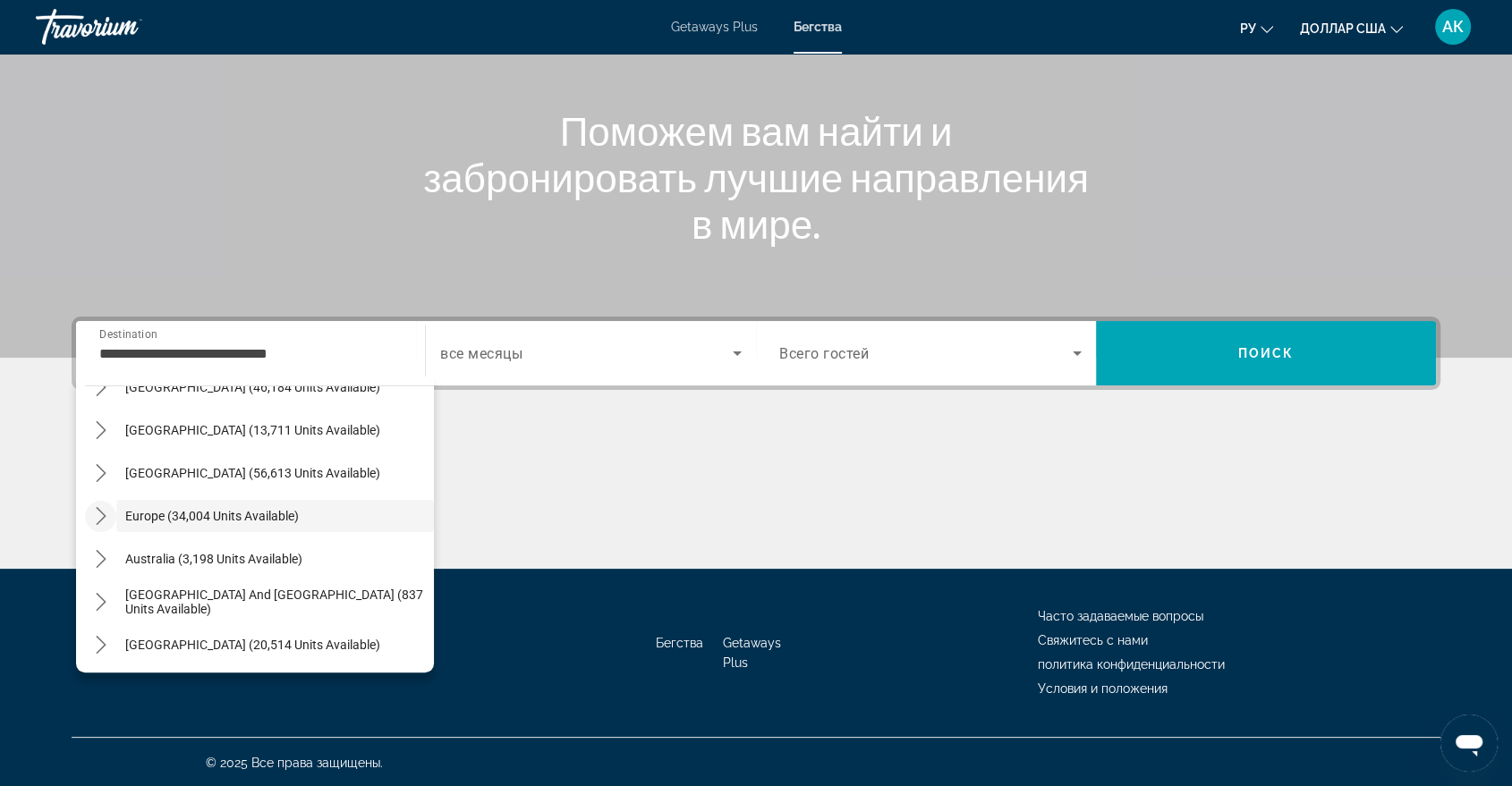
scroll to position [185, 0]
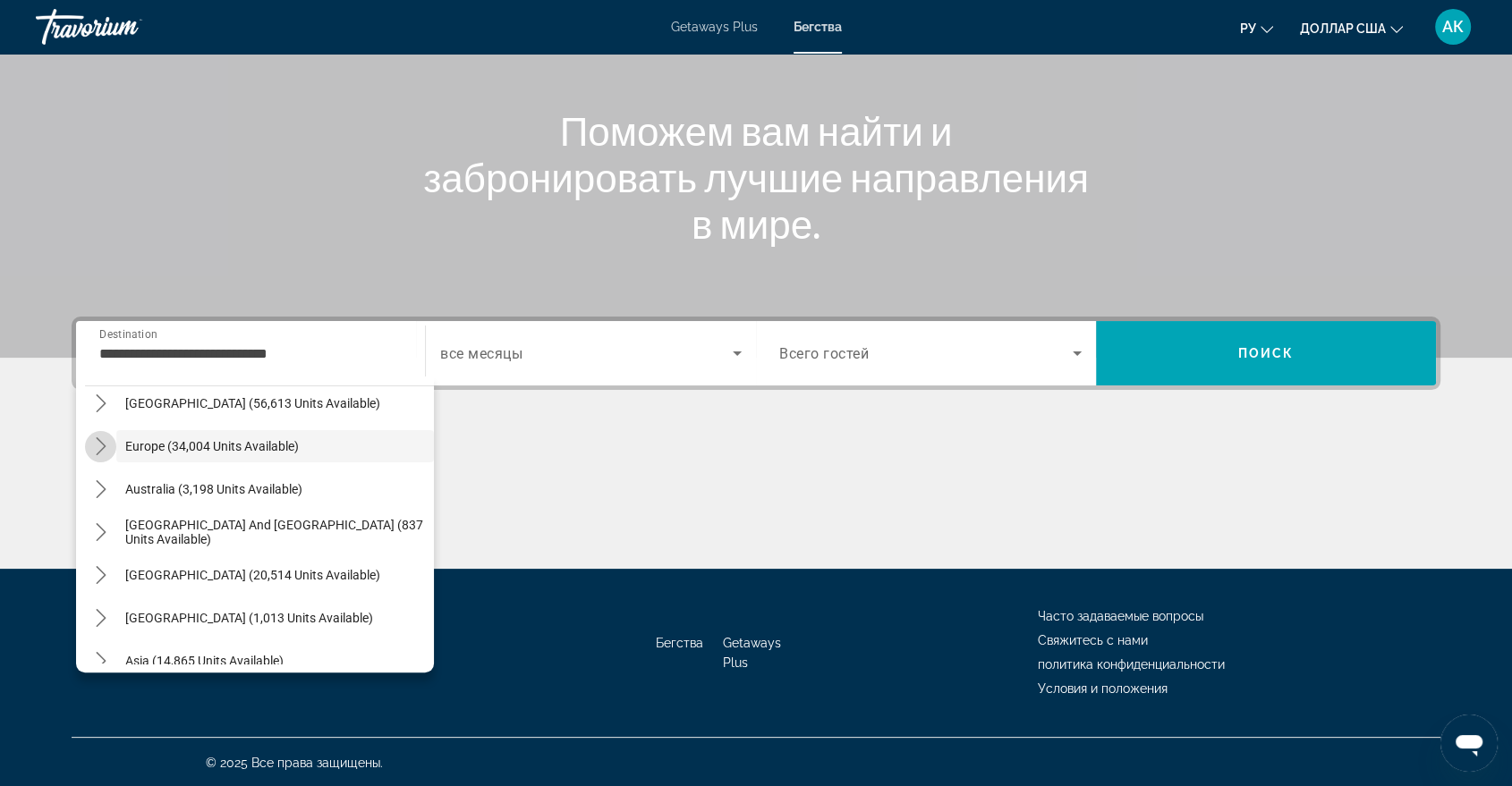
click at [110, 445] on mat-icon "Toggle Europe (34,004 units available) submenu" at bounding box center [100, 447] width 31 height 31
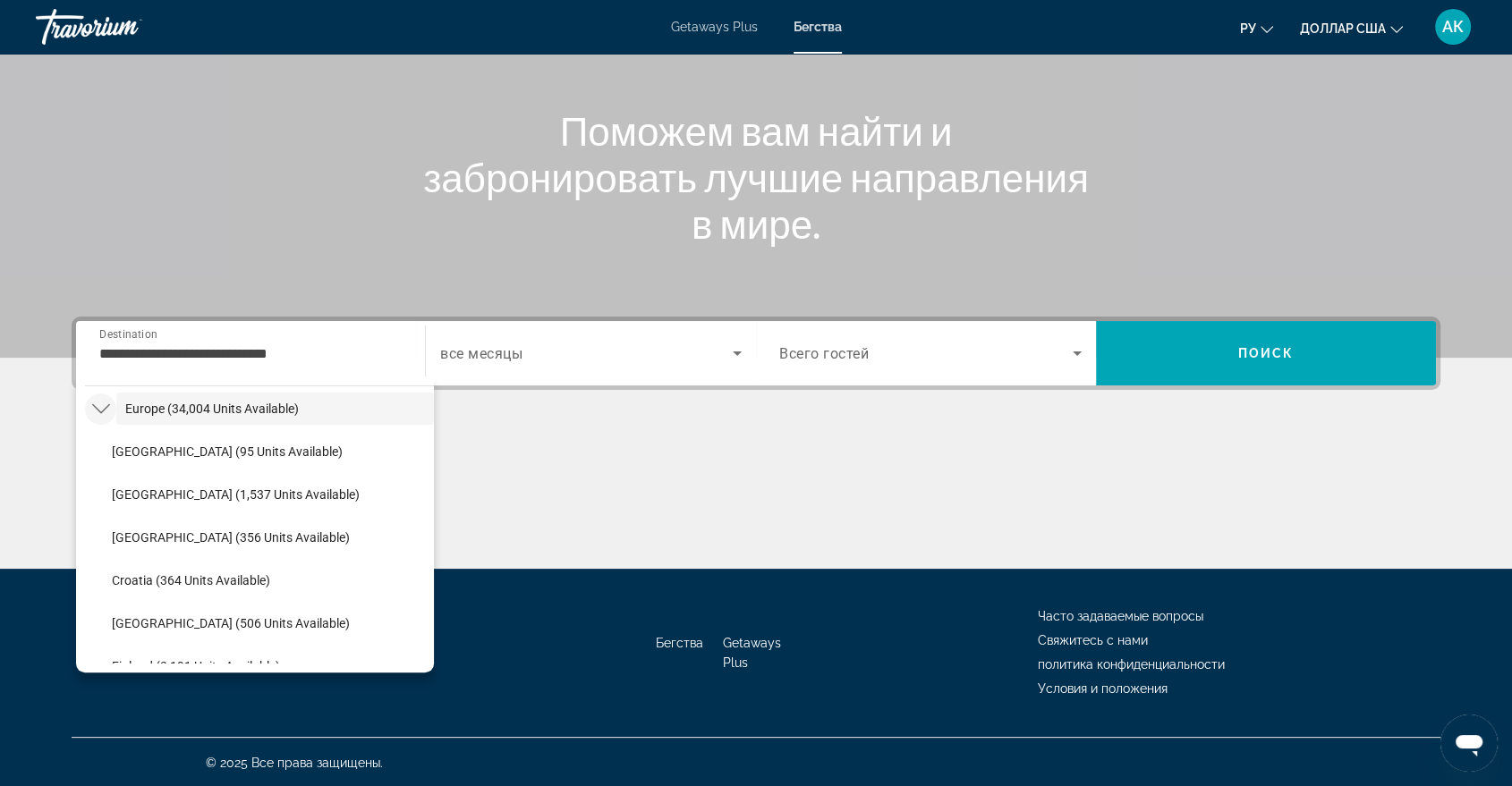
scroll to position [422, 0]
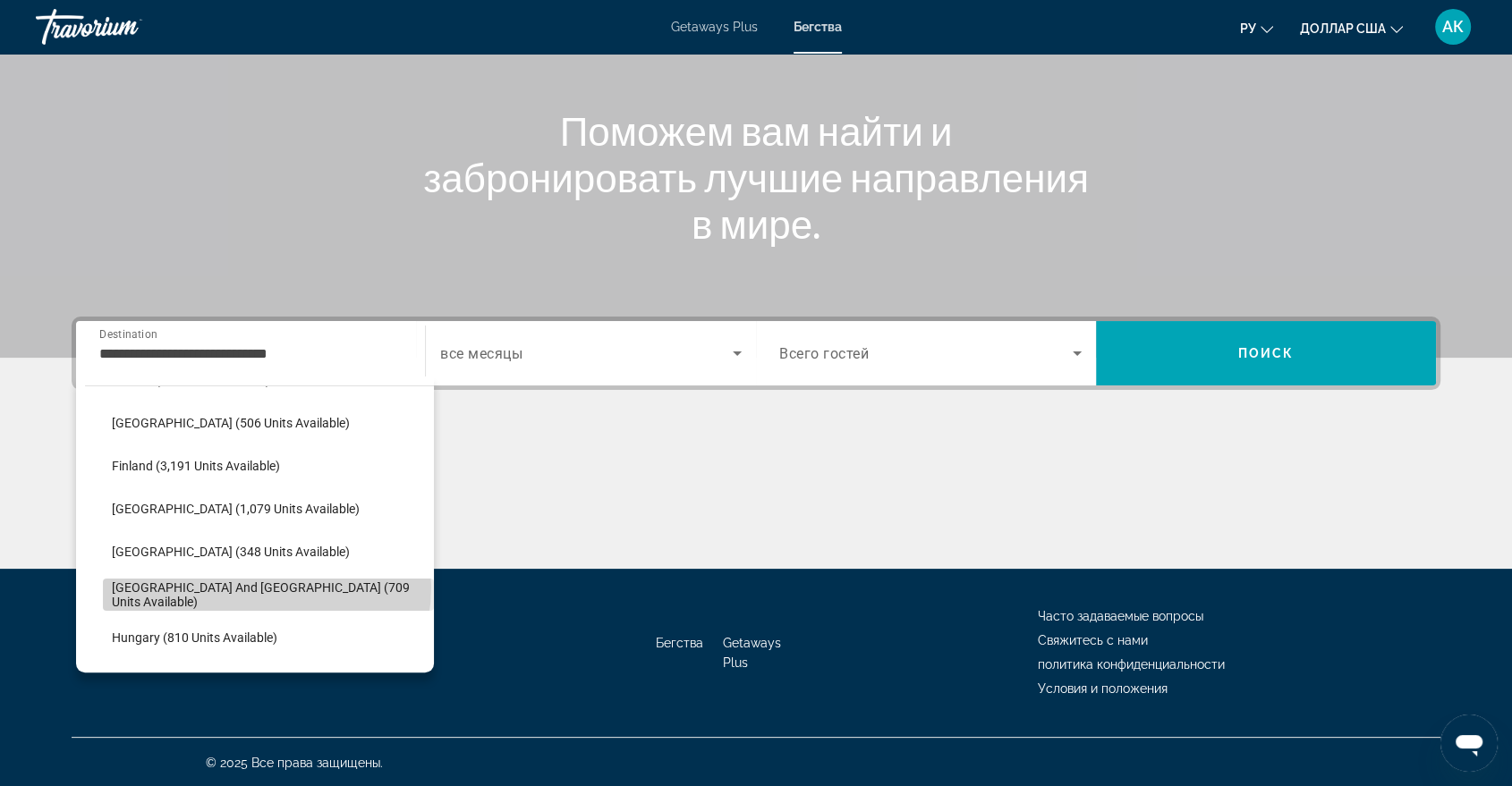
click at [265, 585] on span "Greece and Cyprus (709 units available)" at bounding box center [268, 594] width 313 height 28
type input "**********"
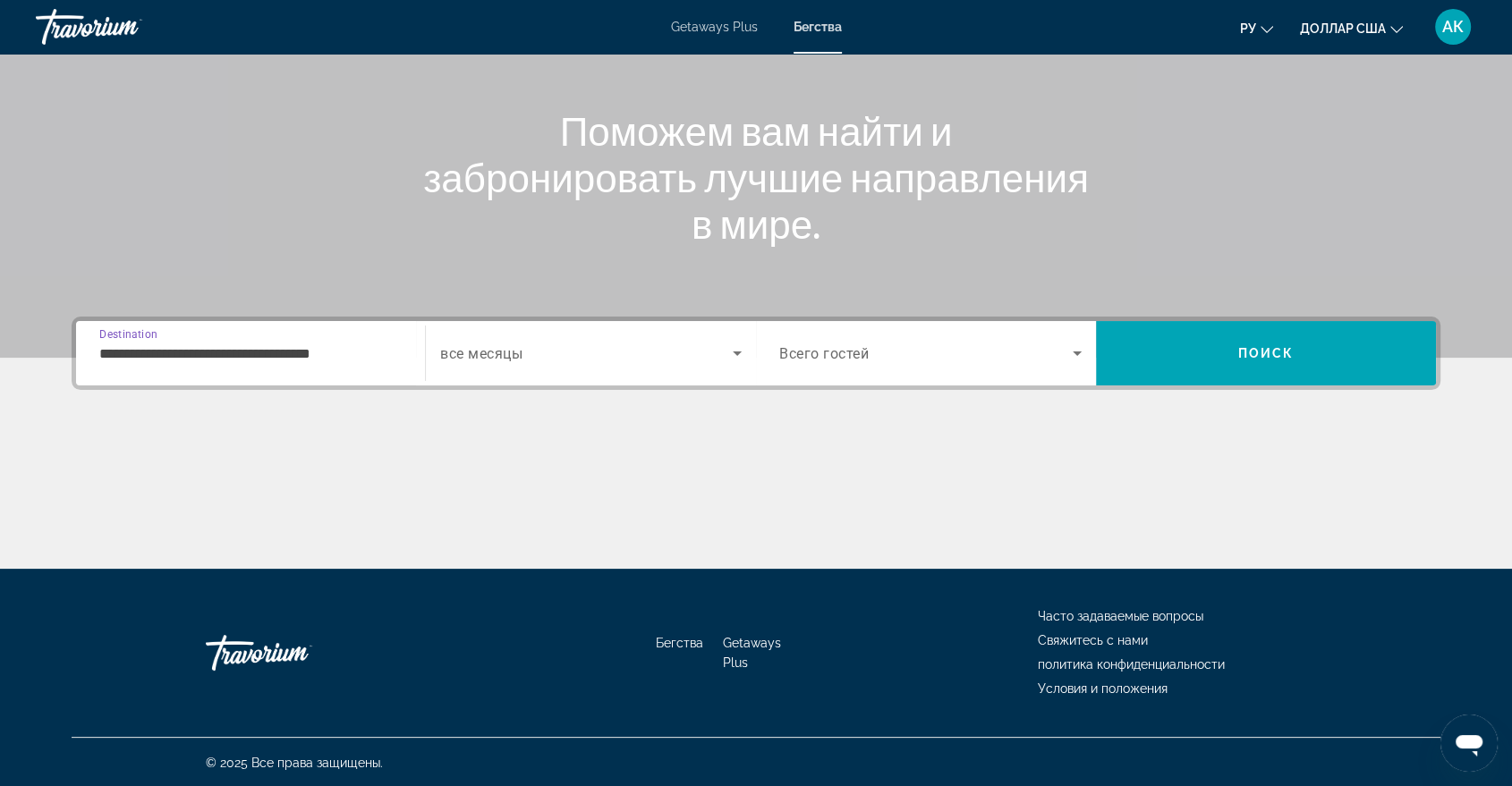
click at [493, 346] on span "все месяцы" at bounding box center [482, 353] width 83 height 17
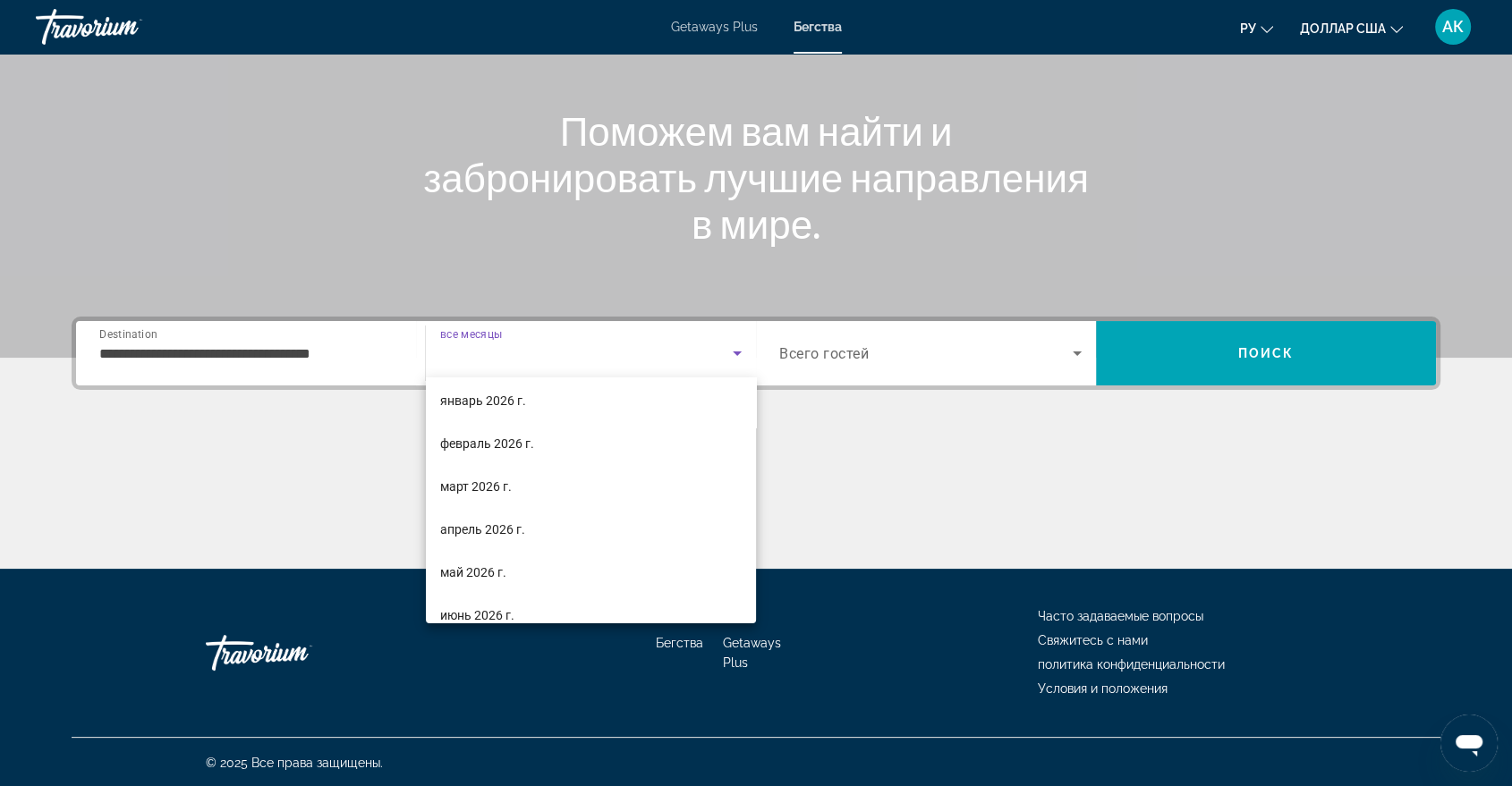
scroll to position [186, 0]
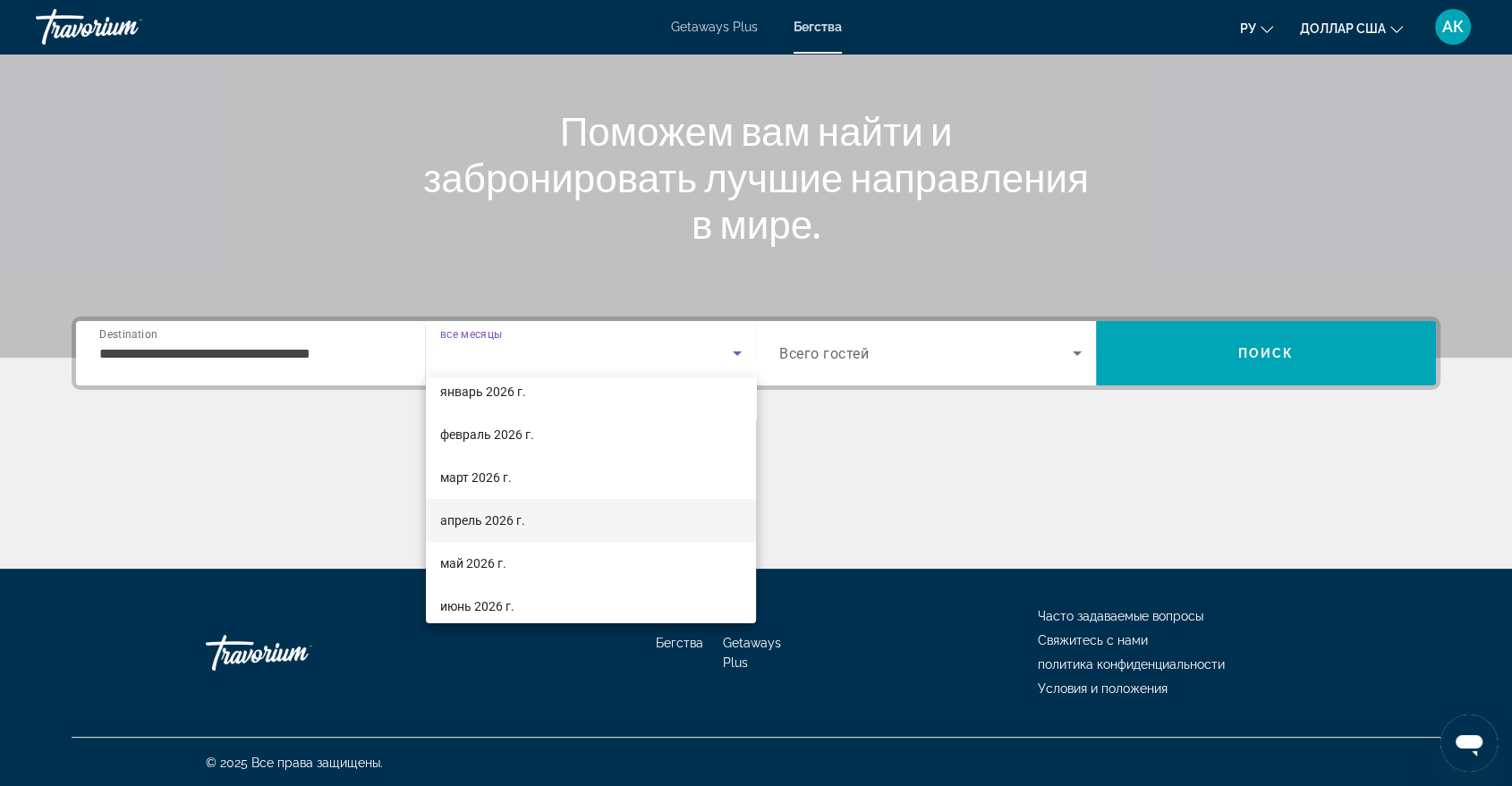
click at [490, 522] on font "апрель 2026 г." at bounding box center [483, 520] width 85 height 15
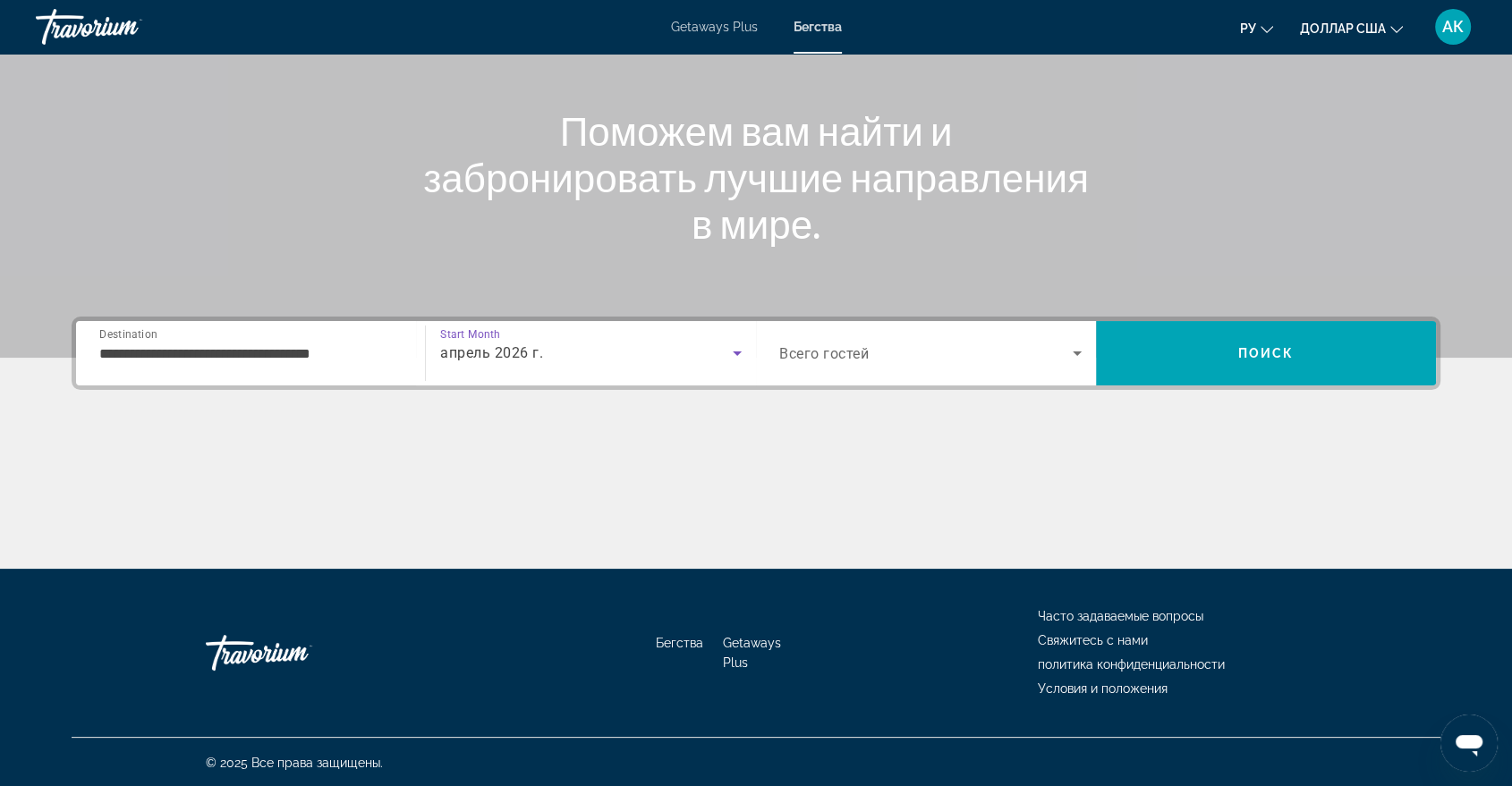
click at [803, 360] on span "Всего гостей" at bounding box center [823, 353] width 89 height 17
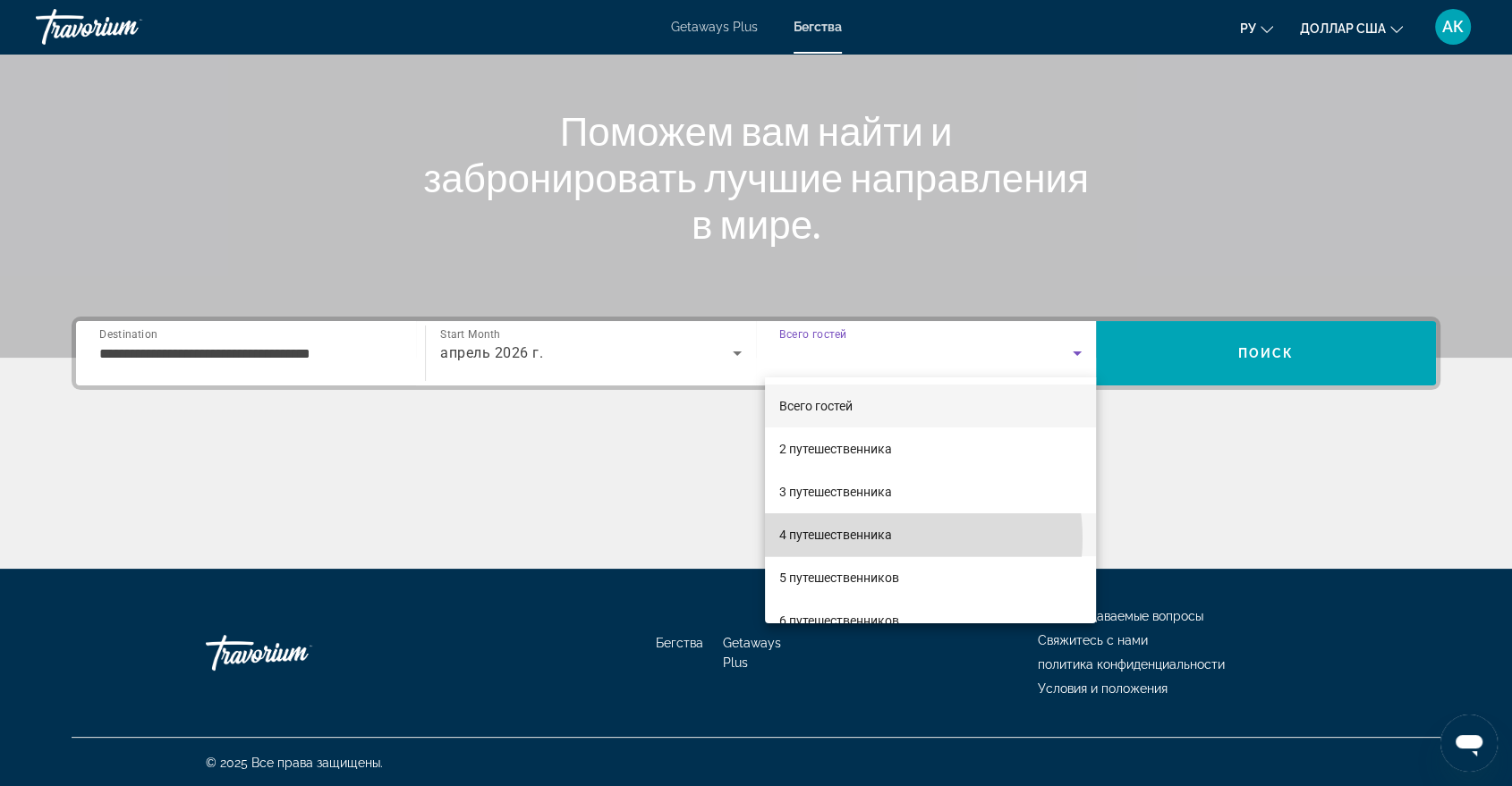
click at [877, 538] on font "4 путешественника" at bounding box center [835, 534] width 113 height 15
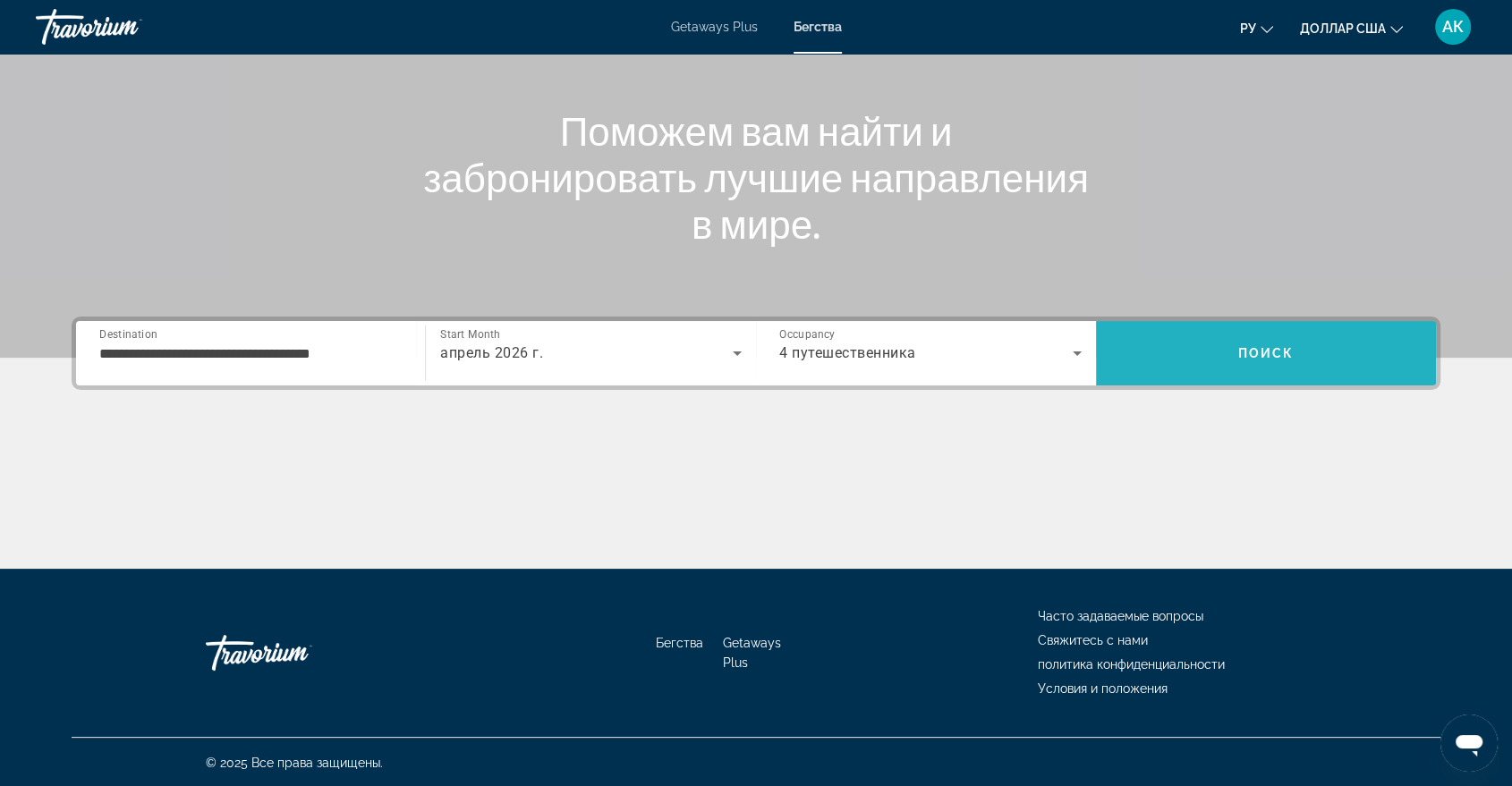
click at [1310, 359] on span "Search" at bounding box center [1266, 354] width 340 height 43
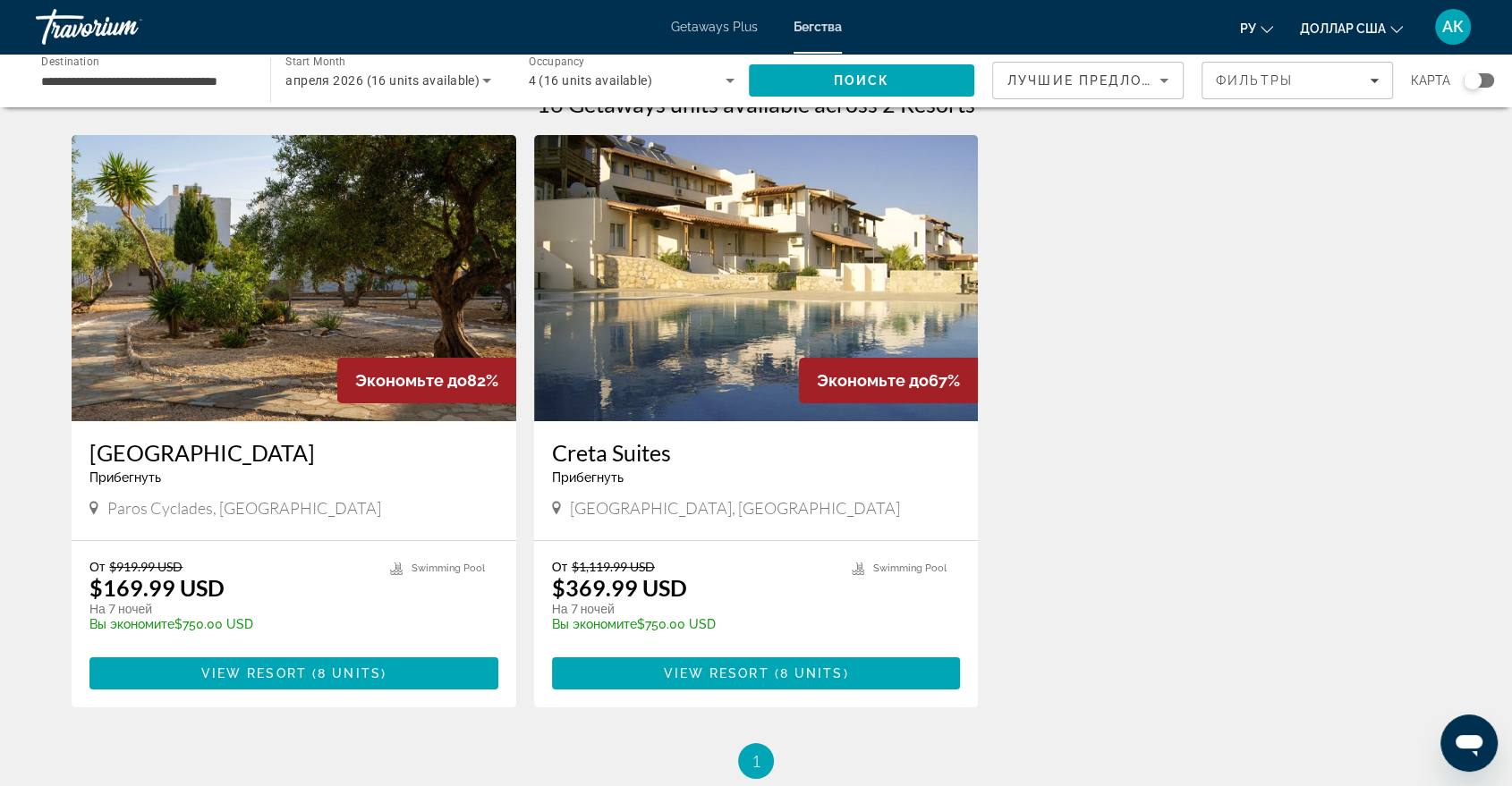
scroll to position [39, 0]
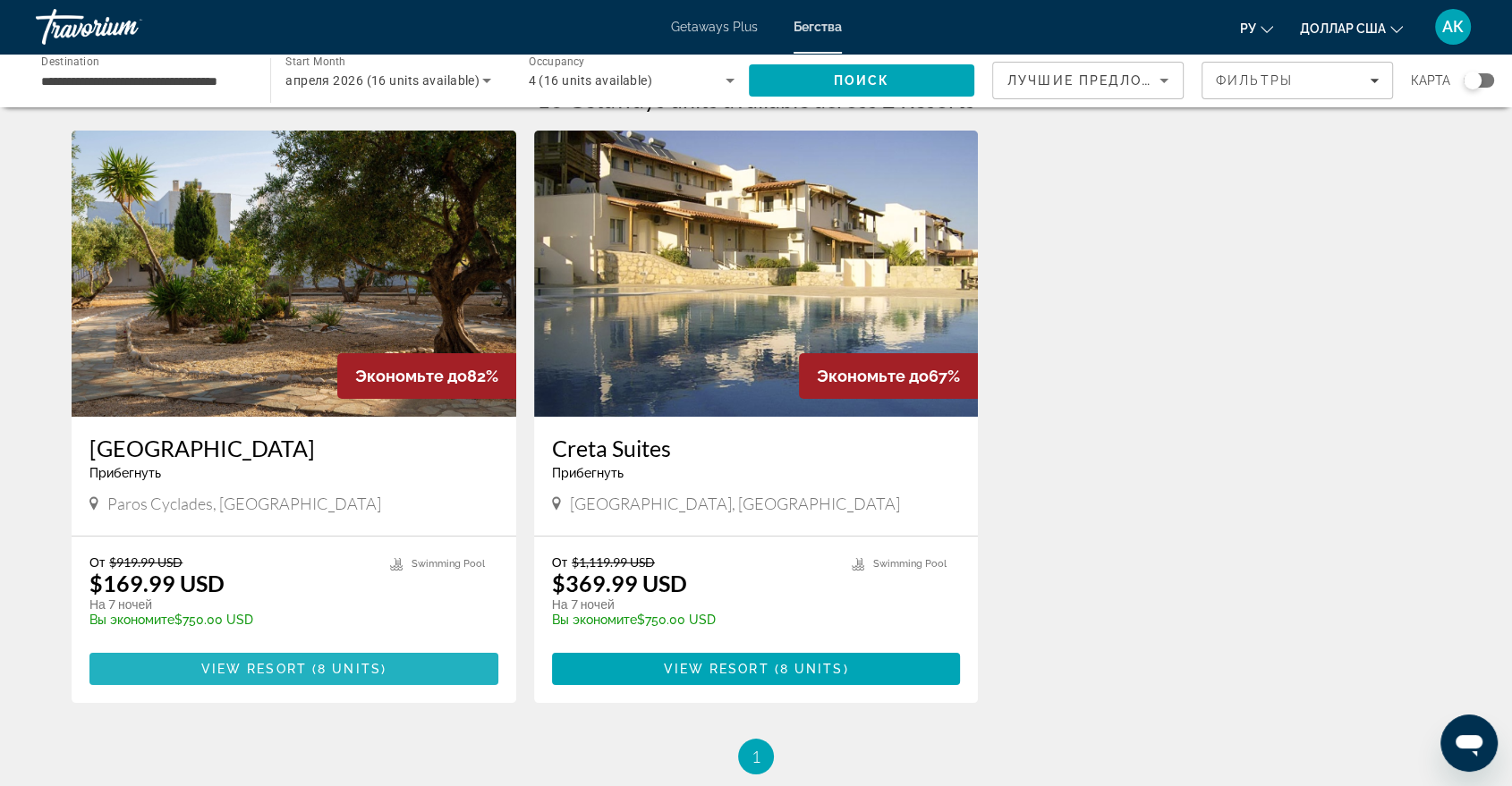
click at [344, 663] on span "8 units" at bounding box center [349, 668] width 64 height 15
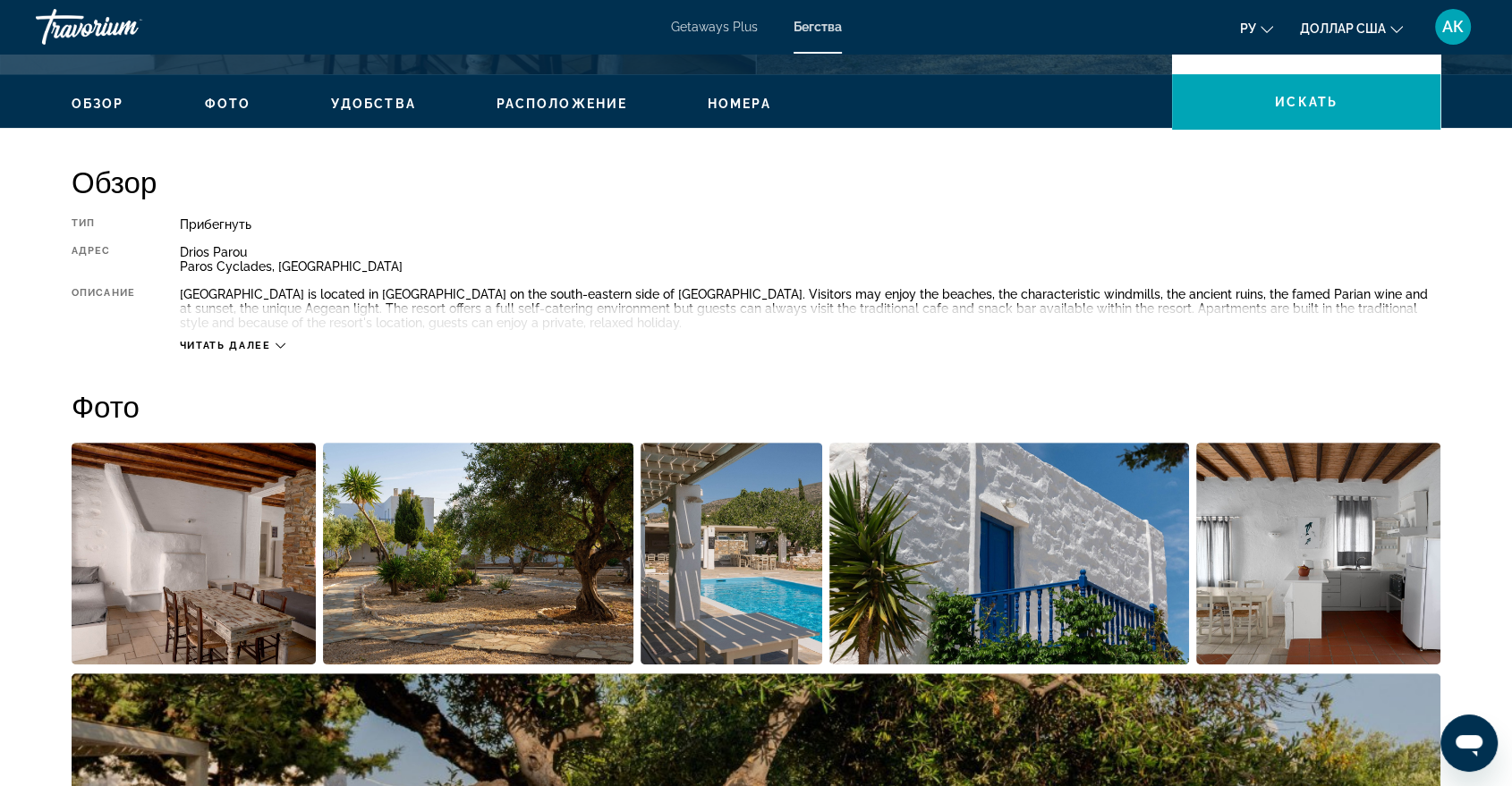
scroll to position [559, 0]
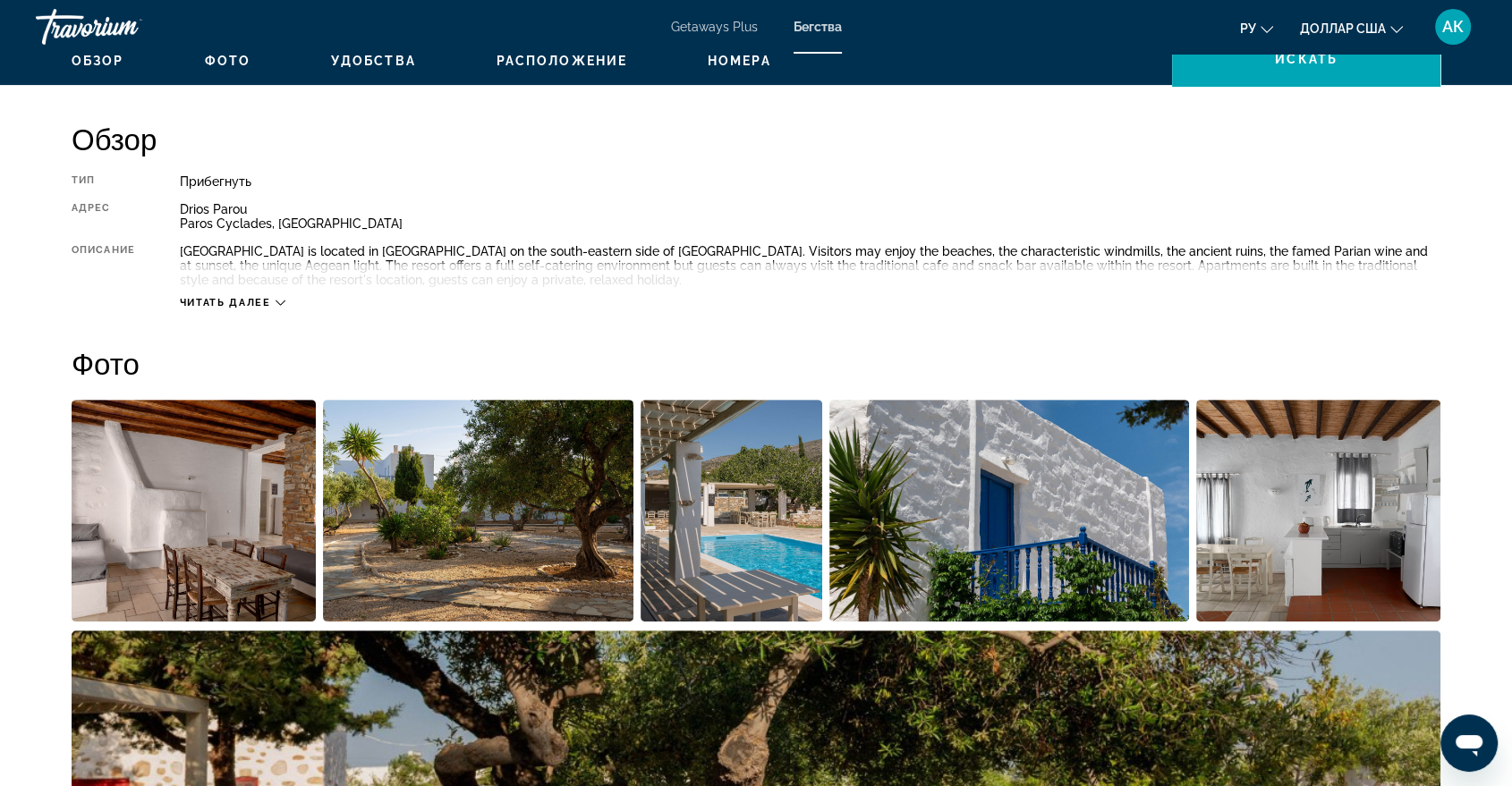
click at [248, 304] on span "Читать далее" at bounding box center [225, 303] width 91 height 12
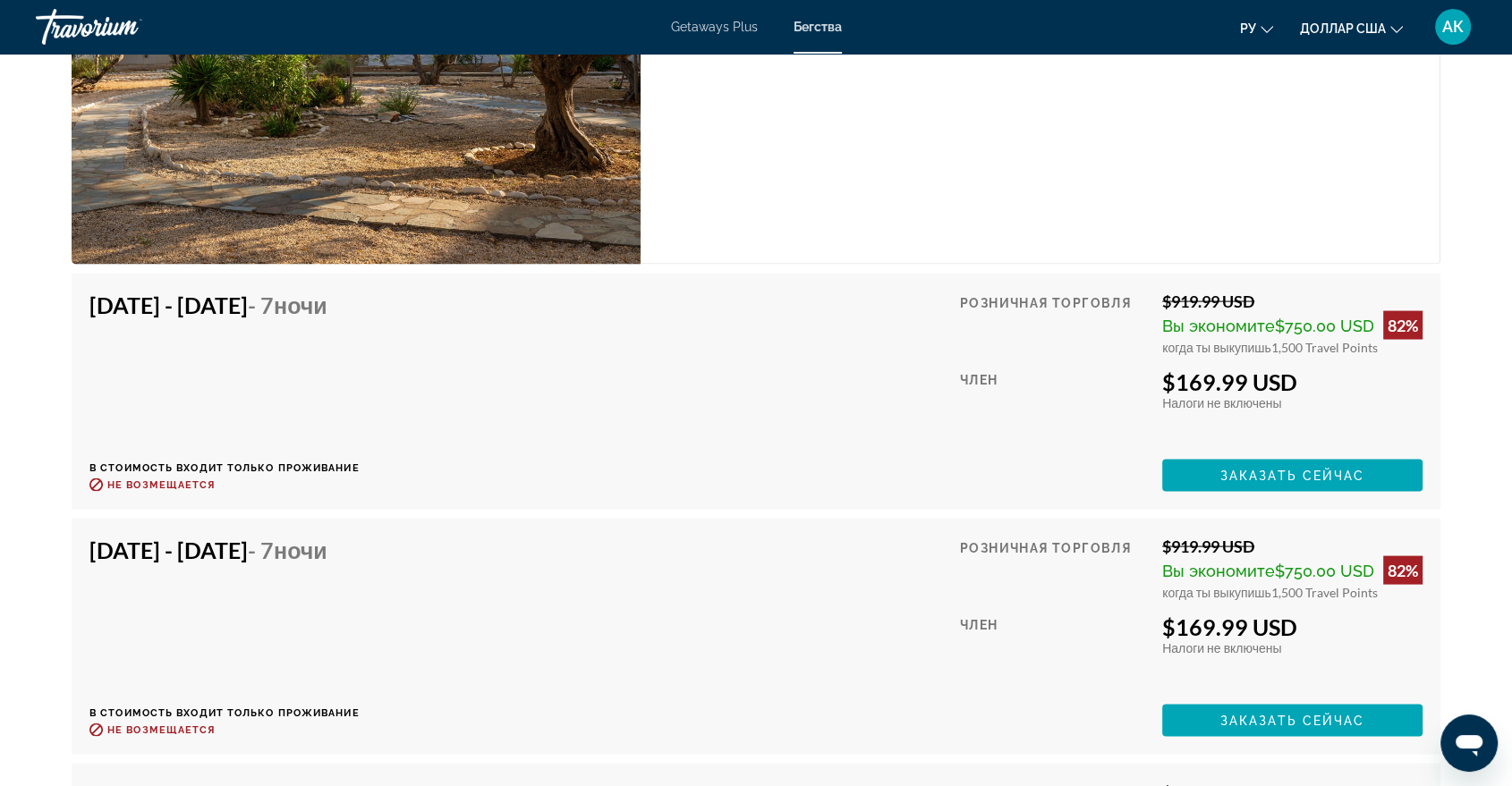
scroll to position [3459, 0]
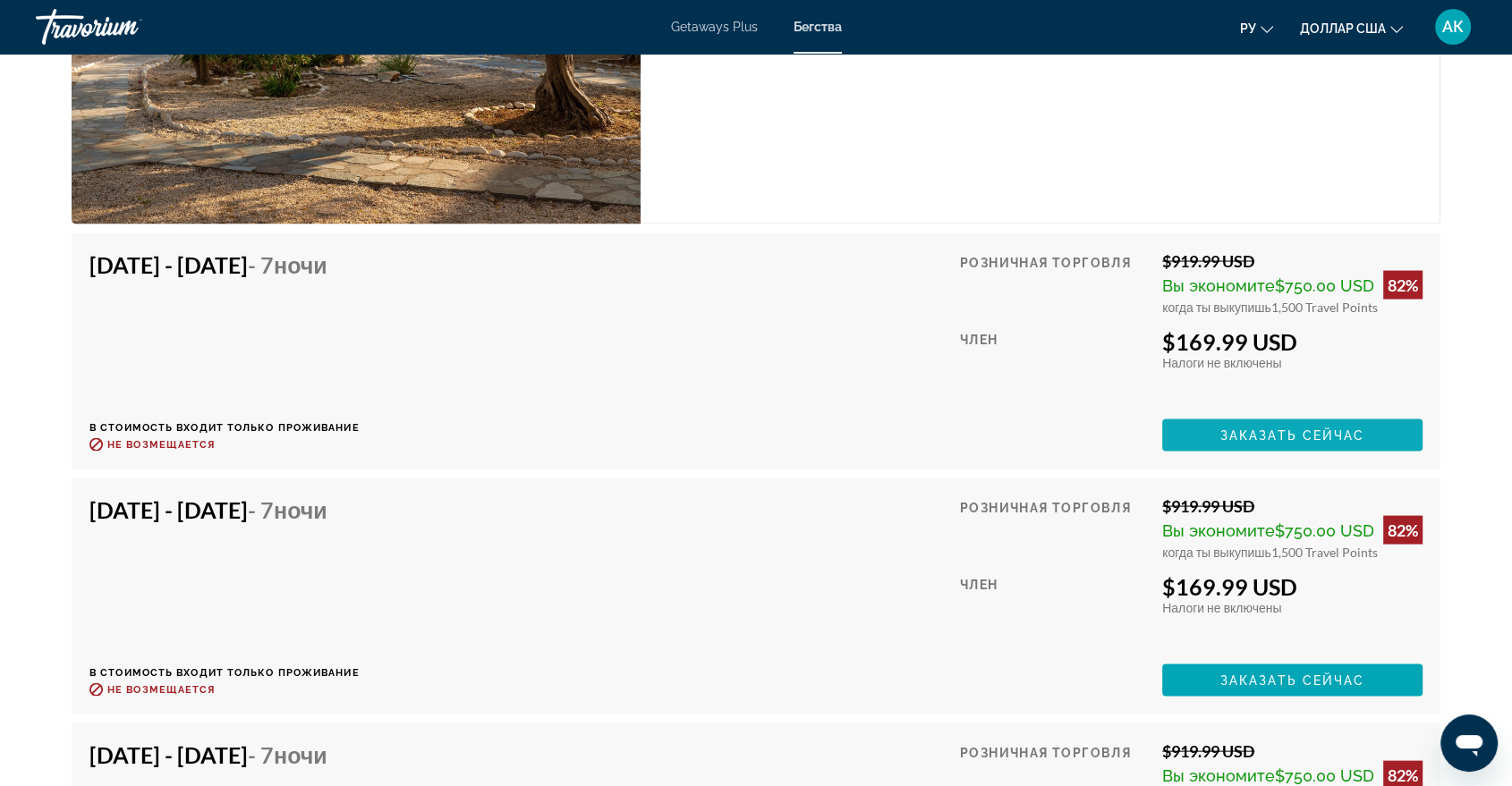
click at [1305, 431] on span "Заказать сейчас" at bounding box center [1292, 435] width 145 height 15
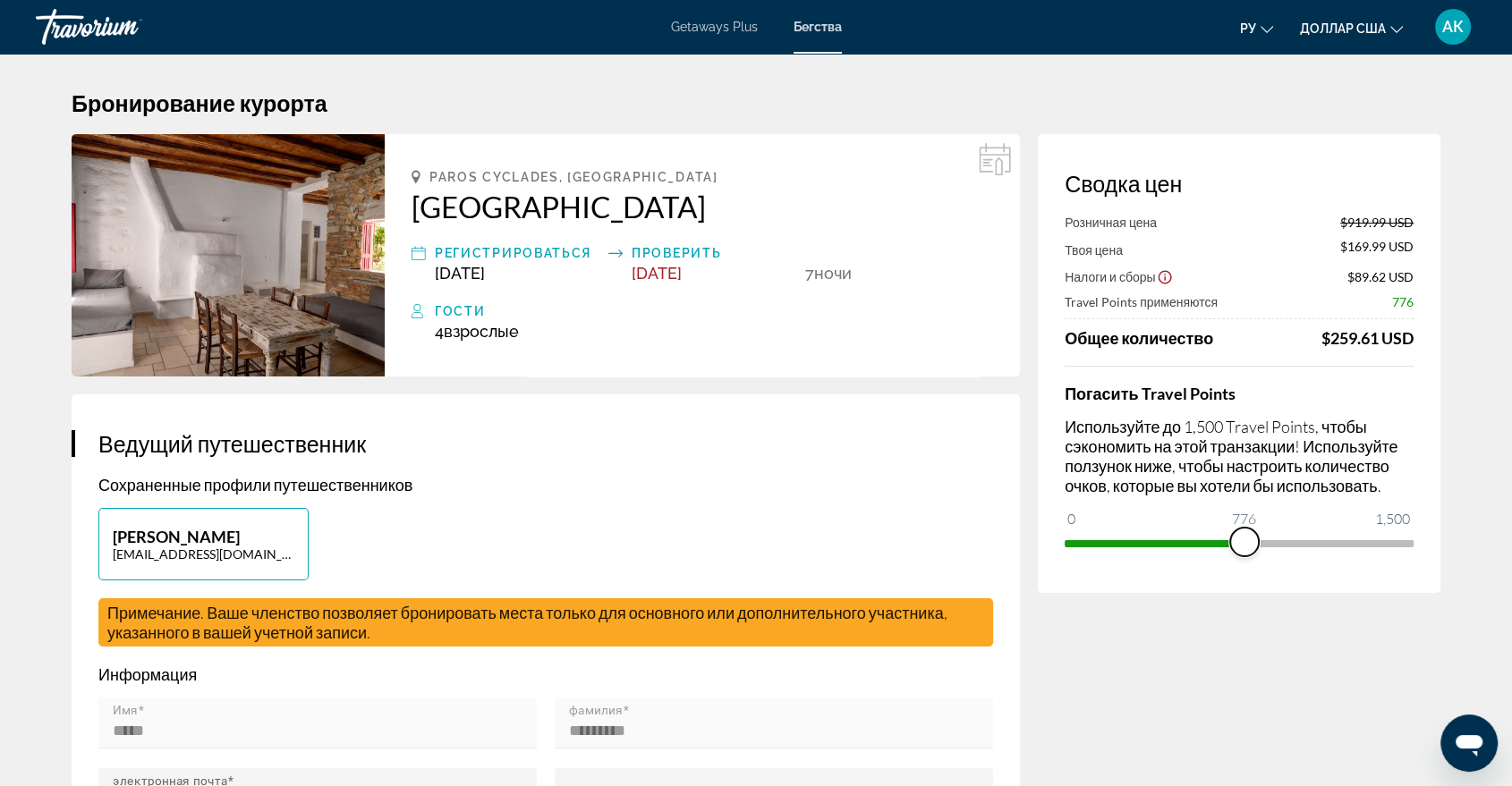
drag, startPoint x: 1403, startPoint y: 546, endPoint x: 1244, endPoint y: 525, distance: 160.4
click at [1244, 540] on ngx-slider "0 1,500 776" at bounding box center [1239, 542] width 349 height 4
drag, startPoint x: 1243, startPoint y: 538, endPoint x: 1476, endPoint y: 571, distance: 235.3
